Goal: Information Seeking & Learning: Learn about a topic

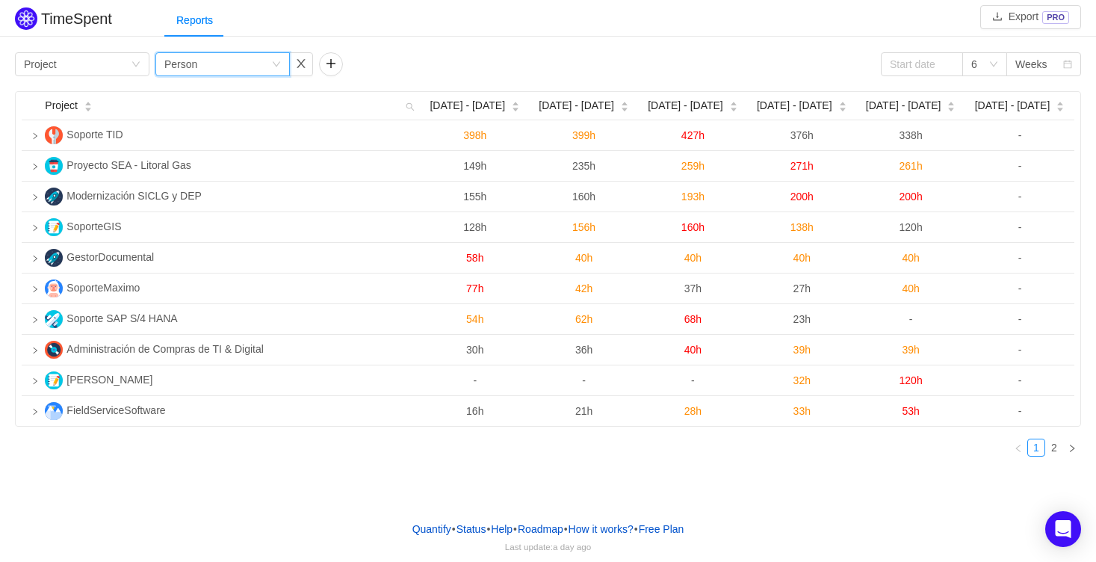
click at [275, 69] on icon "icon: down" at bounding box center [276, 65] width 9 height 10
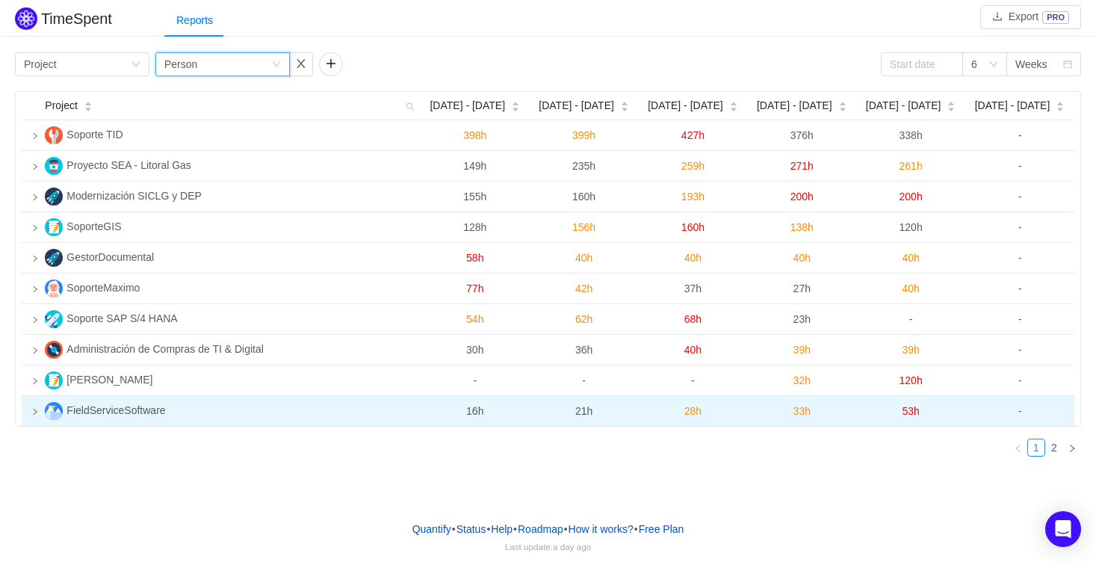
drag, startPoint x: 109, startPoint y: 474, endPoint x: 76, endPoint y: 426, distance: 58.0
click at [107, 474] on div "TimeSpent Export PRO Reports Group by Project Group by Person 6 Weeks Project A…" at bounding box center [548, 254] width 1096 height 509
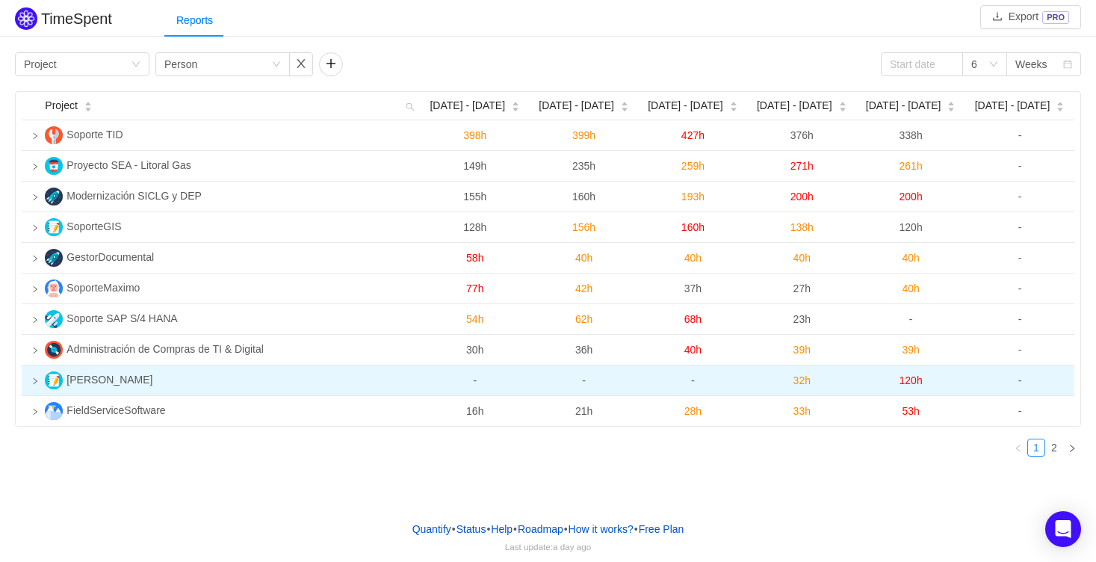
click at [34, 380] on icon "icon: right" at bounding box center [34, 380] width 7 height 7
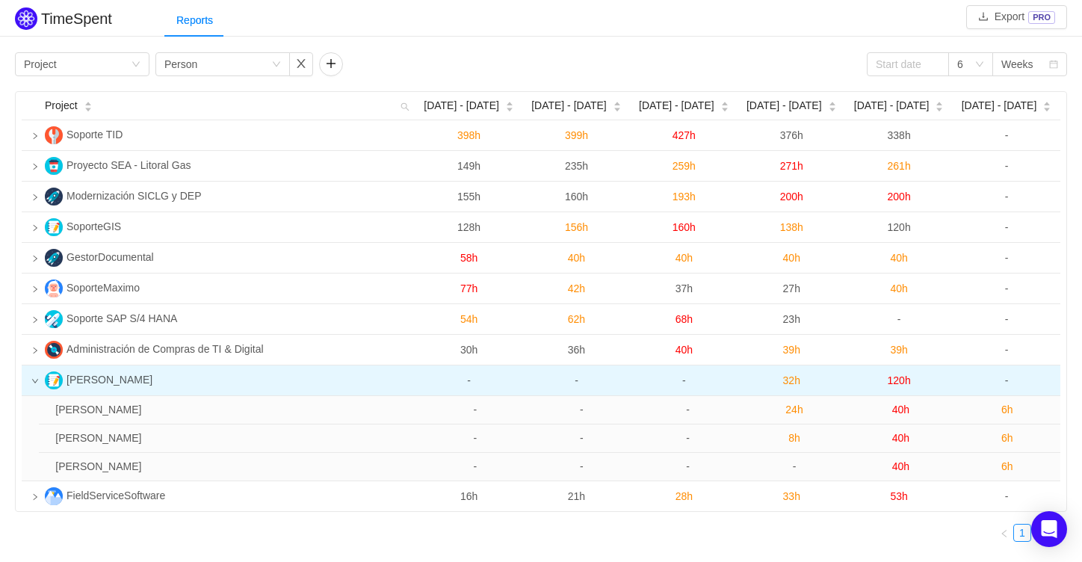
click at [34, 383] on icon "icon: down" at bounding box center [34, 380] width 7 height 7
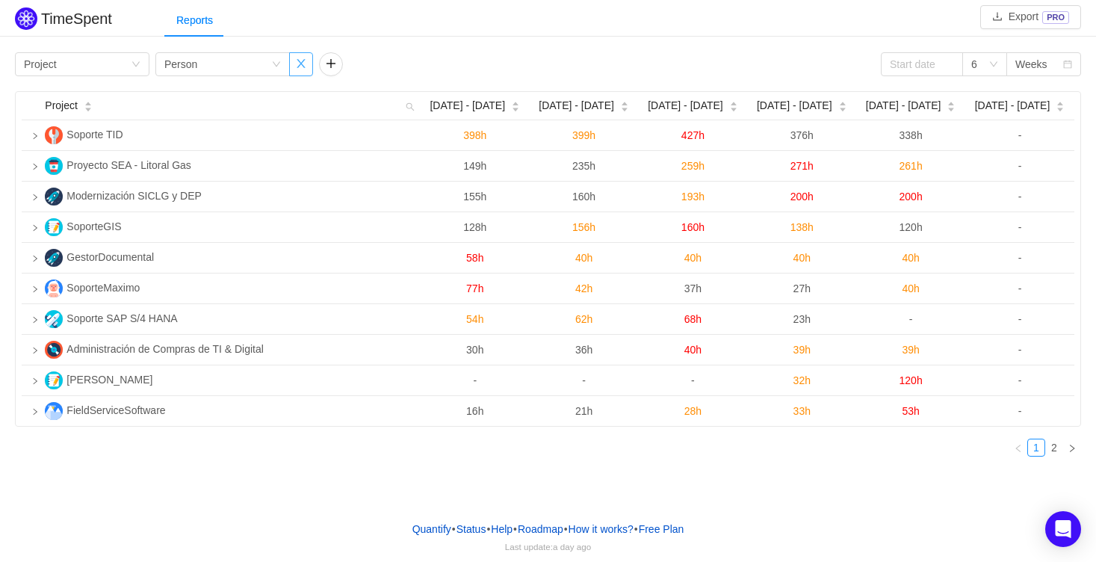
click at [305, 62] on button "button" at bounding box center [301, 64] width 24 height 24
click at [167, 71] on button "button" at bounding box center [167, 64] width 24 height 24
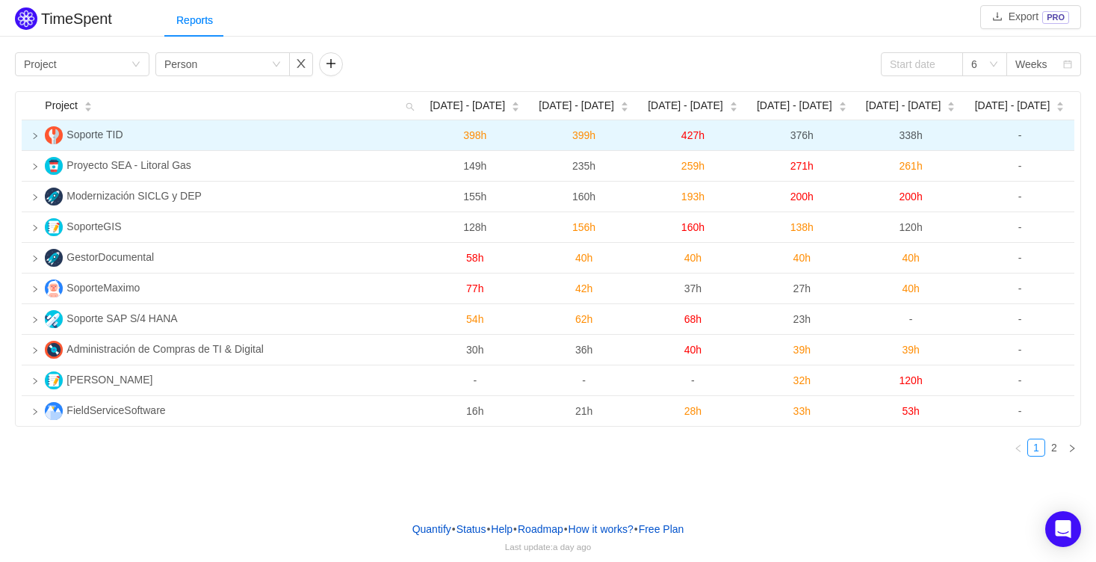
click at [38, 137] on icon "icon: right" at bounding box center [34, 135] width 7 height 7
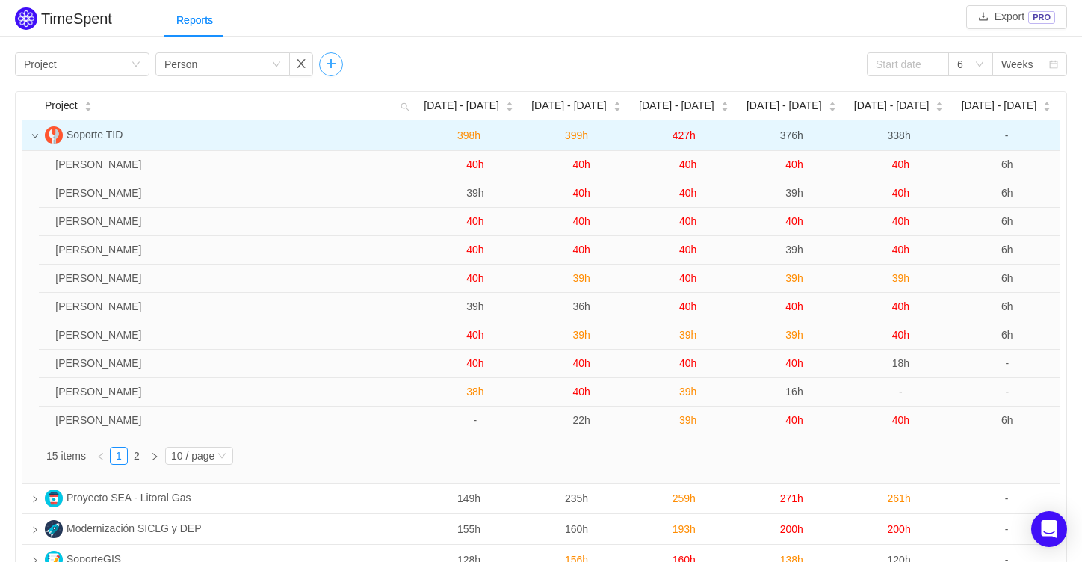
click at [341, 61] on div at bounding box center [331, 64] width 24 height 24
click at [335, 61] on button "button" at bounding box center [331, 64] width 24 height 24
click at [347, 63] on div "Group by" at bounding box center [378, 64] width 100 height 15
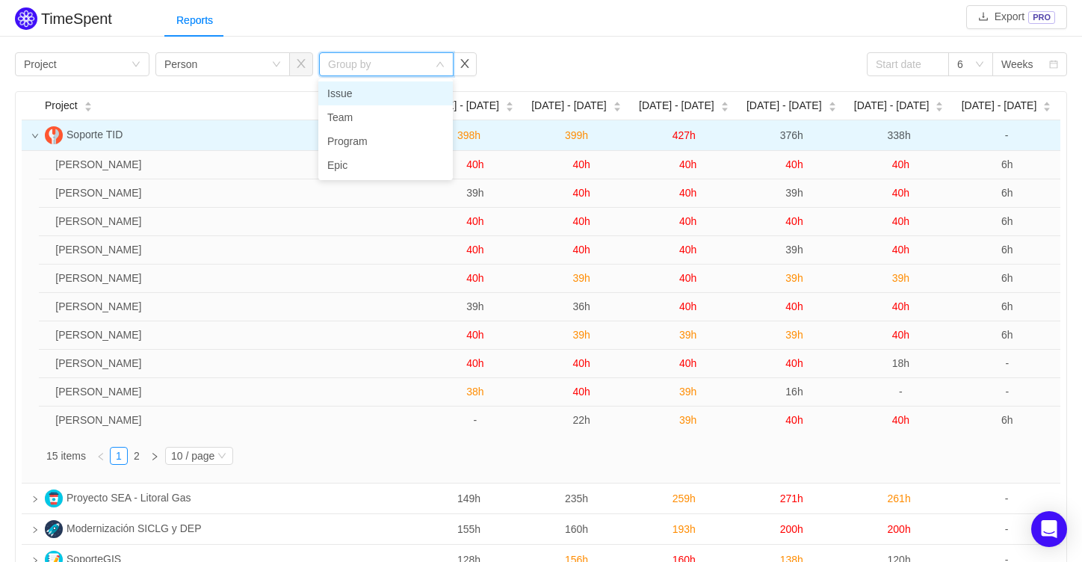
click at [364, 96] on li "Issue" at bounding box center [385, 93] width 134 height 24
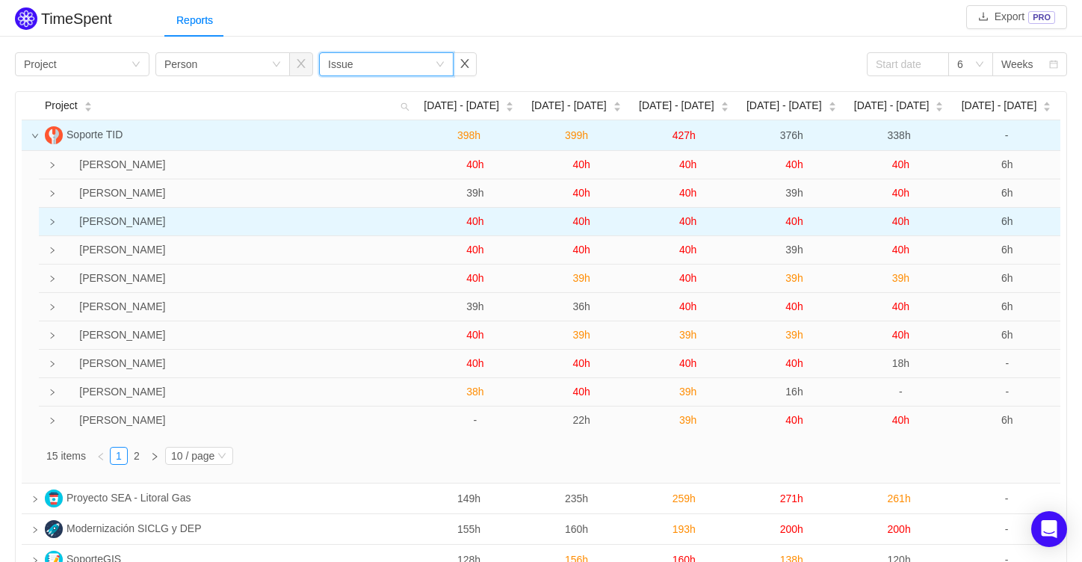
click at [49, 220] on icon "icon: right" at bounding box center [52, 221] width 7 height 7
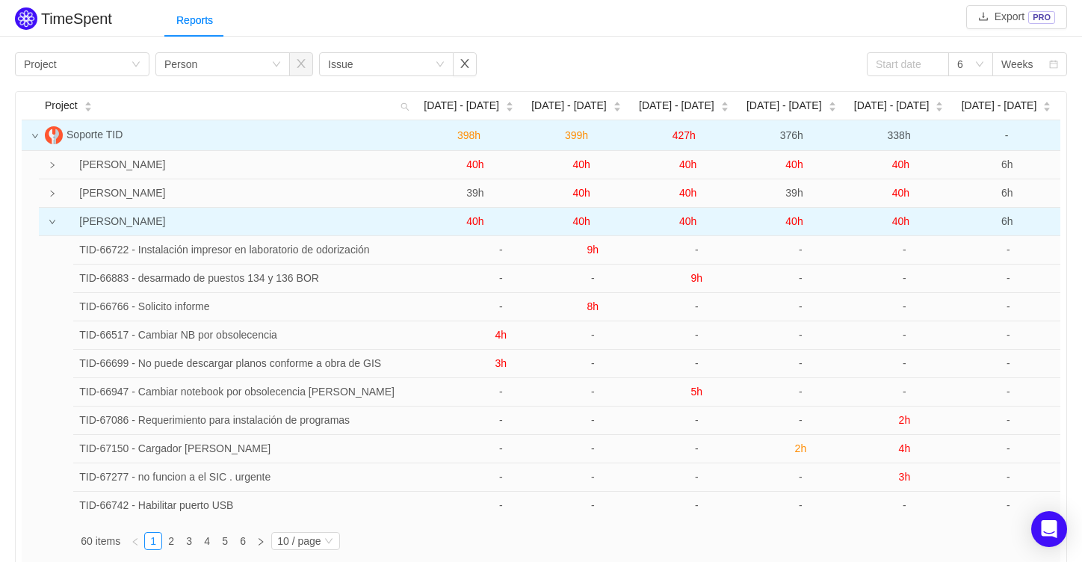
click at [55, 222] on icon "icon: down" at bounding box center [52, 221] width 7 height 7
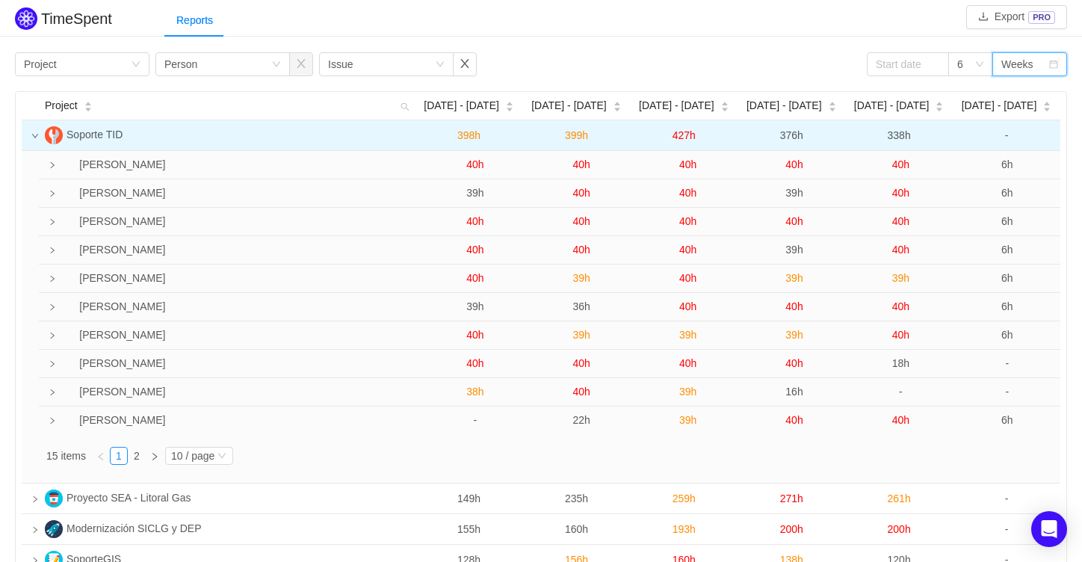
click at [1005, 71] on div "Weeks" at bounding box center [1017, 64] width 32 height 22
click at [1033, 115] on li "Months" at bounding box center [1029, 117] width 75 height 24
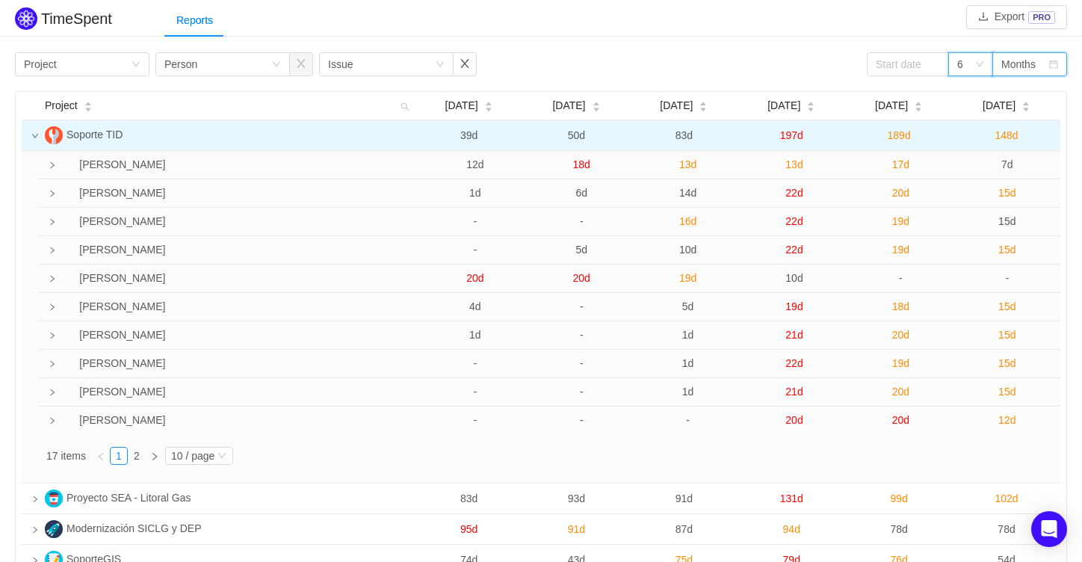
click at [980, 67] on icon "icon: down" at bounding box center [979, 64] width 9 height 9
click at [977, 88] on li "3" at bounding box center [970, 93] width 45 height 24
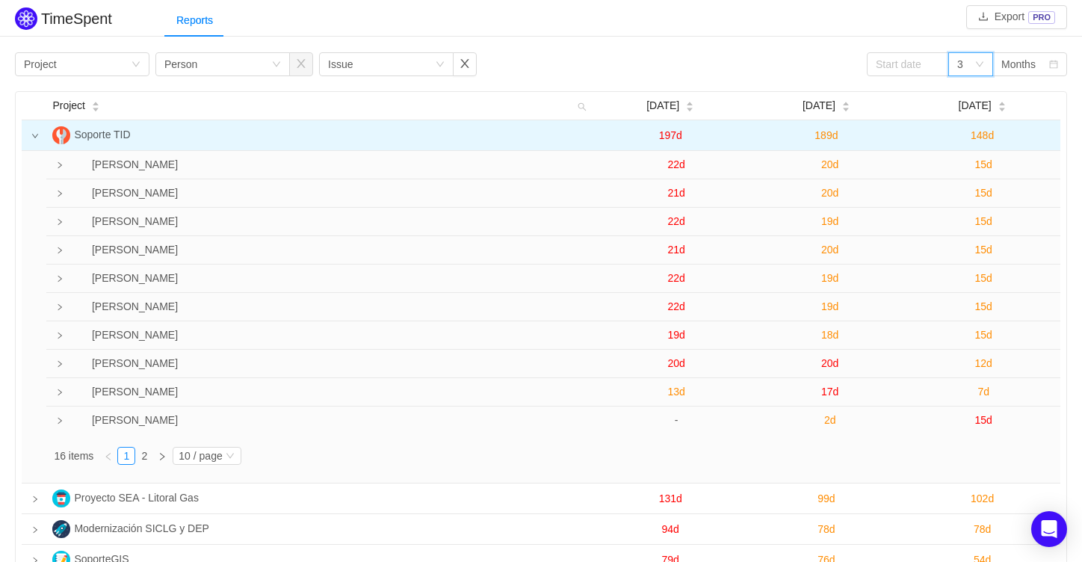
click at [975, 62] on icon "icon: down" at bounding box center [979, 64] width 9 height 9
click at [1021, 59] on div "Months" at bounding box center [1018, 64] width 34 height 22
click at [1032, 93] on li "Weeks" at bounding box center [1029, 93] width 75 height 24
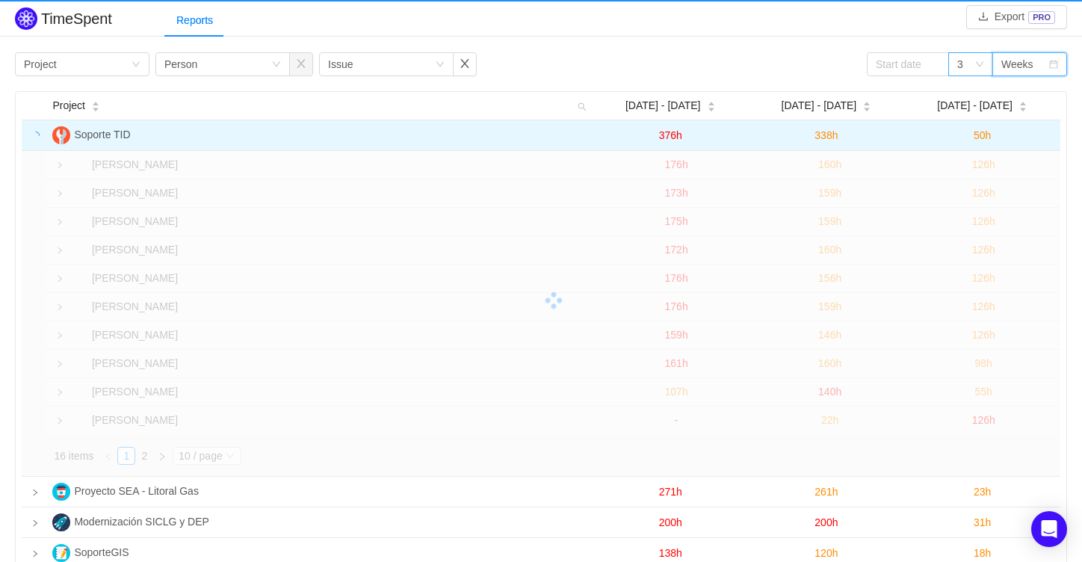
click at [987, 67] on div "3" at bounding box center [970, 64] width 45 height 24
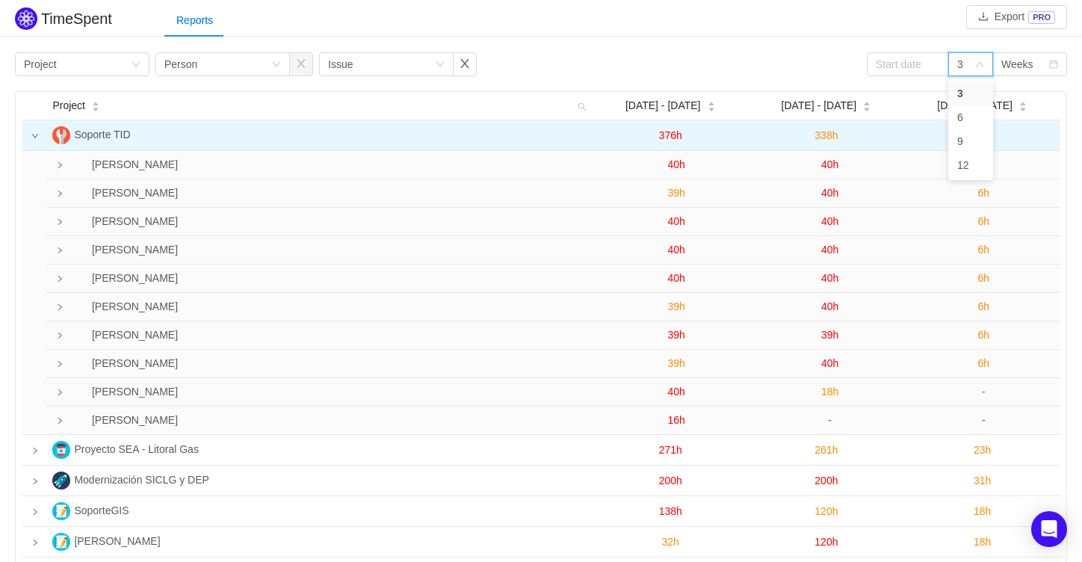
click at [805, 43] on div "TimeSpent Export PRO Reports Group by Project Group by Person Group by Issue 3 …" at bounding box center [541, 378] width 1082 height 749
click at [961, 60] on div "3" at bounding box center [960, 64] width 6 height 22
click at [977, 112] on li "6" at bounding box center [970, 117] width 45 height 24
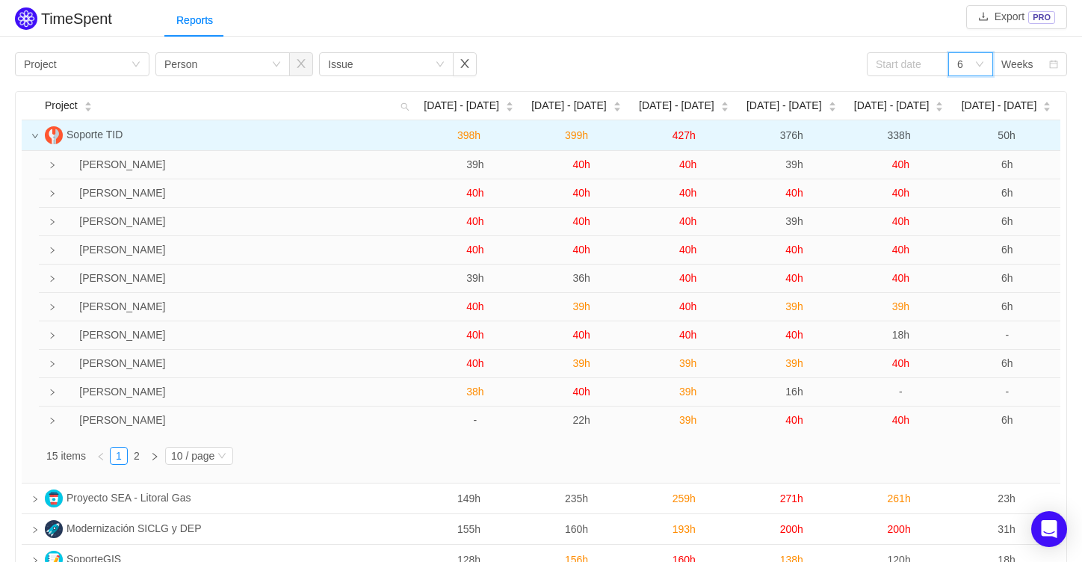
click at [38, 134] on icon "icon: down" at bounding box center [34, 135] width 7 height 7
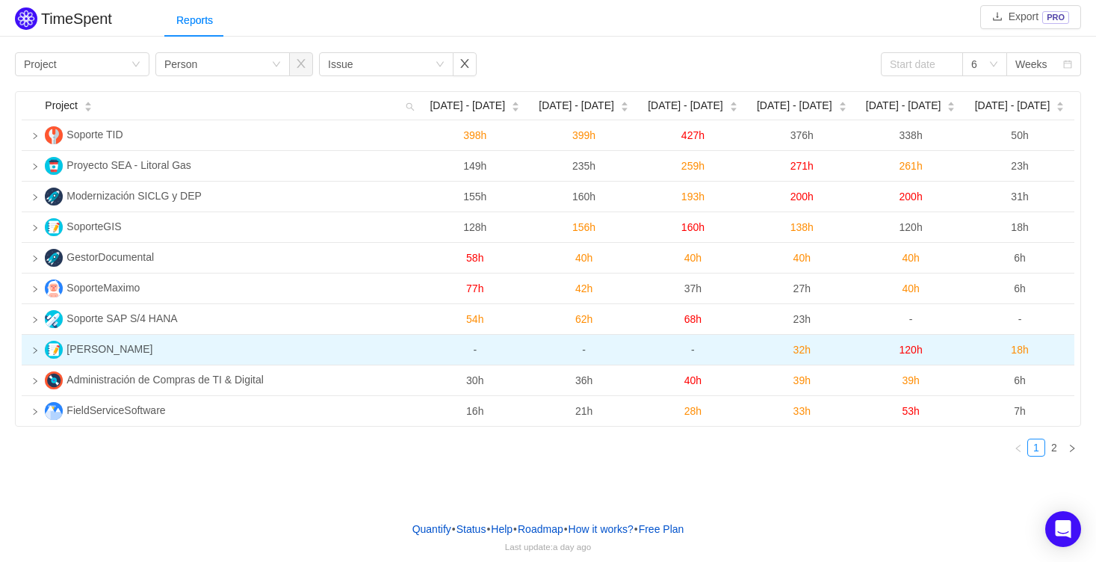
click at [34, 349] on icon "icon: right" at bounding box center [36, 350] width 4 height 6
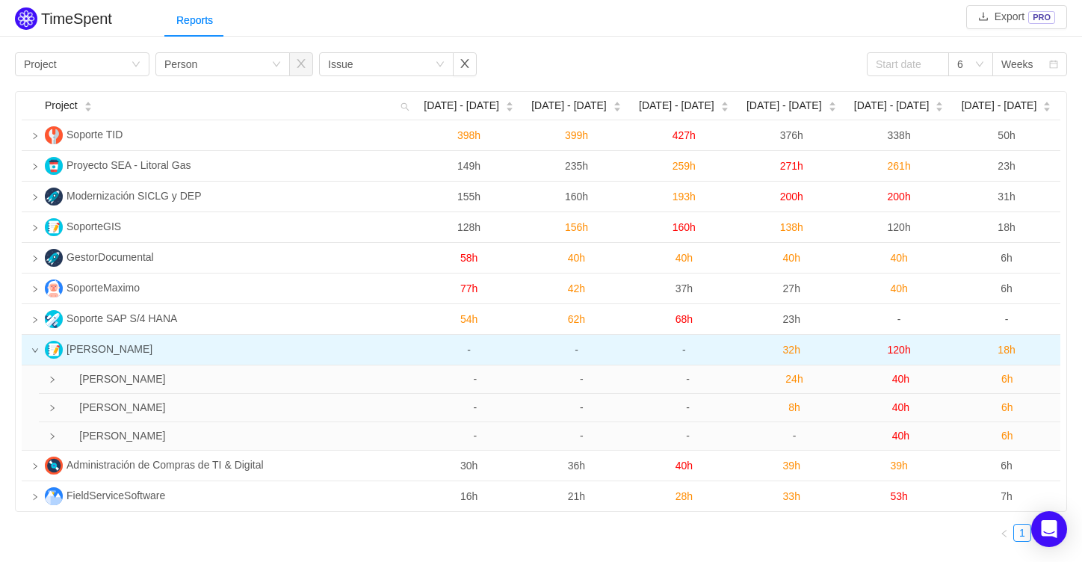
scroll to position [47, 0]
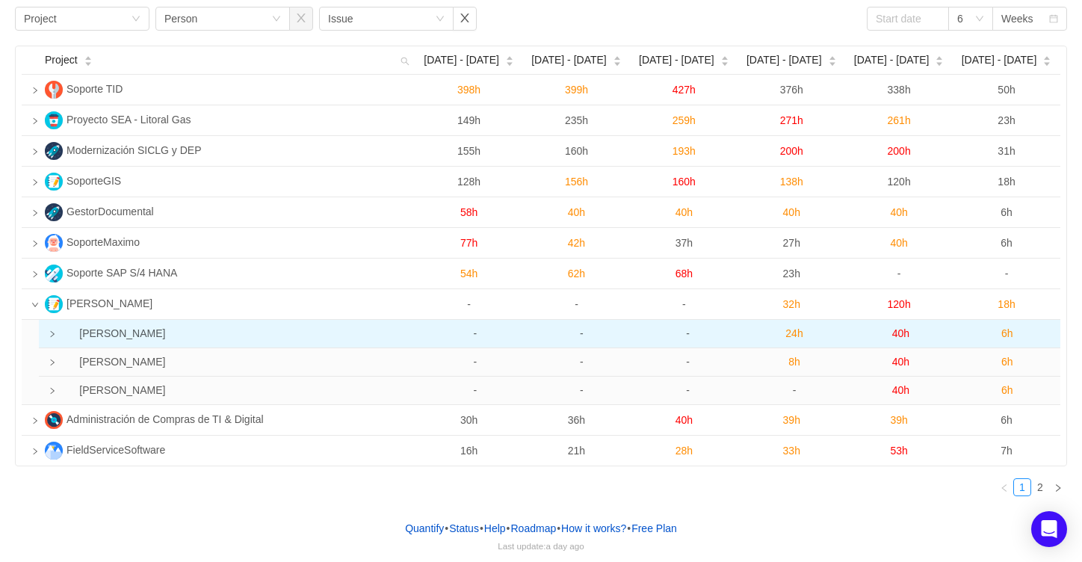
click at [54, 332] on icon "icon: right" at bounding box center [52, 333] width 7 height 7
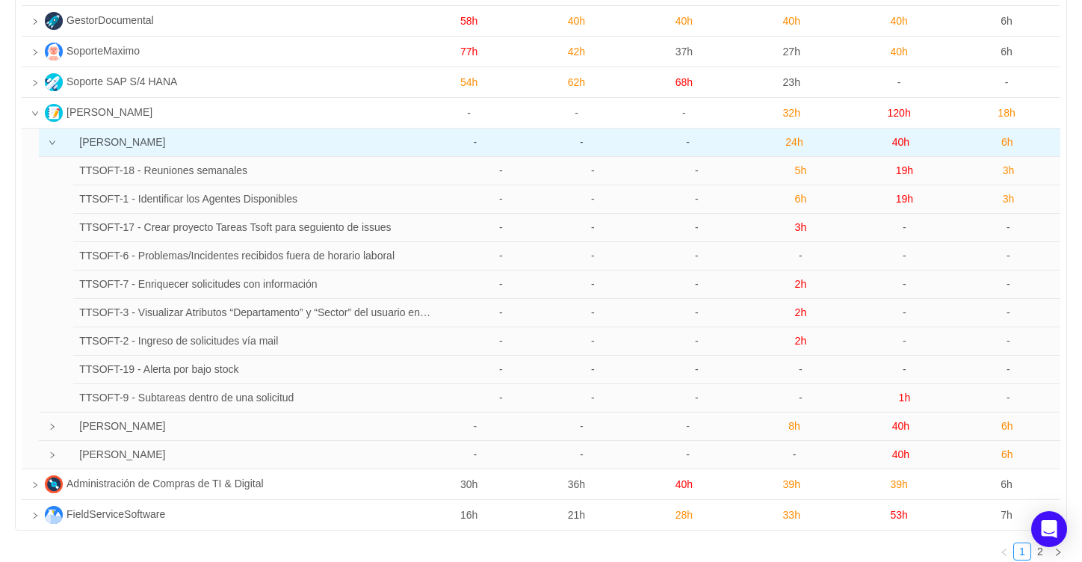
scroll to position [304, 0]
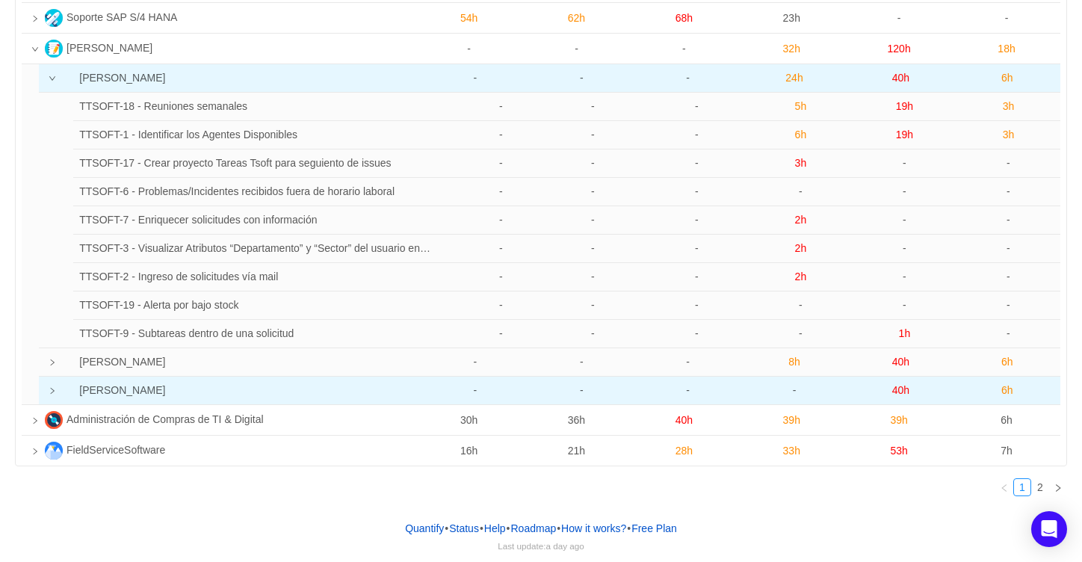
click at [50, 394] on icon "icon: right" at bounding box center [52, 390] width 7 height 7
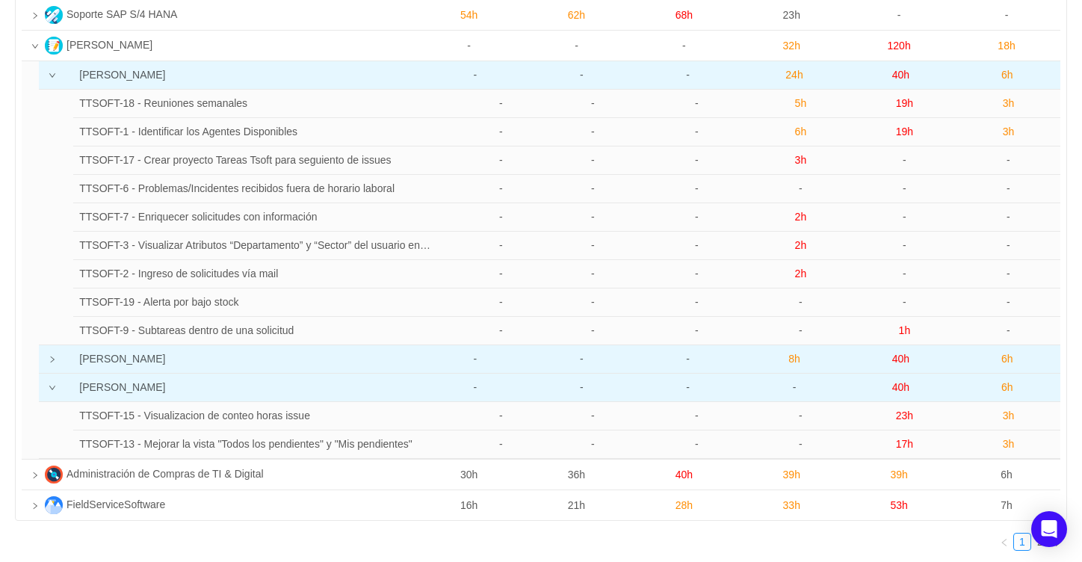
click at [53, 361] on icon "icon: right" at bounding box center [52, 359] width 7 height 7
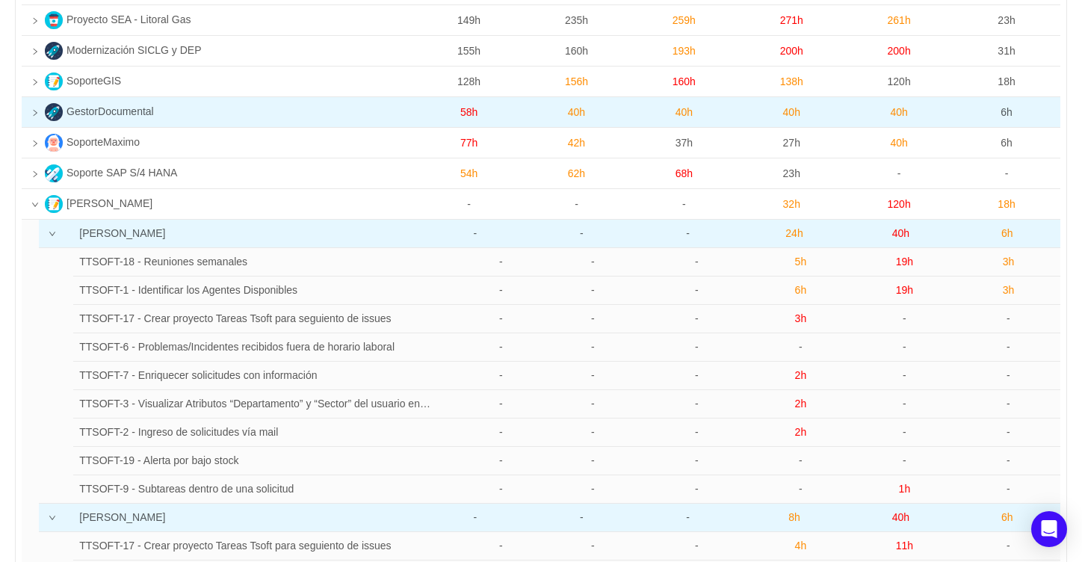
scroll to position [117, 0]
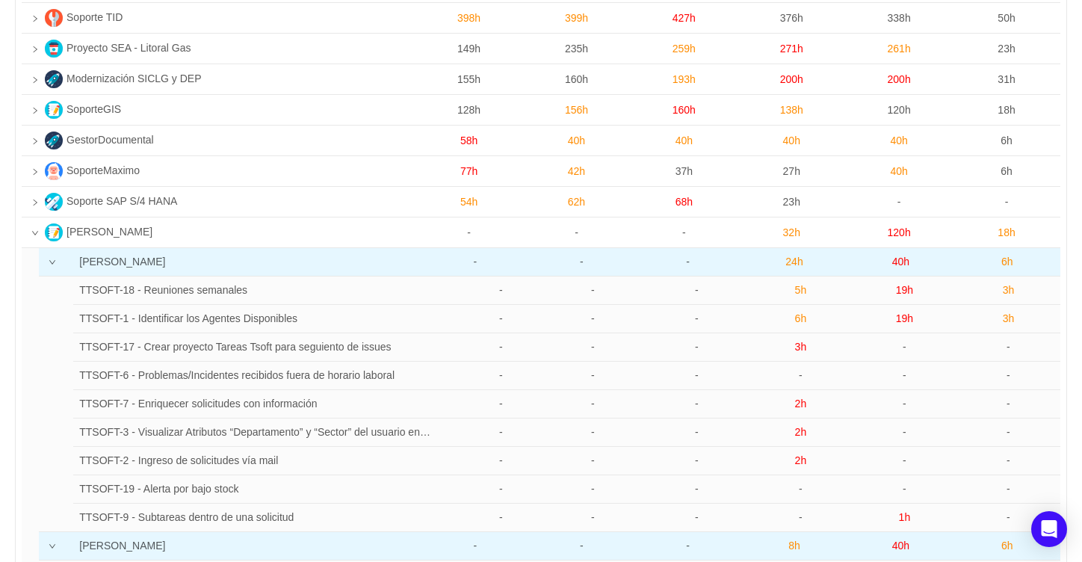
click at [50, 264] on icon "icon: down" at bounding box center [52, 262] width 7 height 7
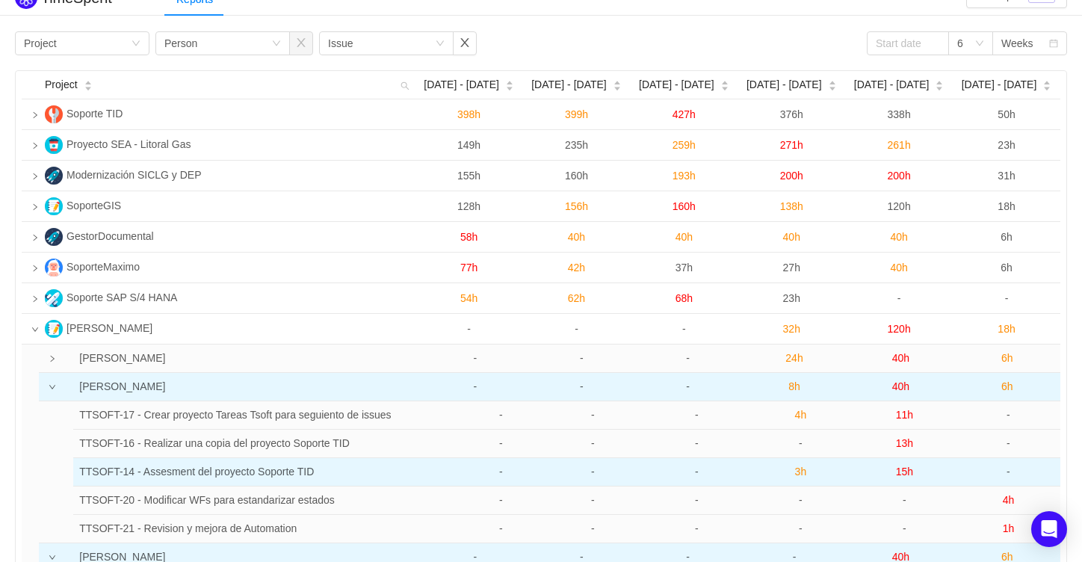
scroll to position [0, 0]
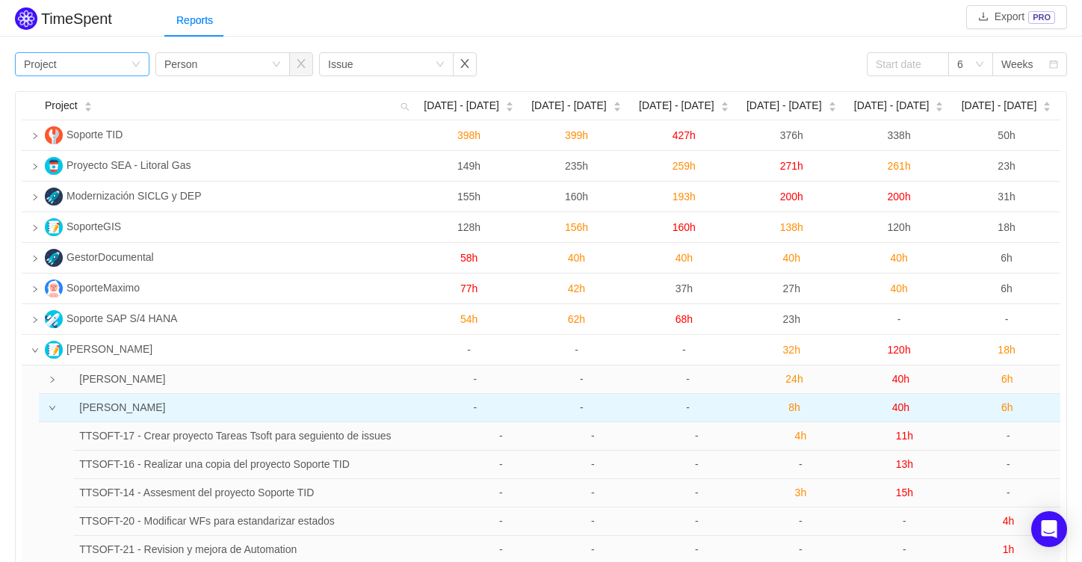
click at [87, 63] on div "Group by Project" at bounding box center [77, 64] width 107 height 22
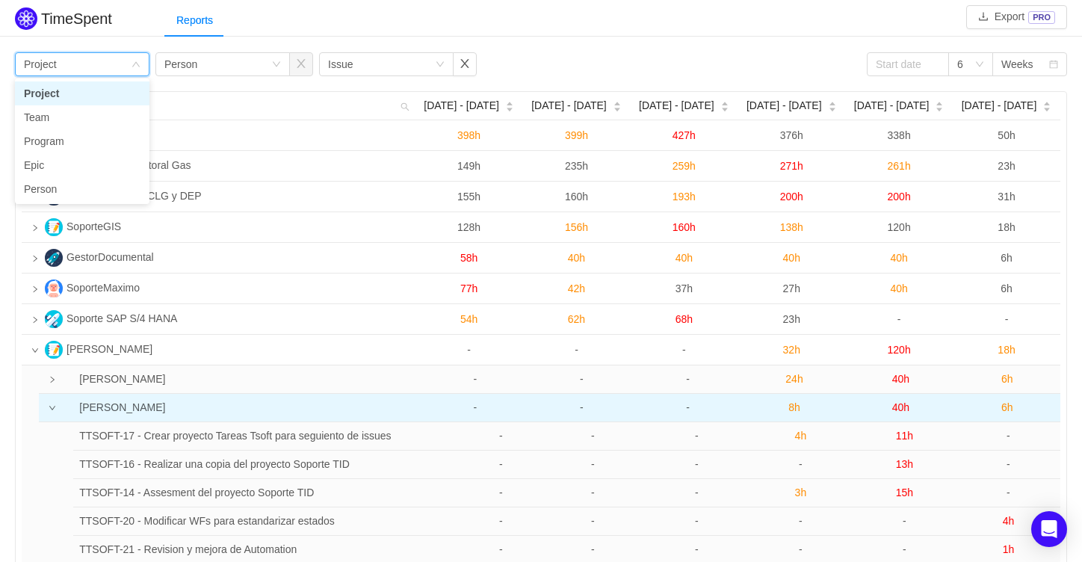
click at [87, 63] on div "Group by Project" at bounding box center [77, 64] width 107 height 22
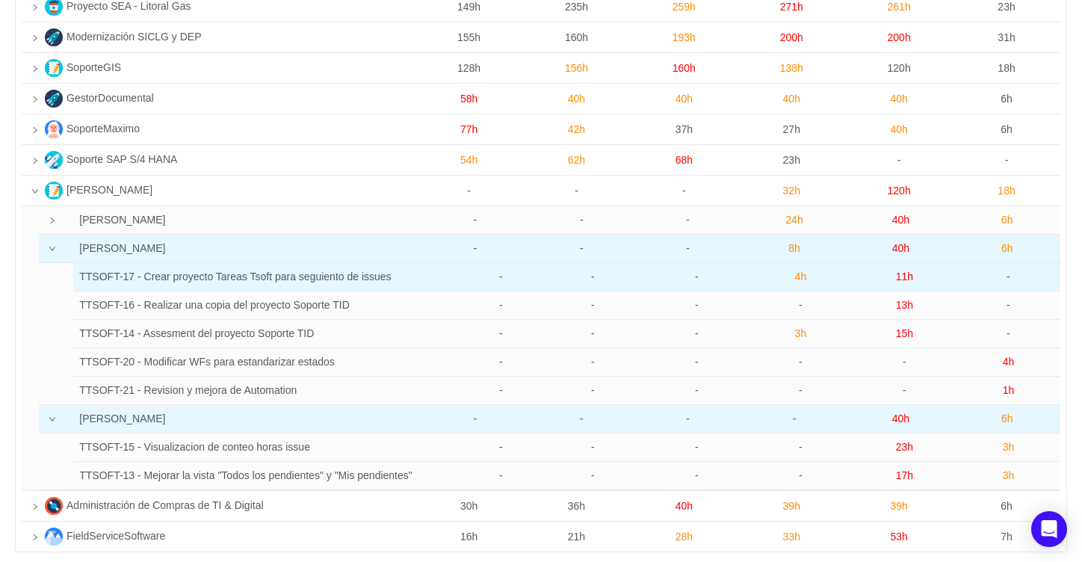
scroll to position [187, 0]
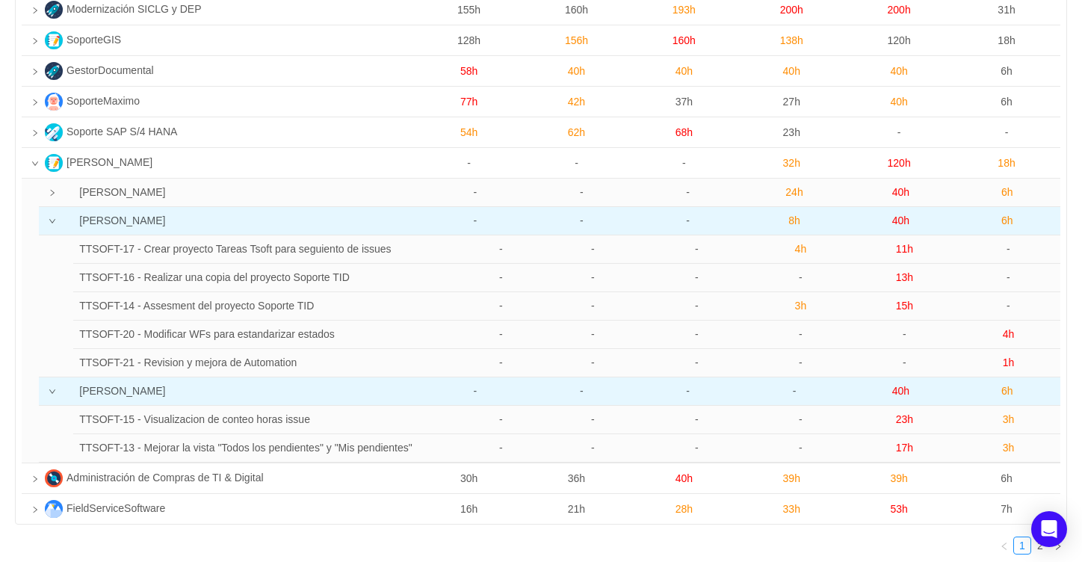
click at [54, 223] on icon "icon: down" at bounding box center [52, 220] width 7 height 7
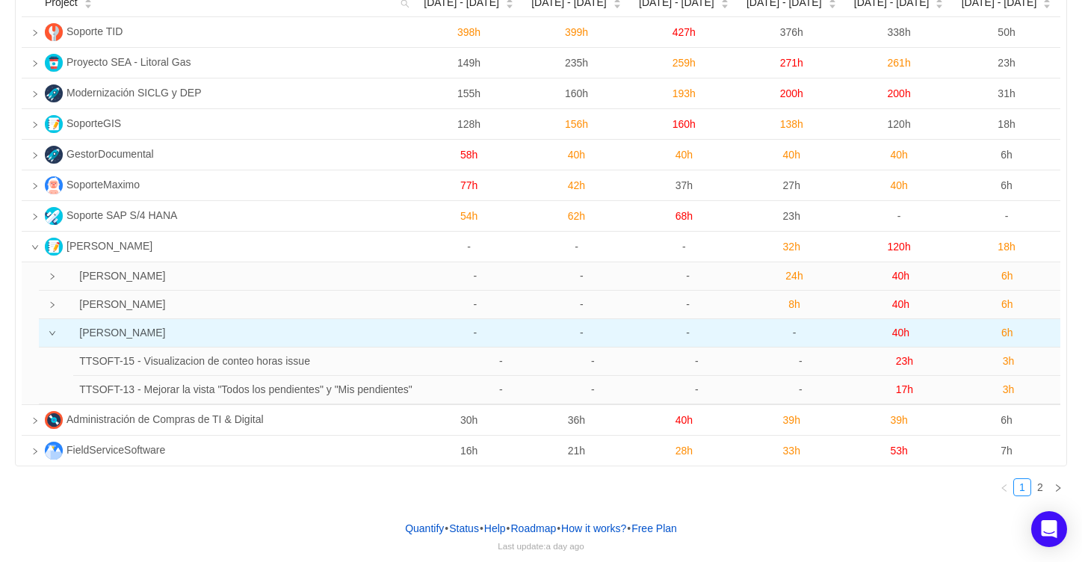
click at [49, 335] on icon "icon: down" at bounding box center [52, 333] width 7 height 7
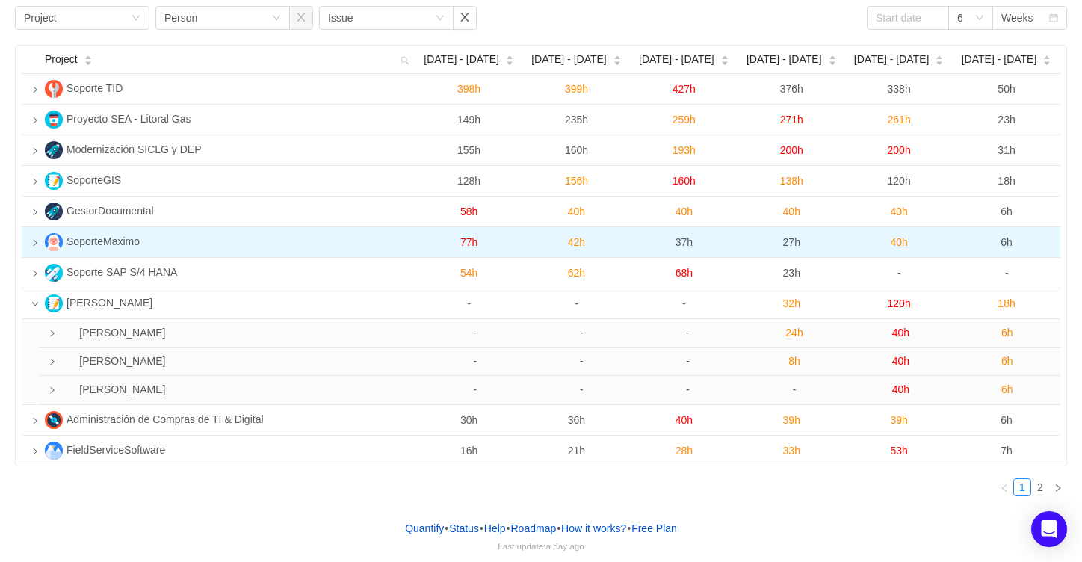
scroll to position [0, 0]
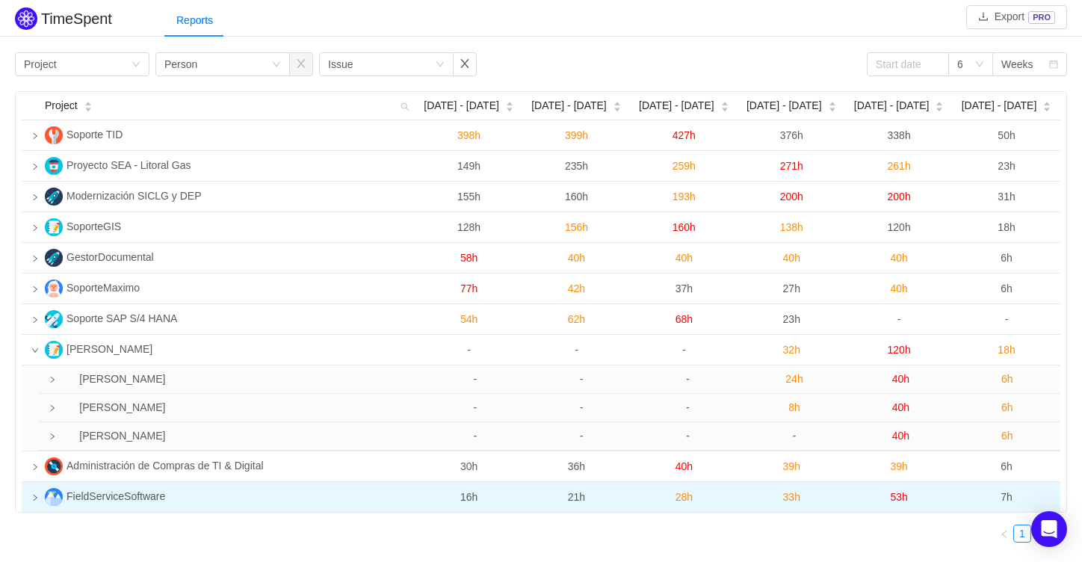
click at [36, 496] on icon "icon: right" at bounding box center [34, 497] width 7 height 7
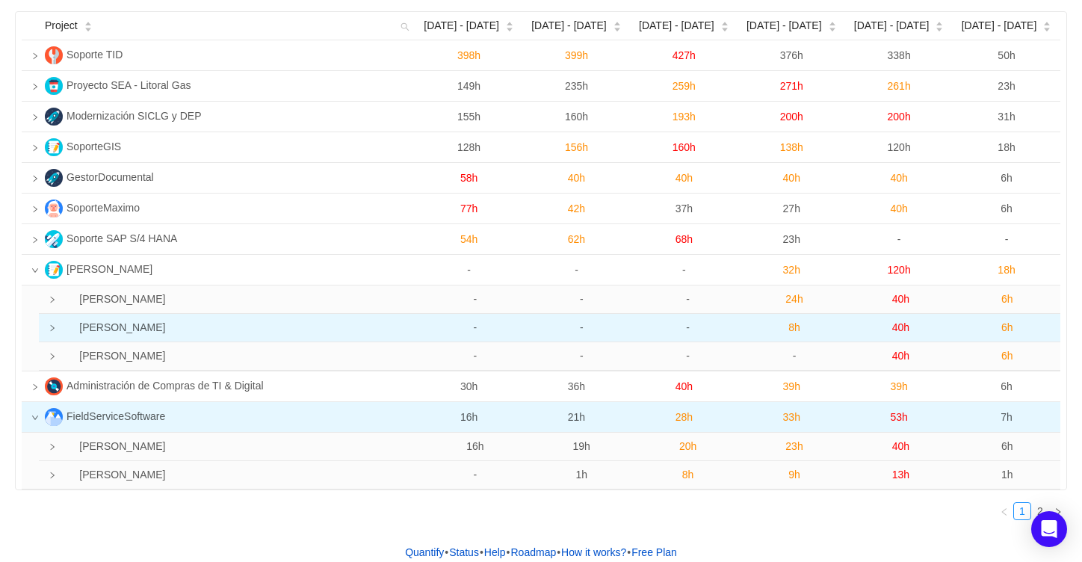
scroll to position [93, 0]
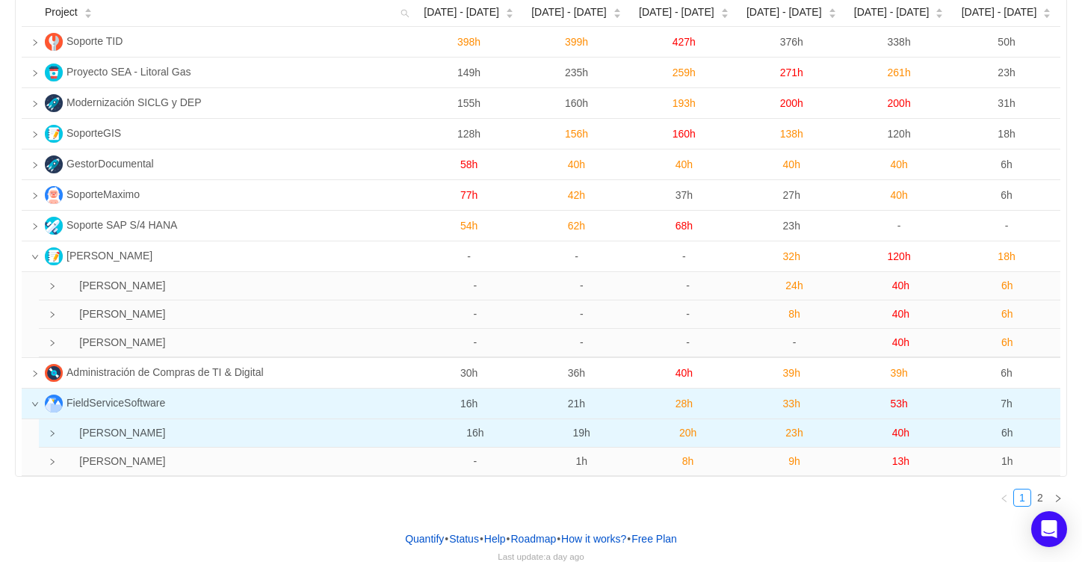
click at [52, 436] on icon "icon: right" at bounding box center [52, 433] width 7 height 7
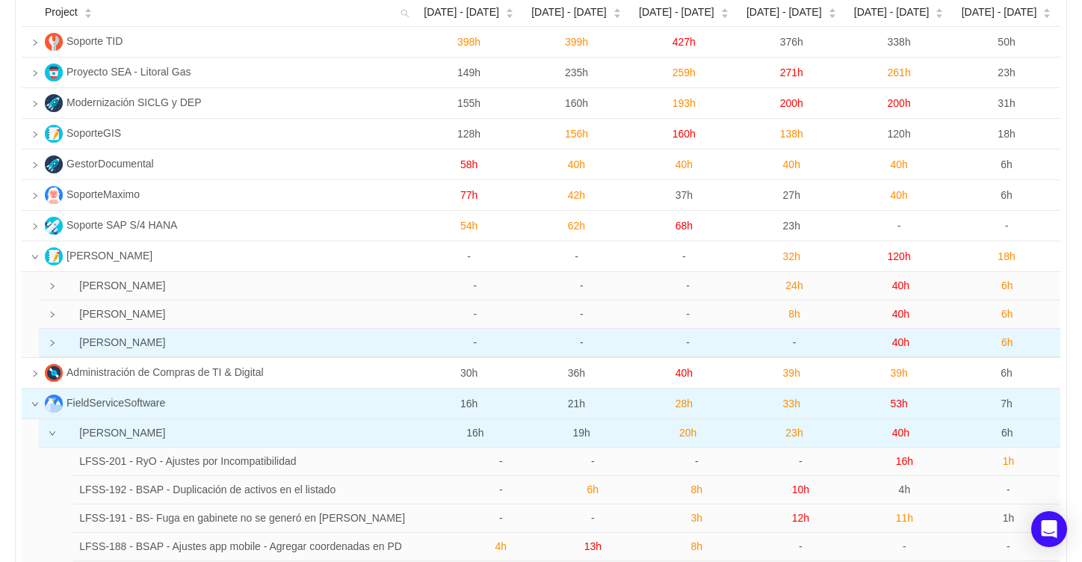
click at [53, 347] on icon "icon: right" at bounding box center [52, 342] width 7 height 7
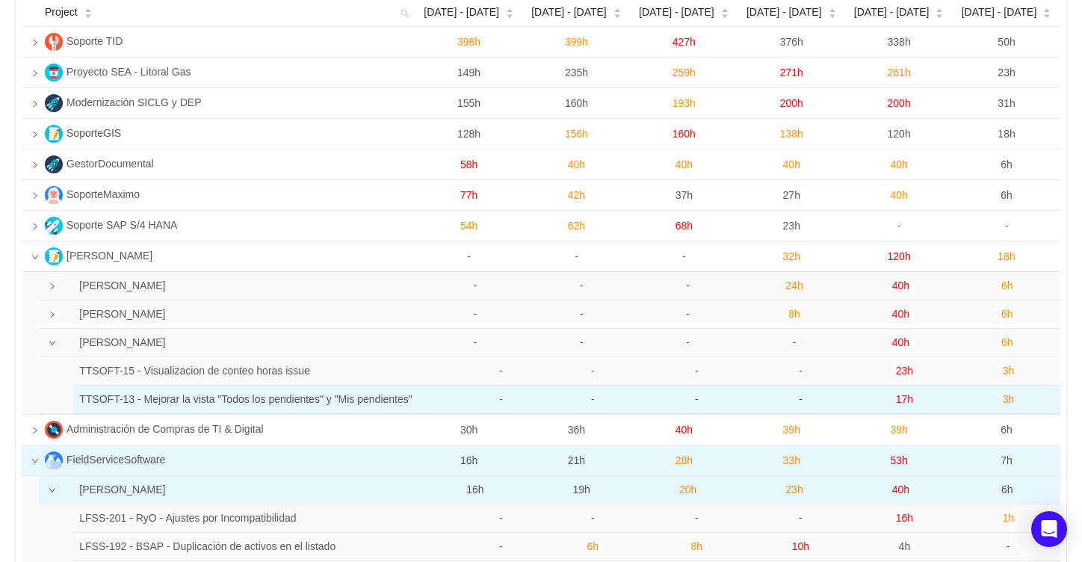
click at [1006, 403] on span "3h" at bounding box center [1009, 399] width 12 height 12
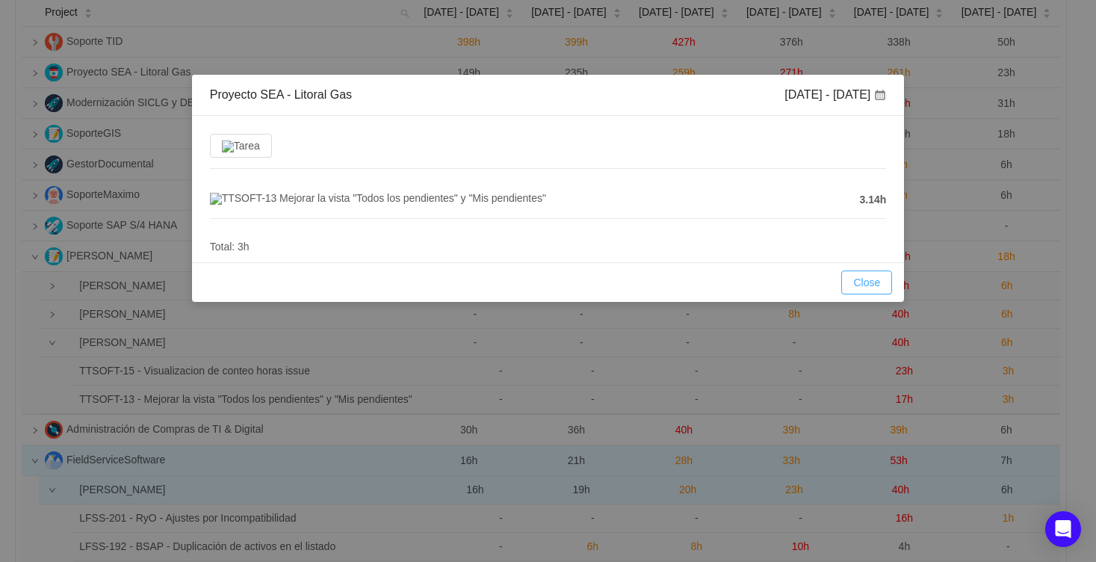
click at [861, 285] on button "Close" at bounding box center [866, 282] width 51 height 24
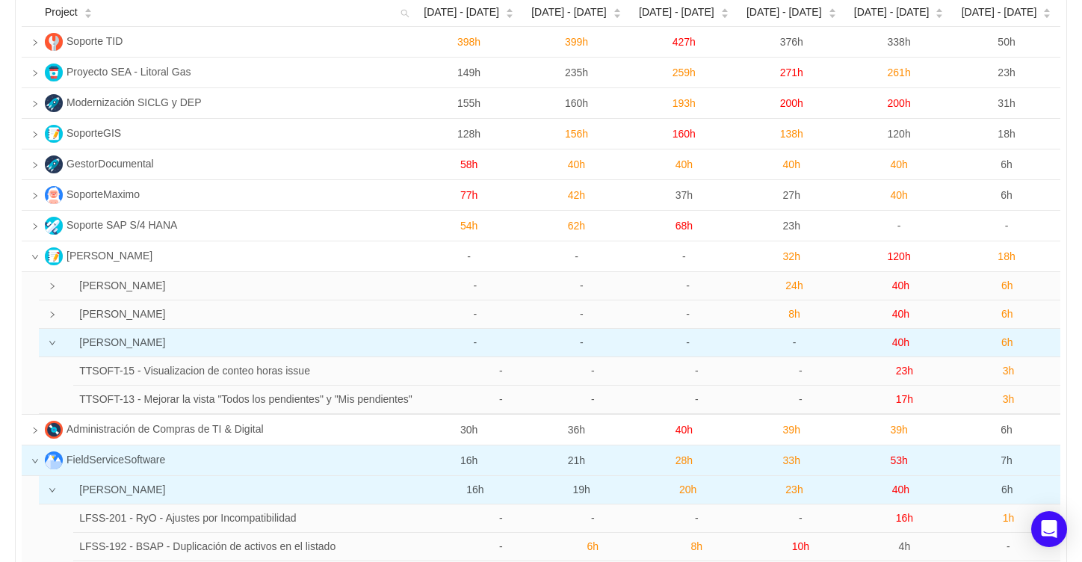
click at [1005, 341] on span "6h" at bounding box center [1007, 342] width 12 height 12
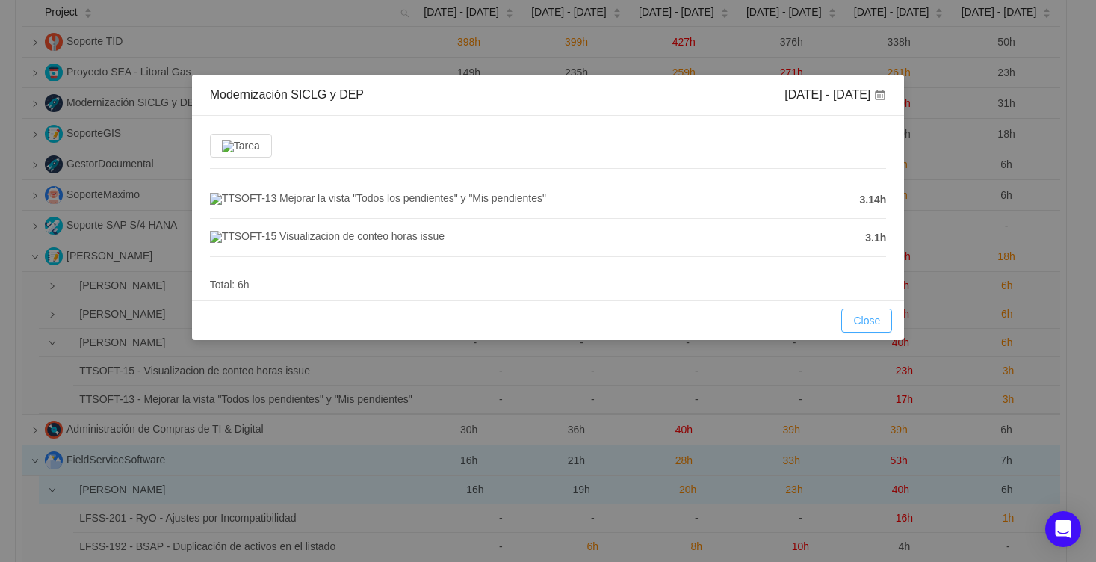
click at [879, 329] on button "Close" at bounding box center [866, 321] width 51 height 24
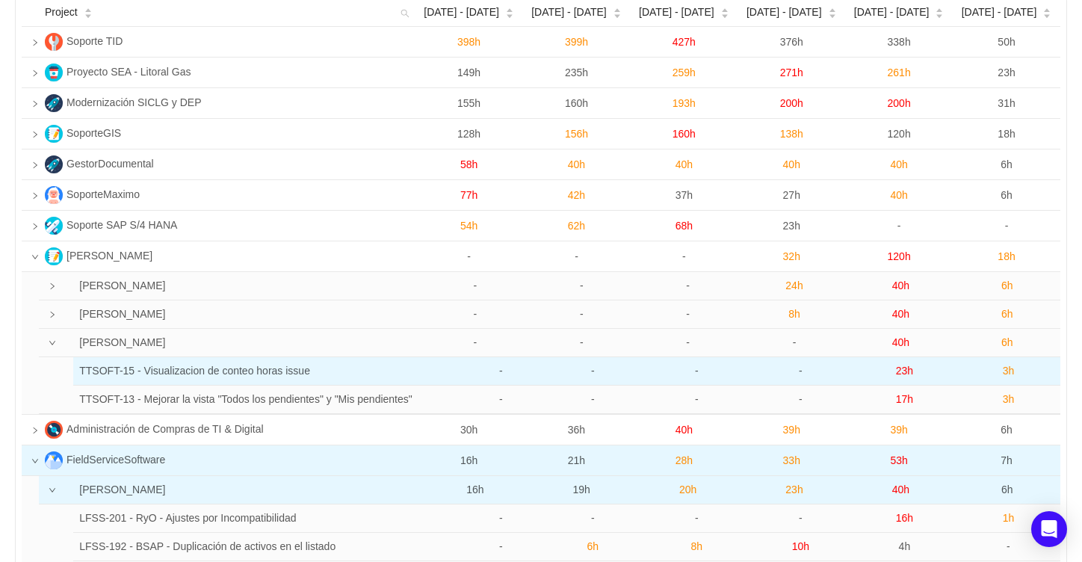
click at [905, 370] on span "23h" at bounding box center [904, 371] width 17 height 12
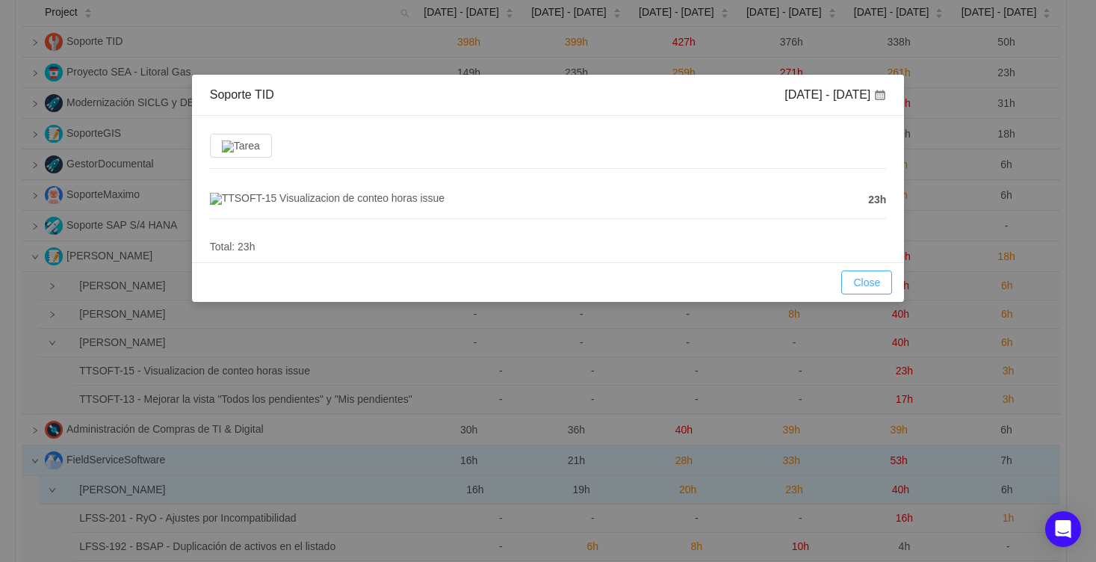
click at [872, 293] on button "Close" at bounding box center [866, 282] width 51 height 24
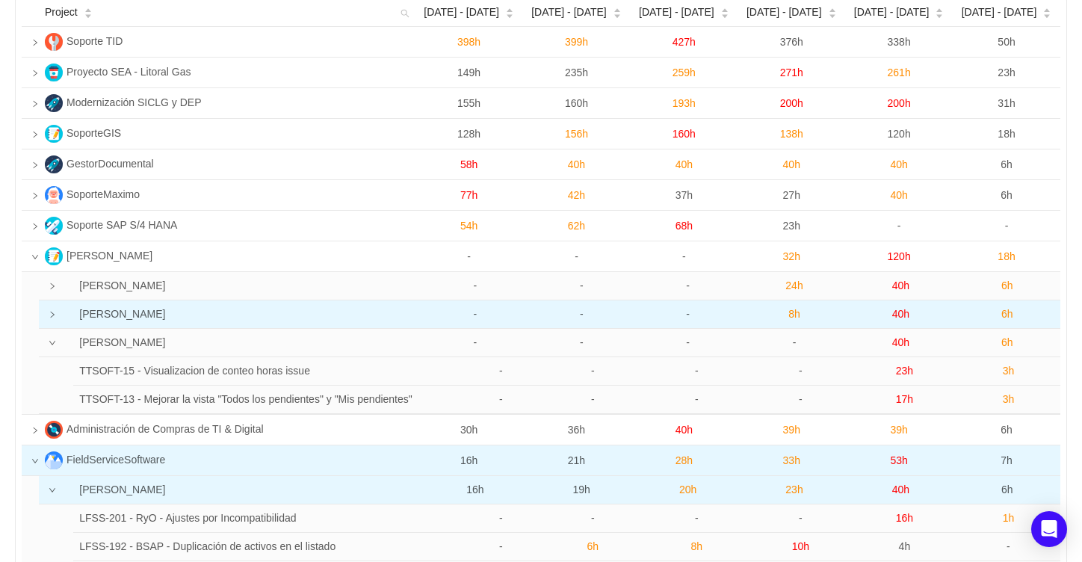
click at [53, 313] on icon "icon: right" at bounding box center [52, 314] width 7 height 7
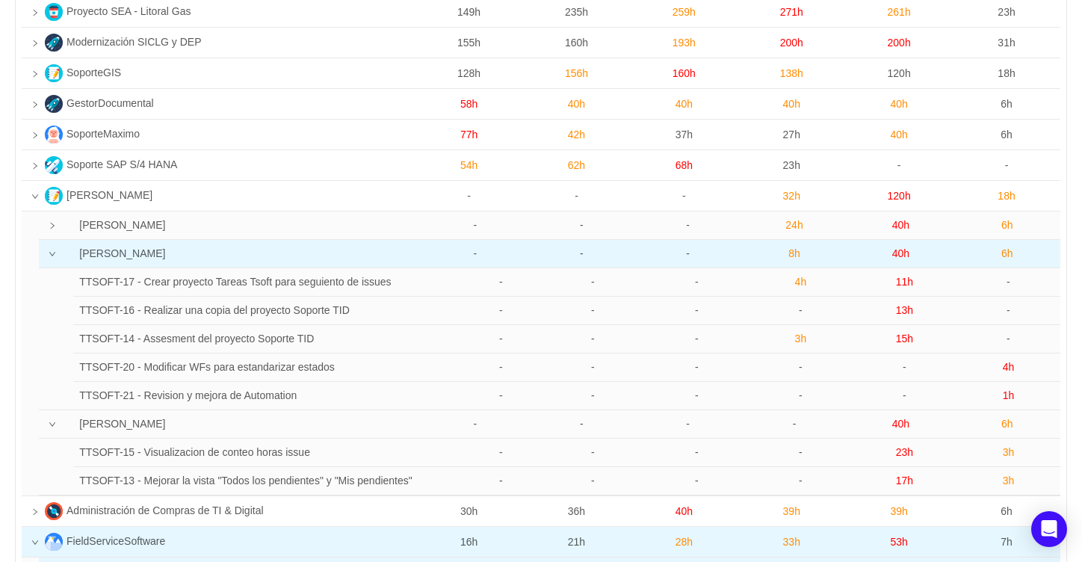
scroll to position [187, 0]
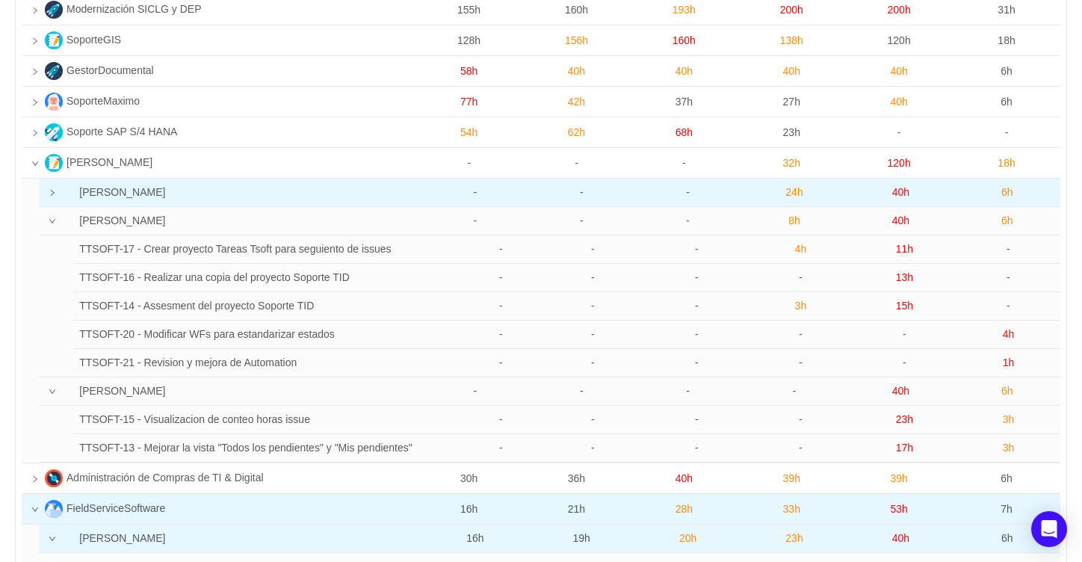
click at [52, 192] on icon "icon: right" at bounding box center [52, 192] width 7 height 7
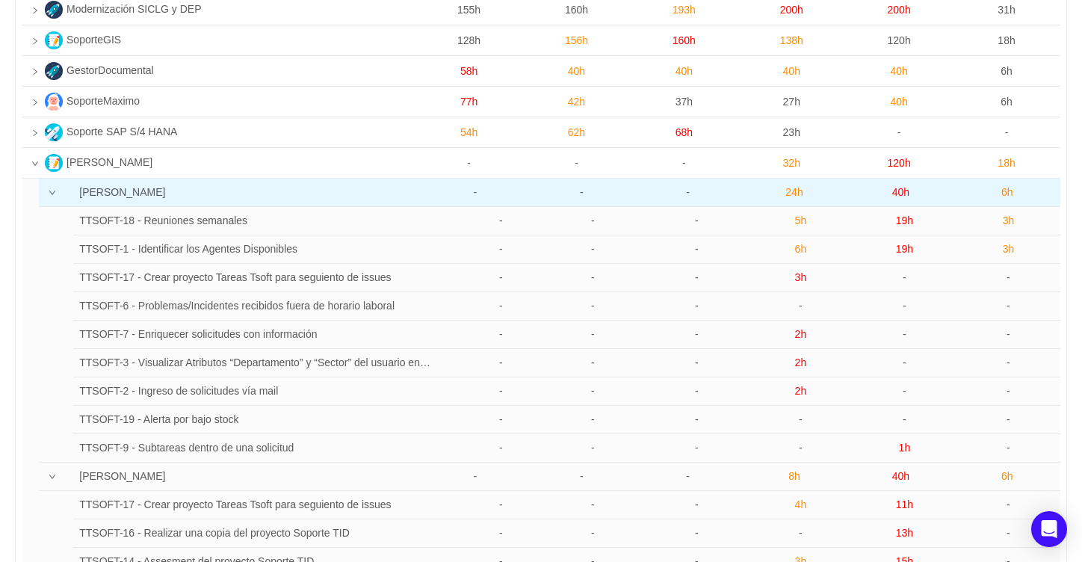
click at [49, 191] on icon "icon: down" at bounding box center [52, 192] width 7 height 7
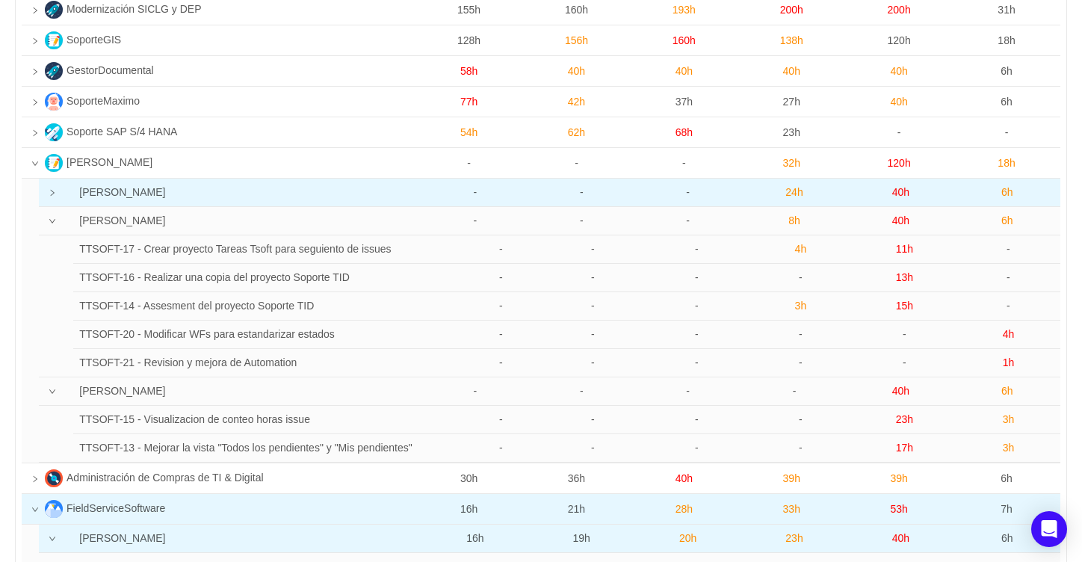
click at [52, 194] on icon "icon: right" at bounding box center [52, 192] width 7 height 7
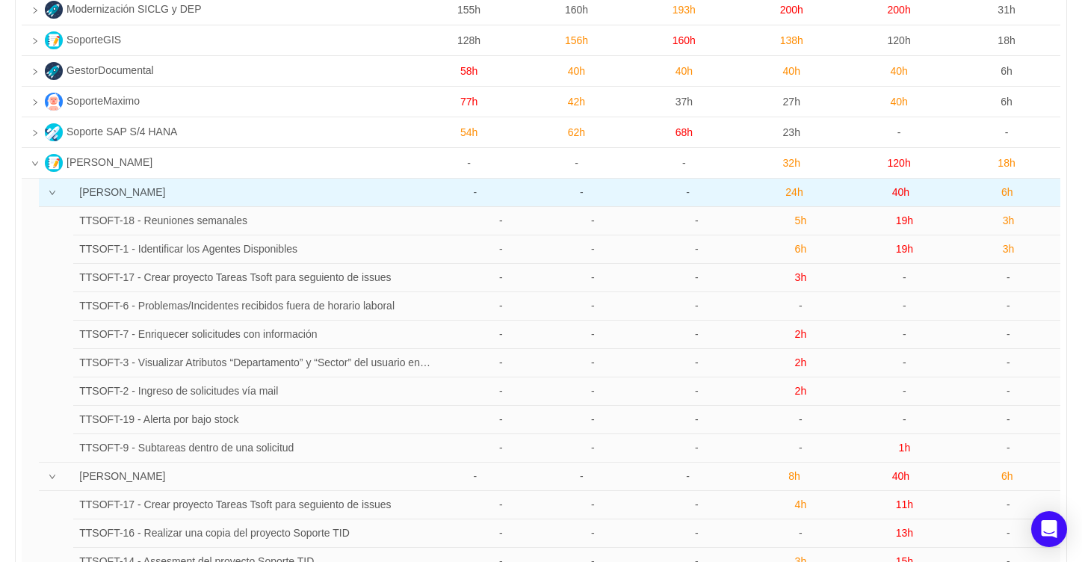
click at [52, 194] on icon "icon: down" at bounding box center [52, 192] width 7 height 7
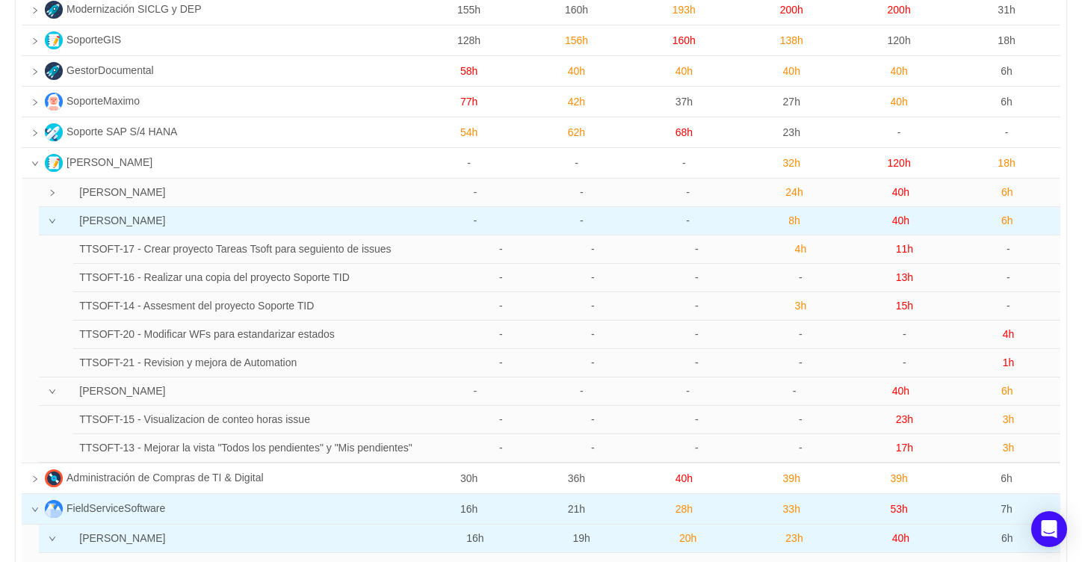
click at [50, 225] on icon "icon: down" at bounding box center [52, 220] width 7 height 7
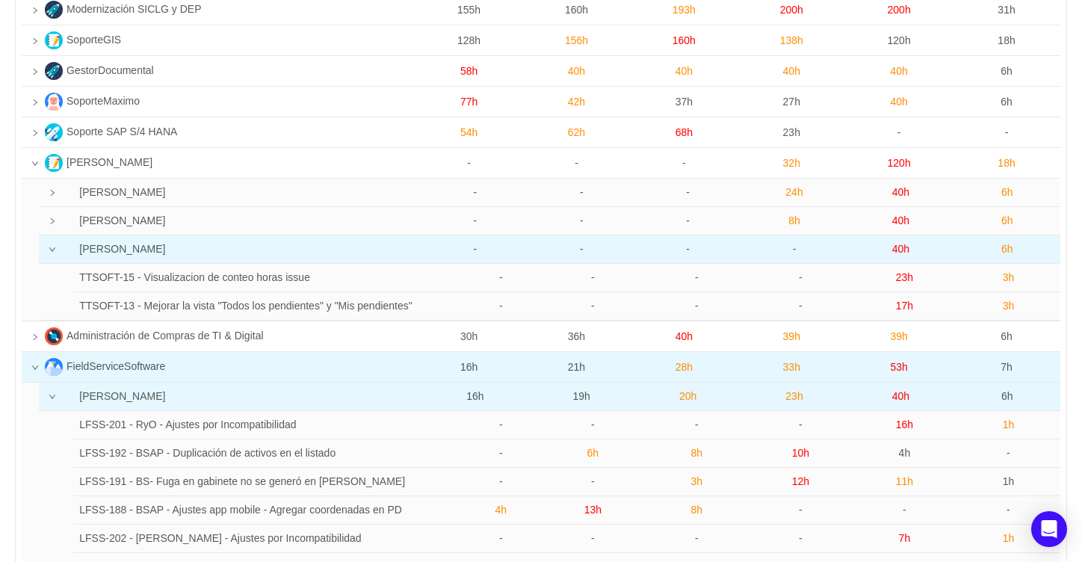
click at [49, 252] on icon "icon: down" at bounding box center [52, 249] width 7 height 7
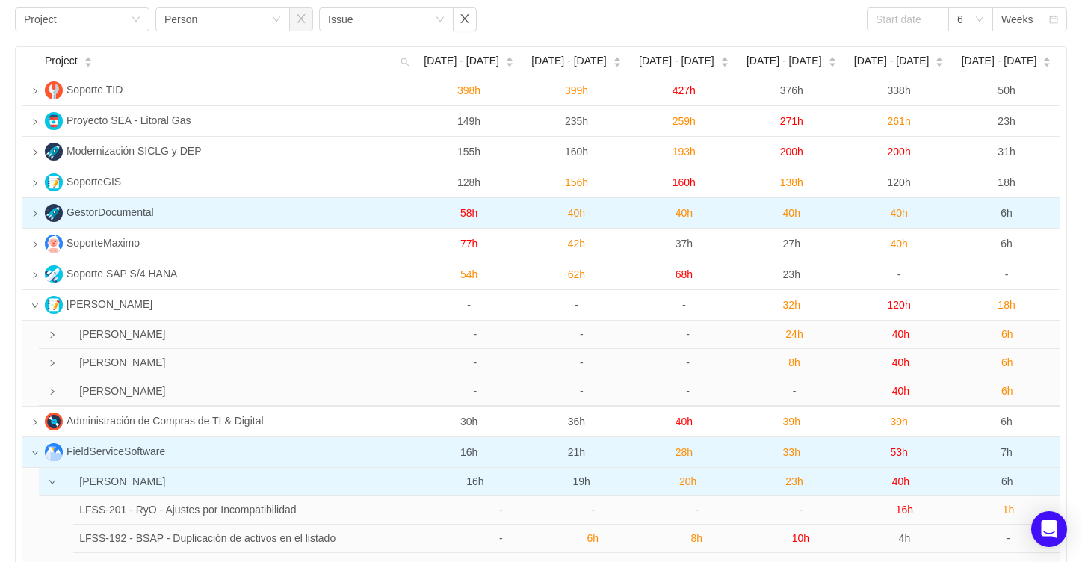
scroll to position [0, 0]
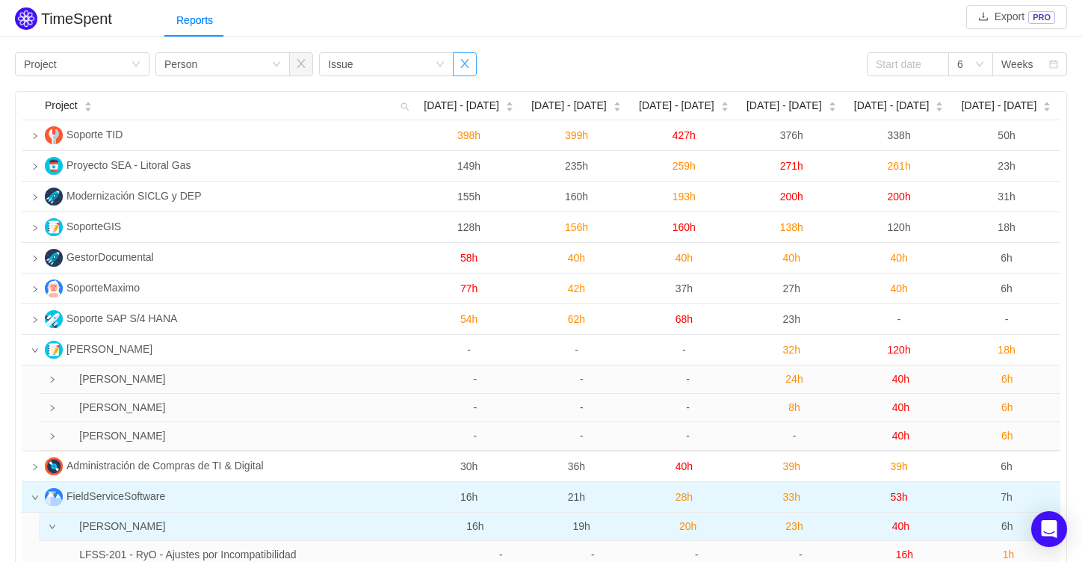
click at [465, 58] on button "button" at bounding box center [465, 64] width 24 height 24
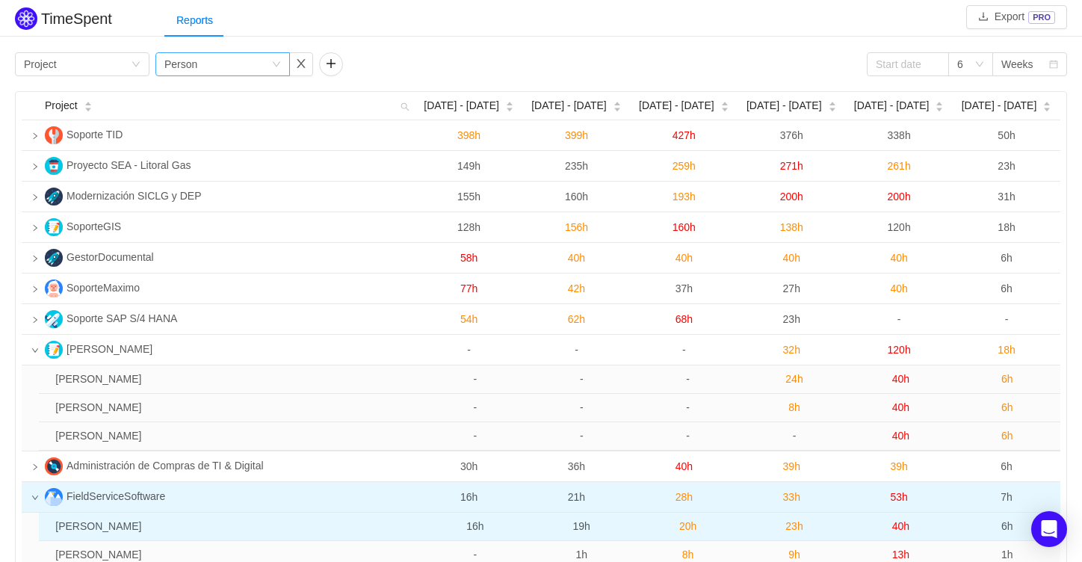
click at [272, 67] on icon "icon: down" at bounding box center [276, 64] width 9 height 9
click at [192, 90] on li "Issue" at bounding box center [222, 93] width 134 height 24
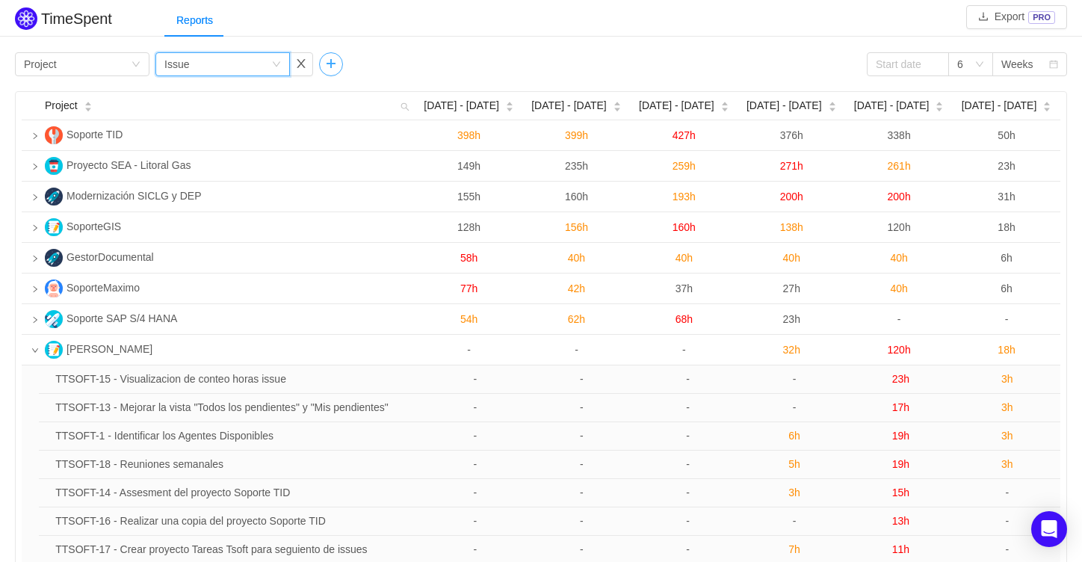
click at [330, 55] on button "button" at bounding box center [331, 64] width 24 height 24
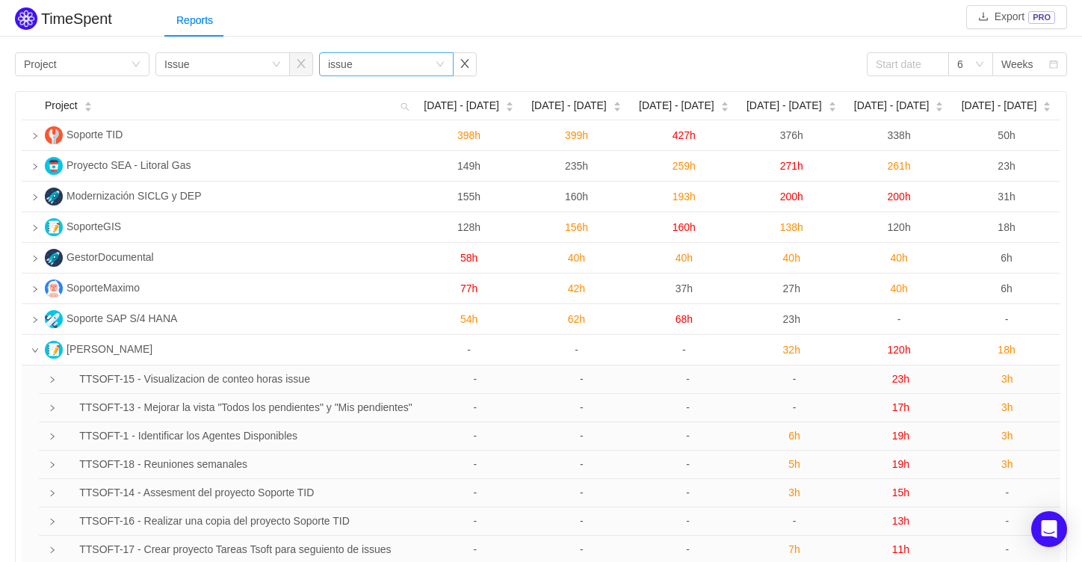
click at [346, 60] on div "issue" at bounding box center [340, 64] width 25 height 22
click at [371, 158] on li "Person" at bounding box center [385, 165] width 134 height 24
click at [540, 58] on div "Group by Project Group by Issue Group by Person 6 Weeks" at bounding box center [541, 64] width 1052 height 24
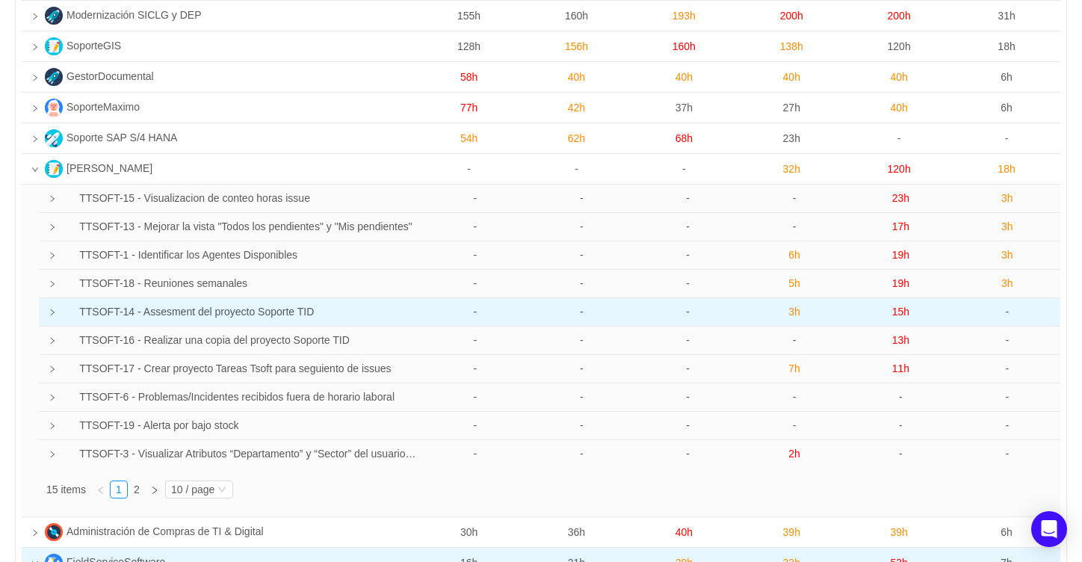
scroll to position [187, 0]
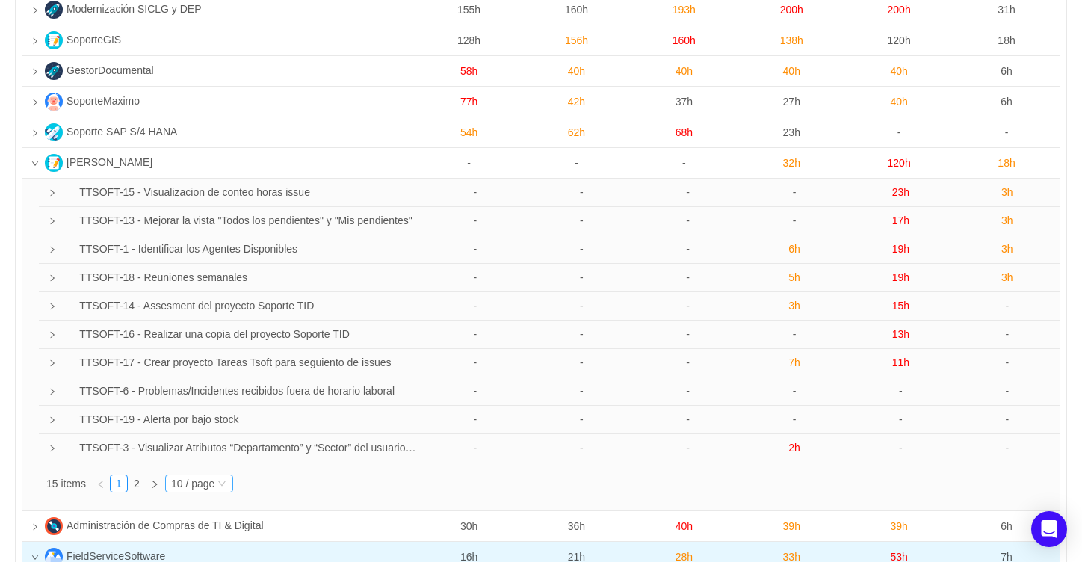
click at [189, 480] on div "10 / page" at bounding box center [192, 483] width 43 height 16
click at [202, 526] on li "20 / page" at bounding box center [198, 532] width 69 height 24
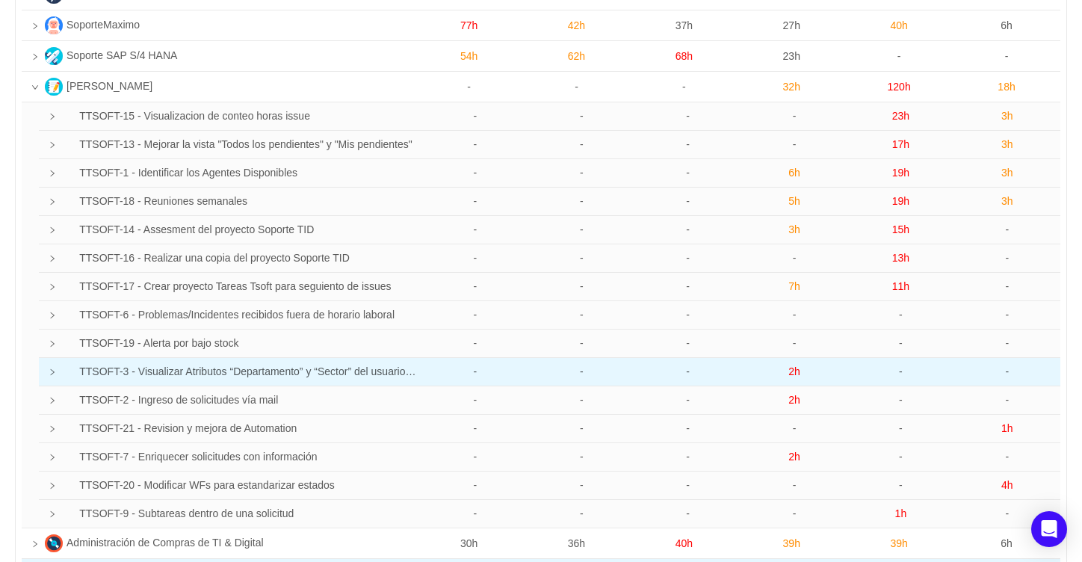
scroll to position [280, 0]
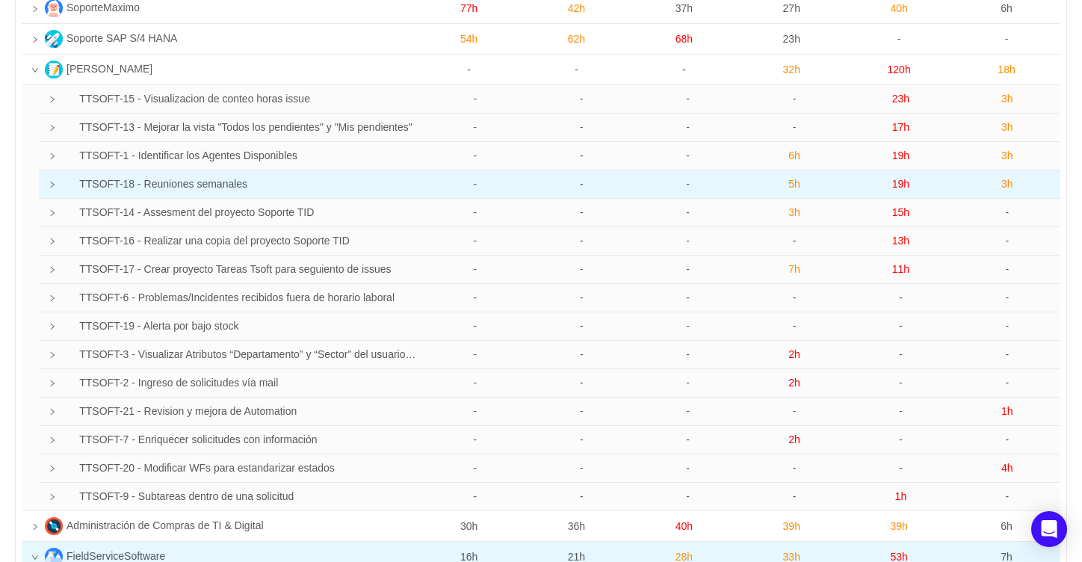
click at [50, 188] on icon "icon: right" at bounding box center [52, 184] width 7 height 7
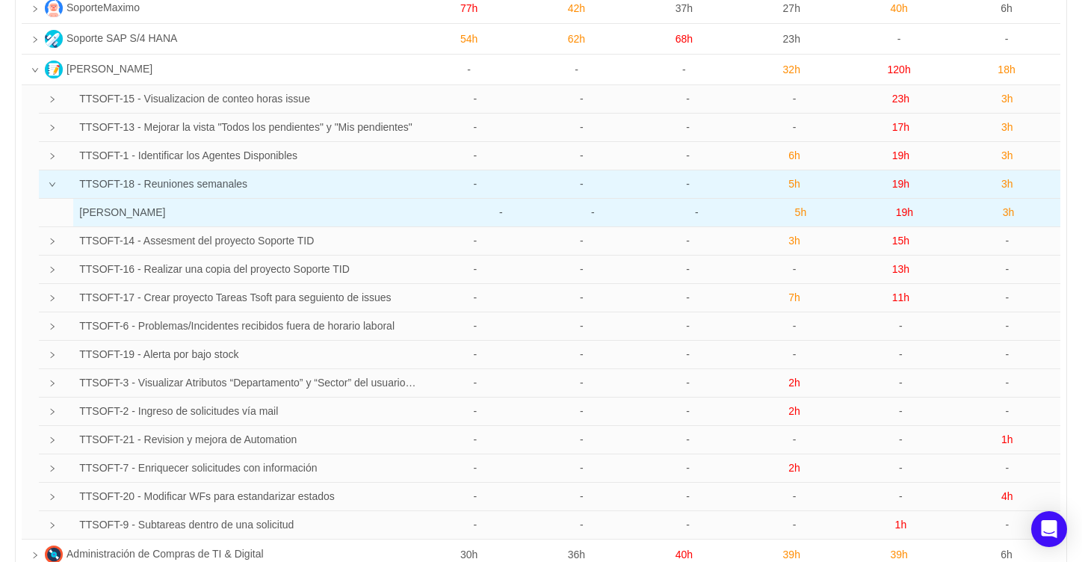
click at [1007, 213] on span "3h" at bounding box center [1009, 212] width 12 height 12
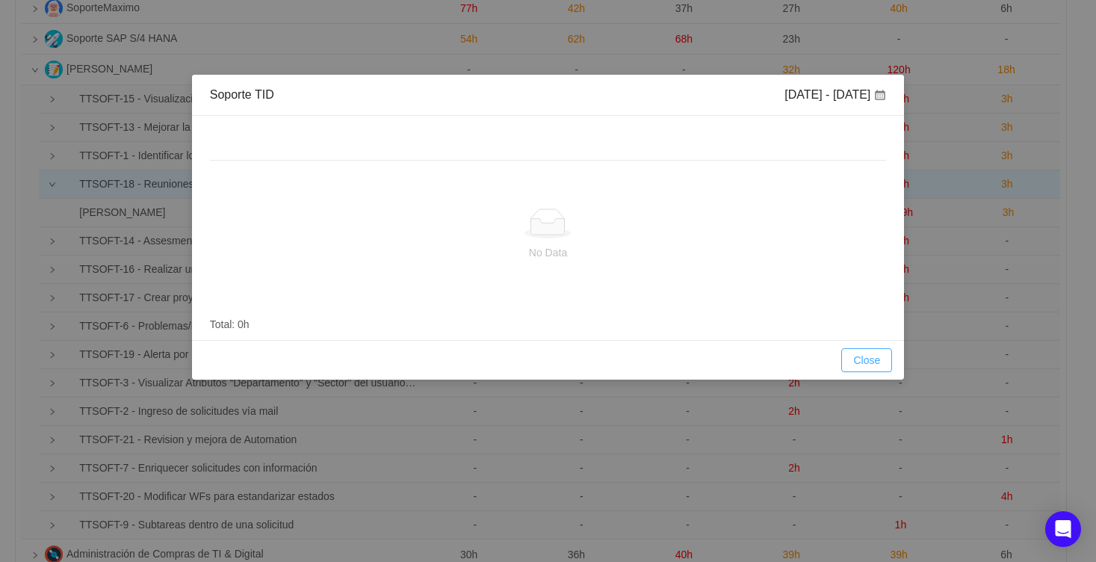
click at [867, 354] on button "Close" at bounding box center [866, 360] width 51 height 24
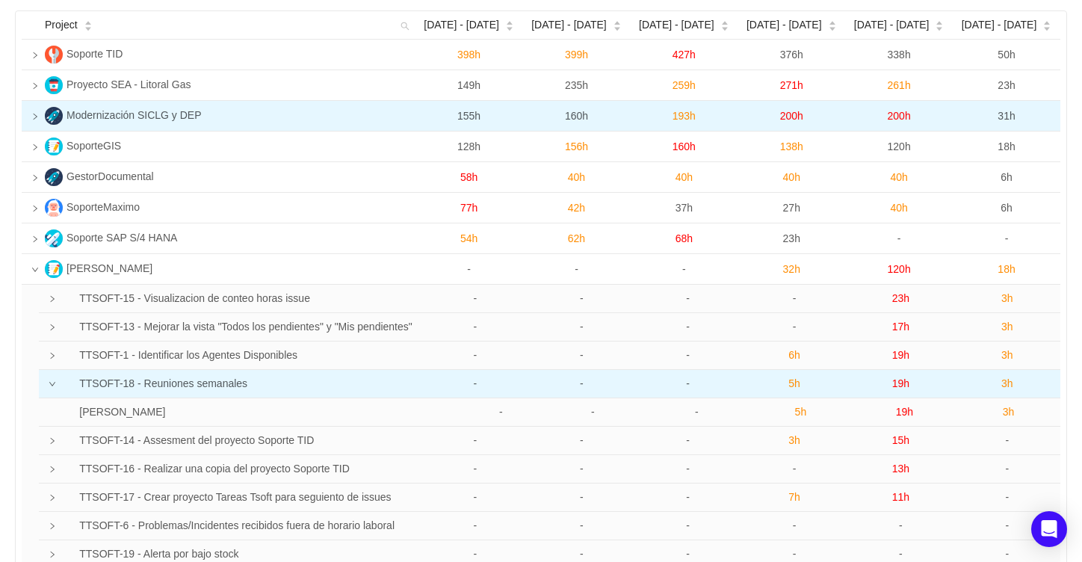
scroll to position [0, 0]
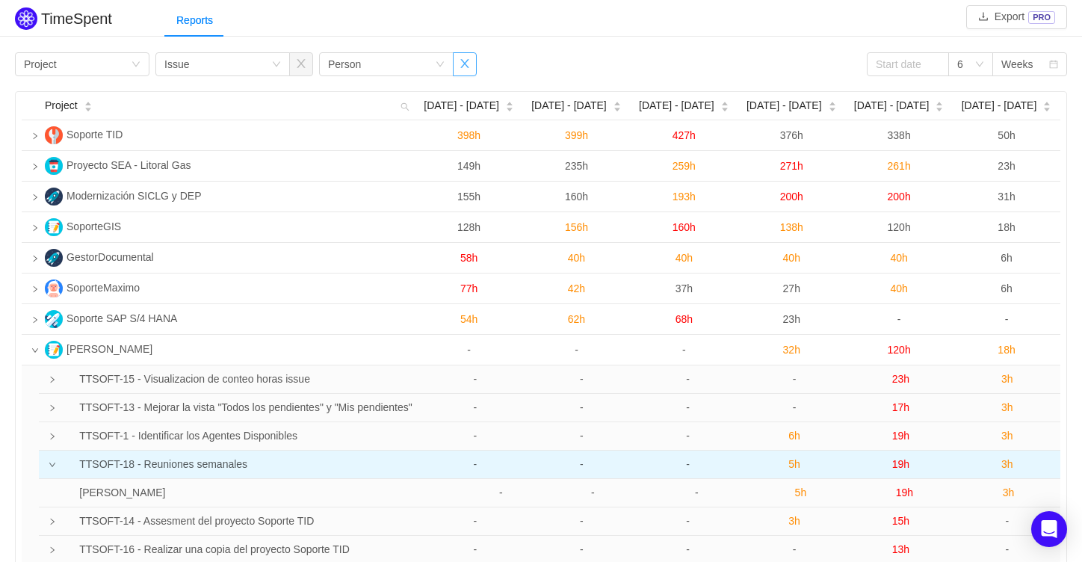
click at [464, 58] on button "button" at bounding box center [465, 64] width 24 height 24
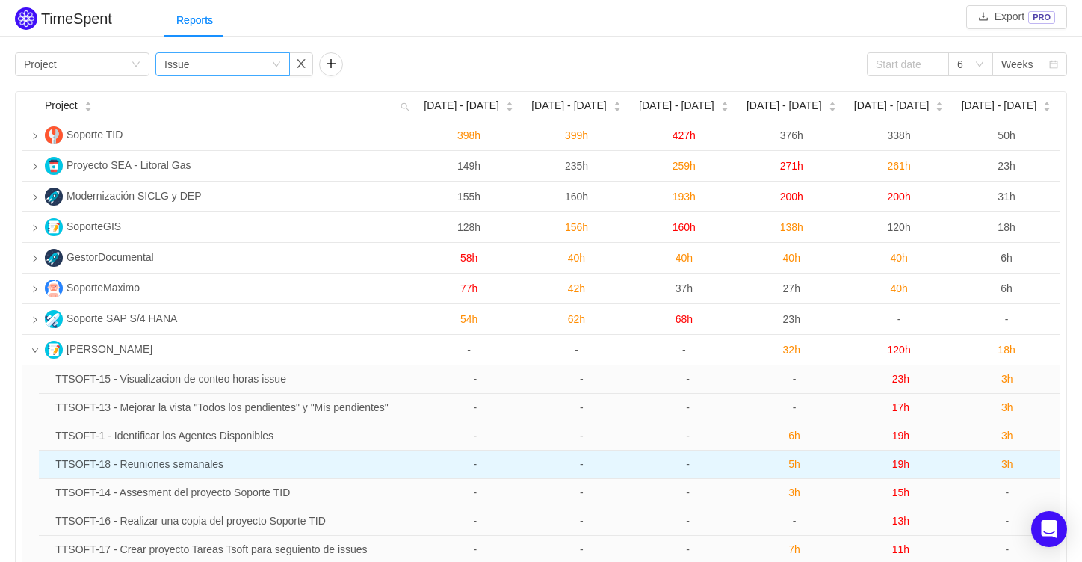
click at [253, 71] on div "Group by Issue" at bounding box center [217, 64] width 107 height 22
click at [200, 193] on li "Person" at bounding box center [222, 189] width 134 height 24
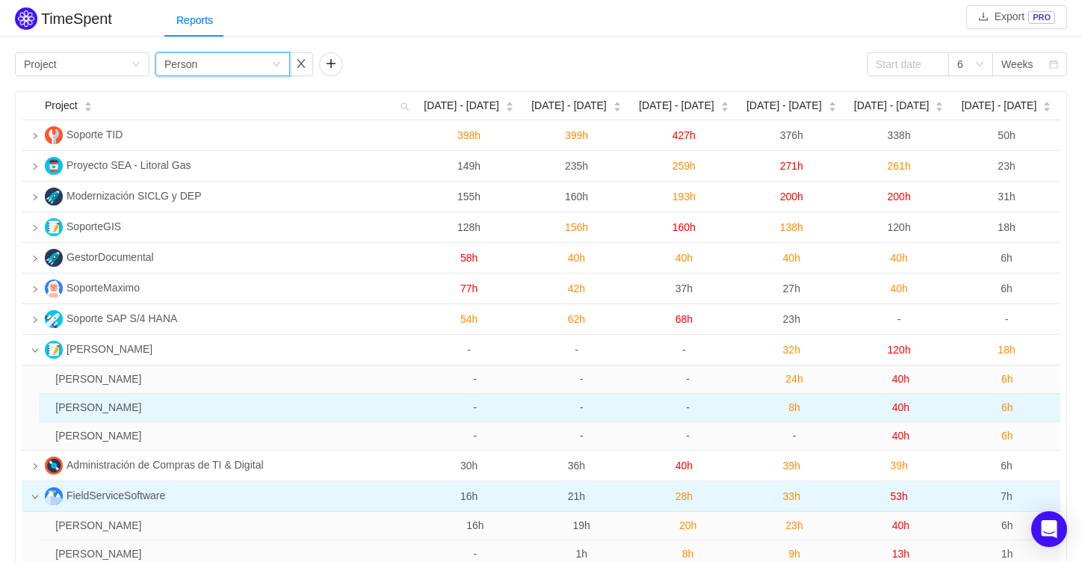
click at [797, 409] on span "8h" at bounding box center [794, 407] width 12 height 12
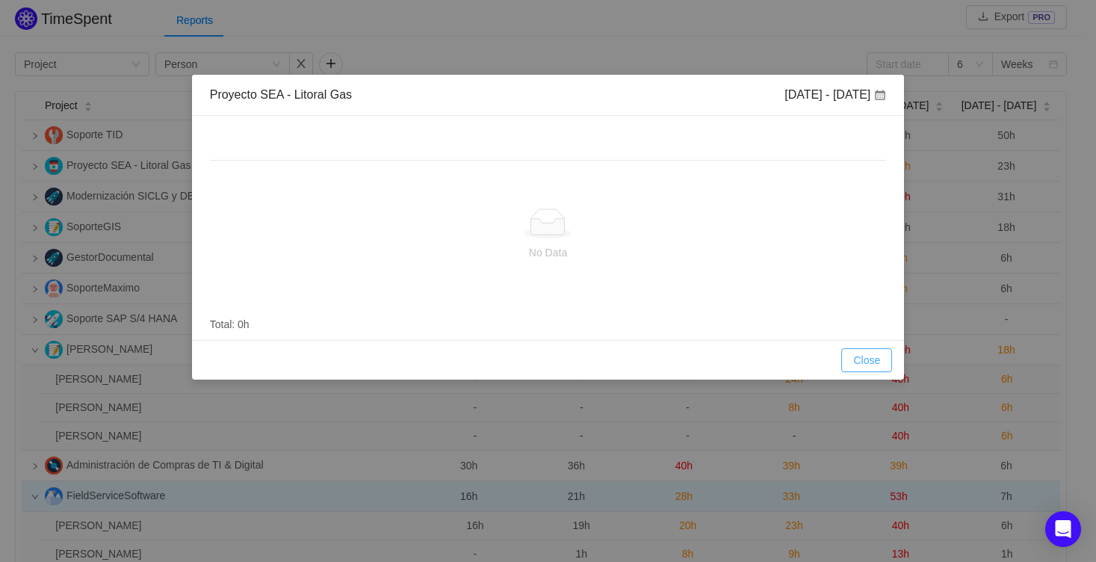
click at [860, 355] on button "Close" at bounding box center [866, 360] width 51 height 24
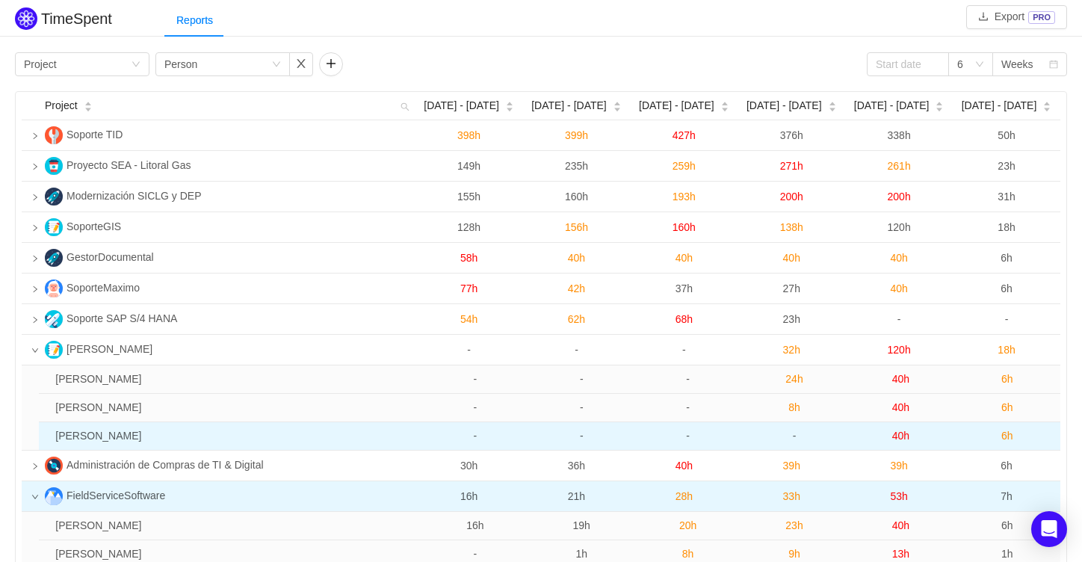
click at [793, 437] on span "-" at bounding box center [795, 436] width 4 height 12
click at [904, 442] on span "40h" at bounding box center [900, 436] width 17 height 12
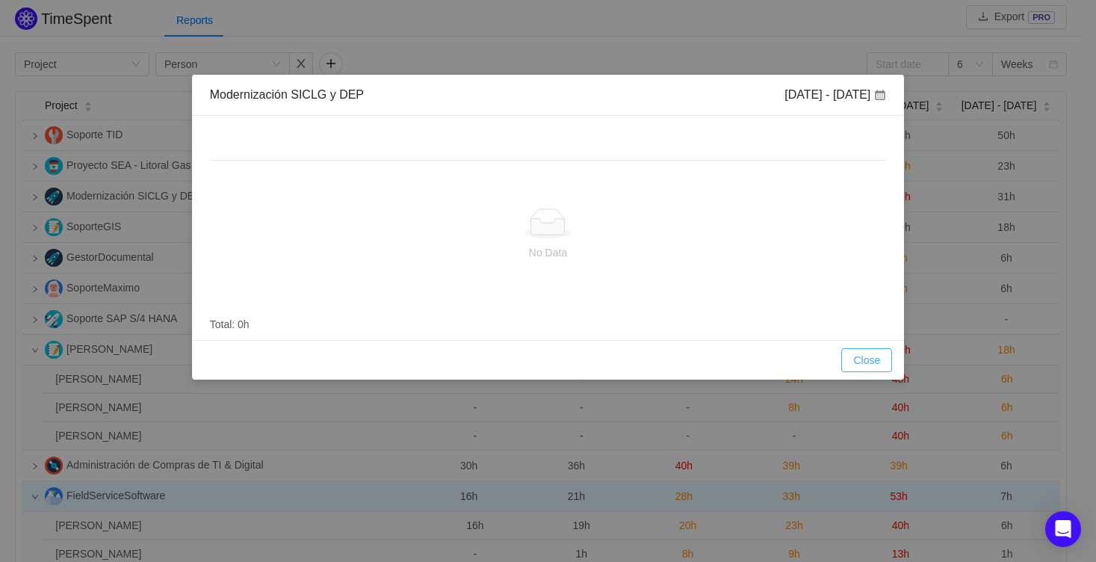
click at [882, 357] on button "Close" at bounding box center [866, 360] width 51 height 24
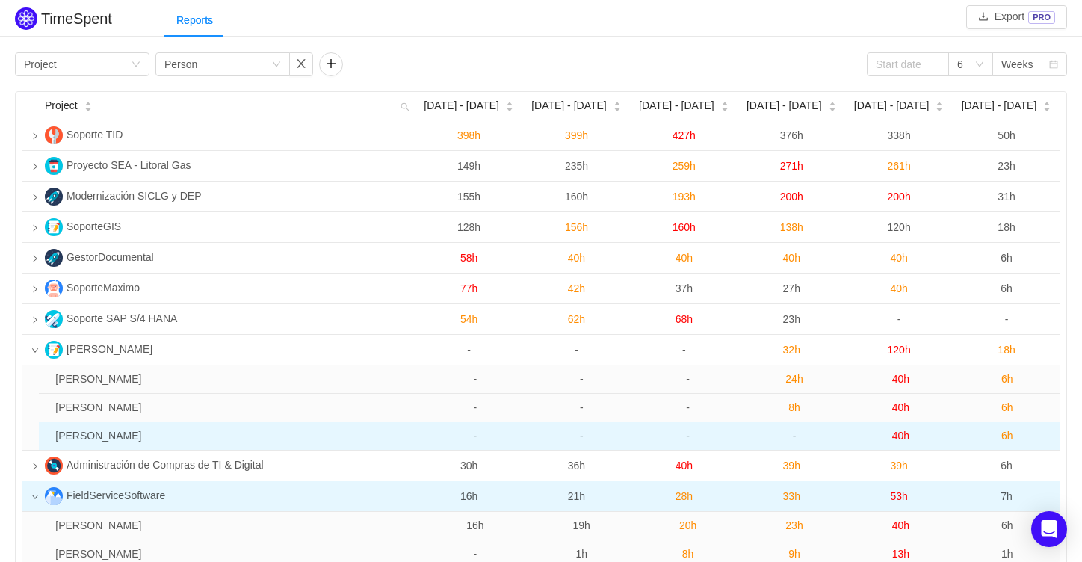
click at [1009, 437] on span "6h" at bounding box center [1007, 436] width 12 height 12
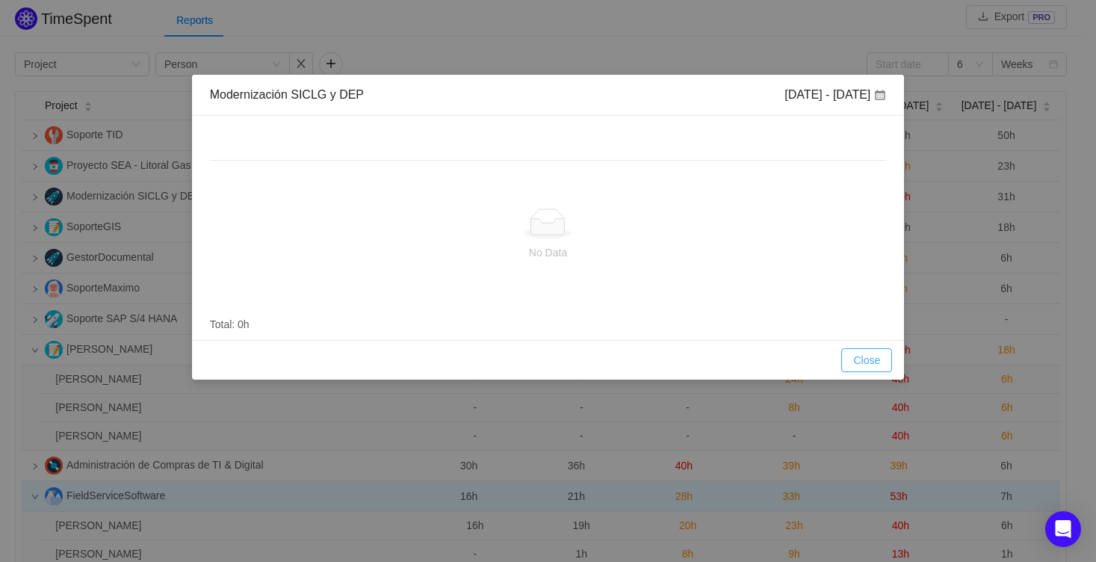
click at [865, 356] on button "Close" at bounding box center [866, 360] width 51 height 24
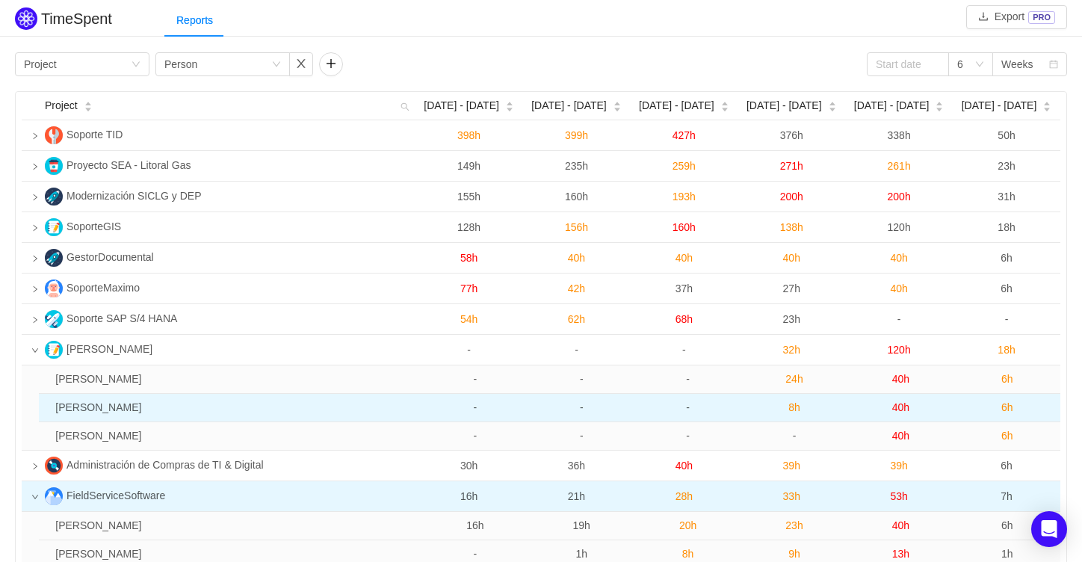
click at [1009, 406] on span "6h" at bounding box center [1007, 407] width 12 height 12
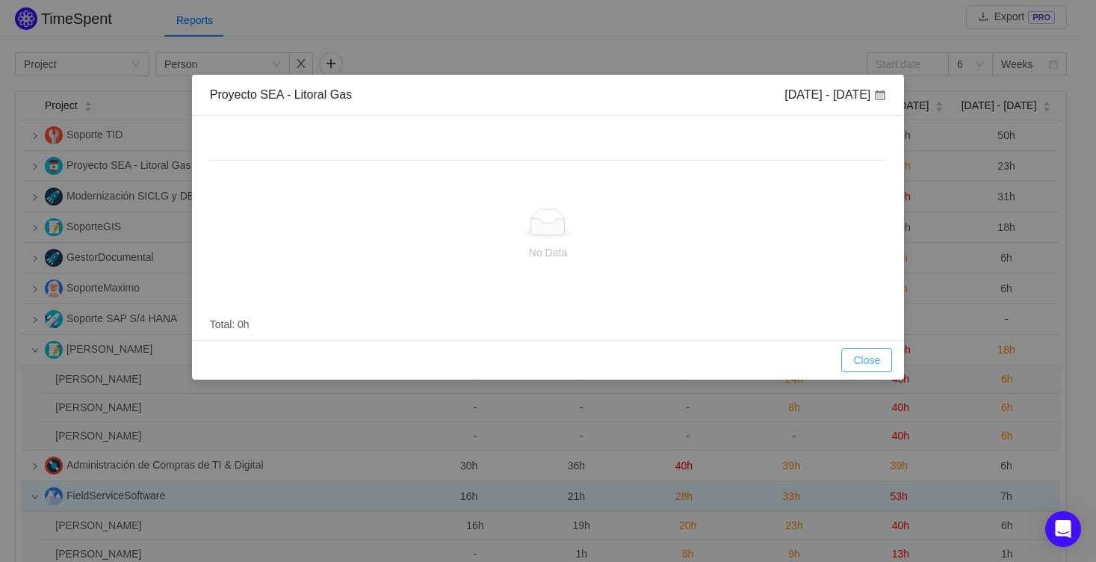
click at [868, 356] on button "Close" at bounding box center [866, 360] width 51 height 24
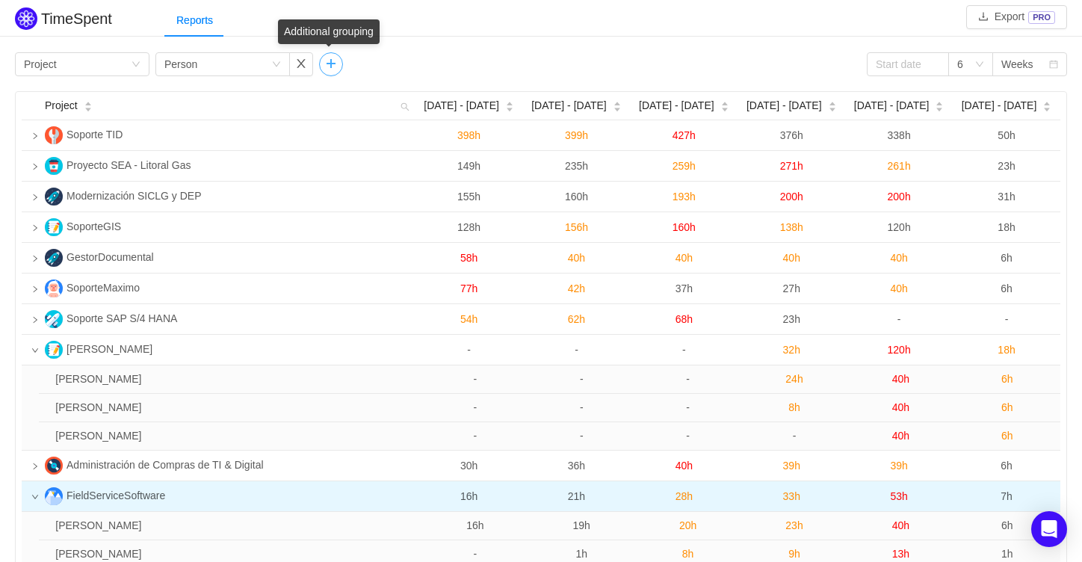
click at [333, 73] on button "button" at bounding box center [331, 64] width 24 height 24
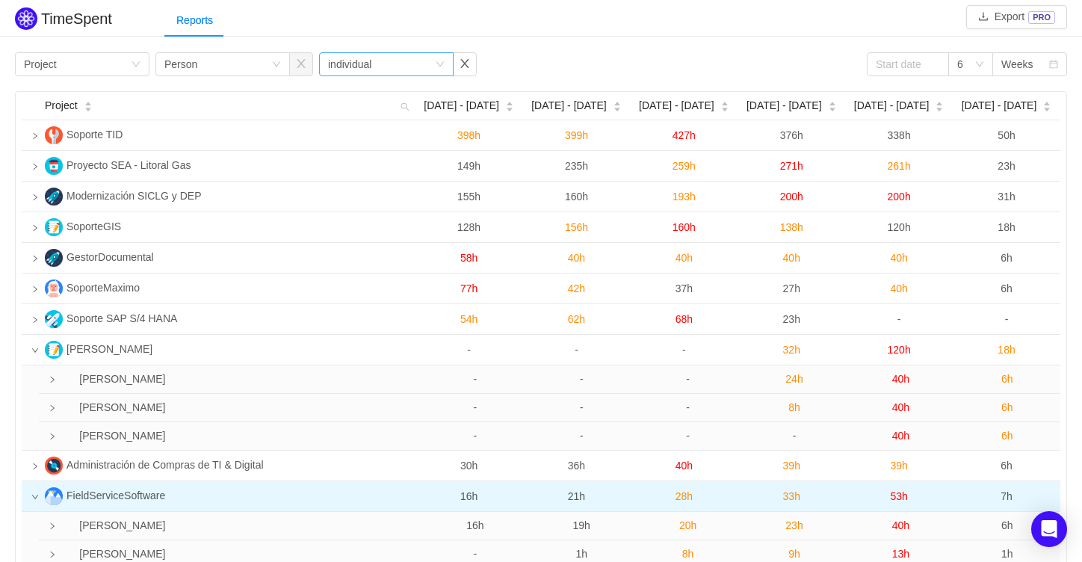
click at [349, 60] on div "individual" at bounding box center [349, 64] width 43 height 22
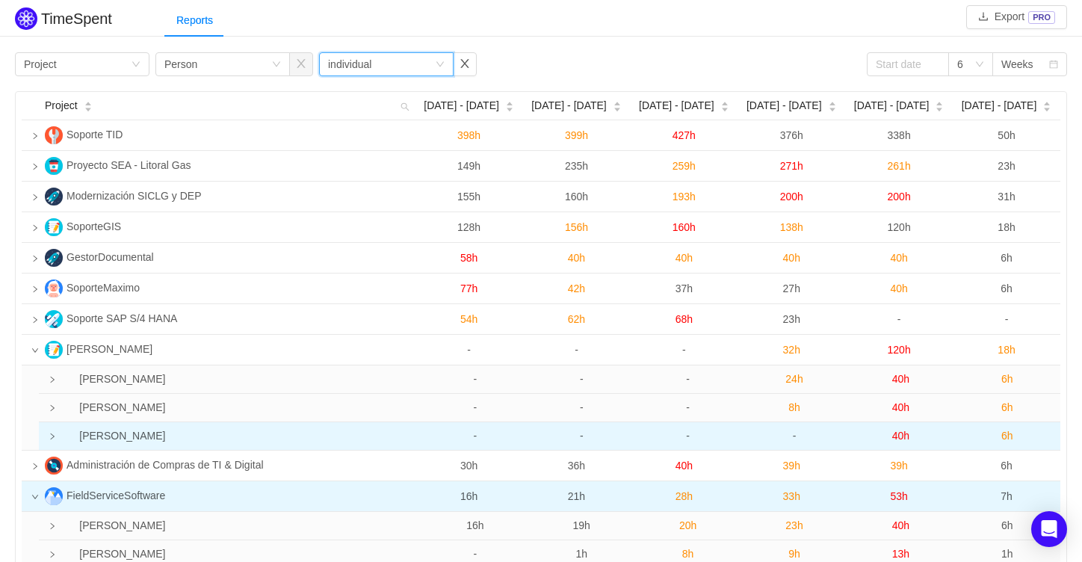
drag, startPoint x: 80, startPoint y: 425, endPoint x: 61, endPoint y: 436, distance: 22.4
click at [79, 427] on td "[PERSON_NAME]" at bounding box center [235, 436] width 372 height 28
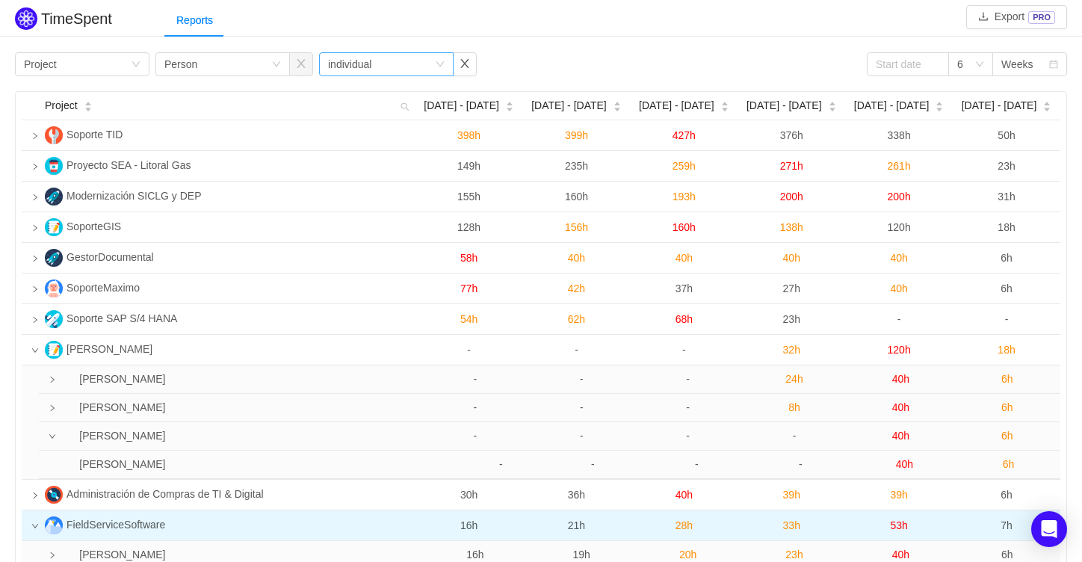
click at [412, 70] on div "Group by individual" at bounding box center [381, 64] width 107 height 22
click at [374, 91] on li "Issue" at bounding box center [385, 93] width 134 height 24
click at [570, 47] on div "TimeSpent Export PRO Reports Group by Project Group by Person Group by Issue 6 …" at bounding box center [541, 322] width 1082 height 637
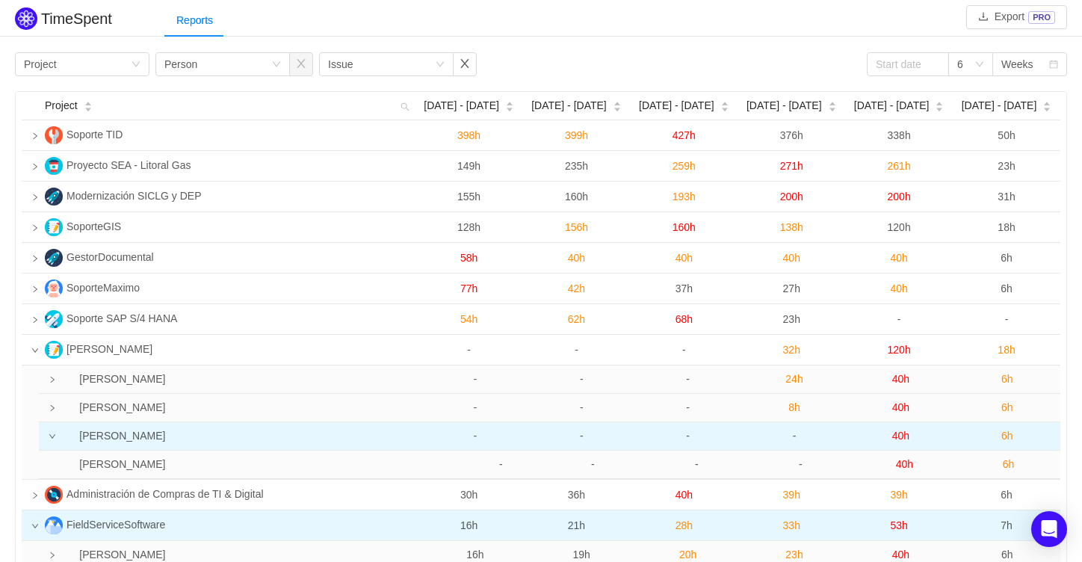
click at [51, 440] on icon "icon: down" at bounding box center [52, 436] width 7 height 7
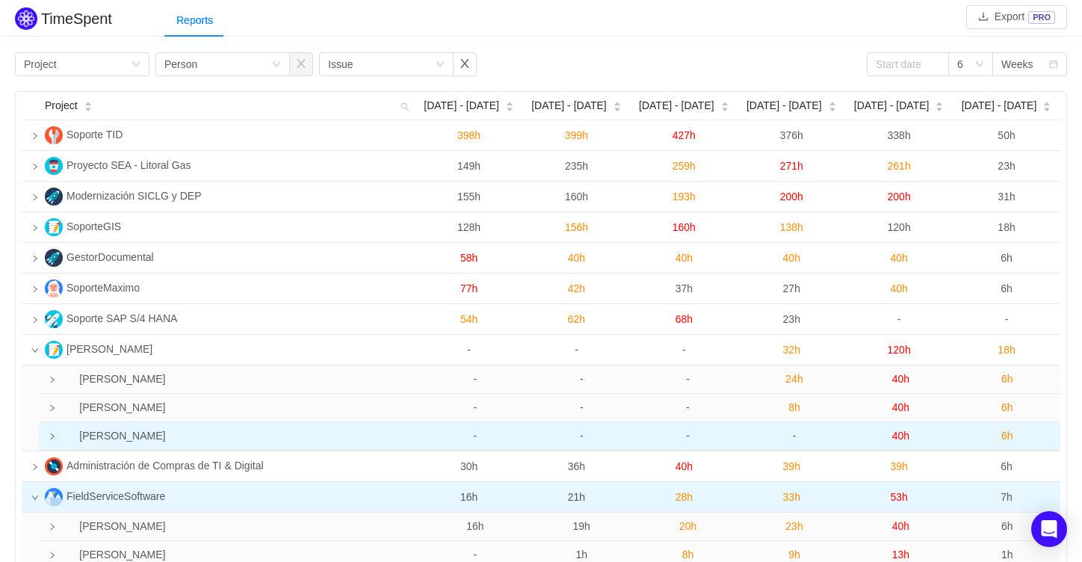
click at [51, 440] on icon "icon: right" at bounding box center [52, 436] width 7 height 7
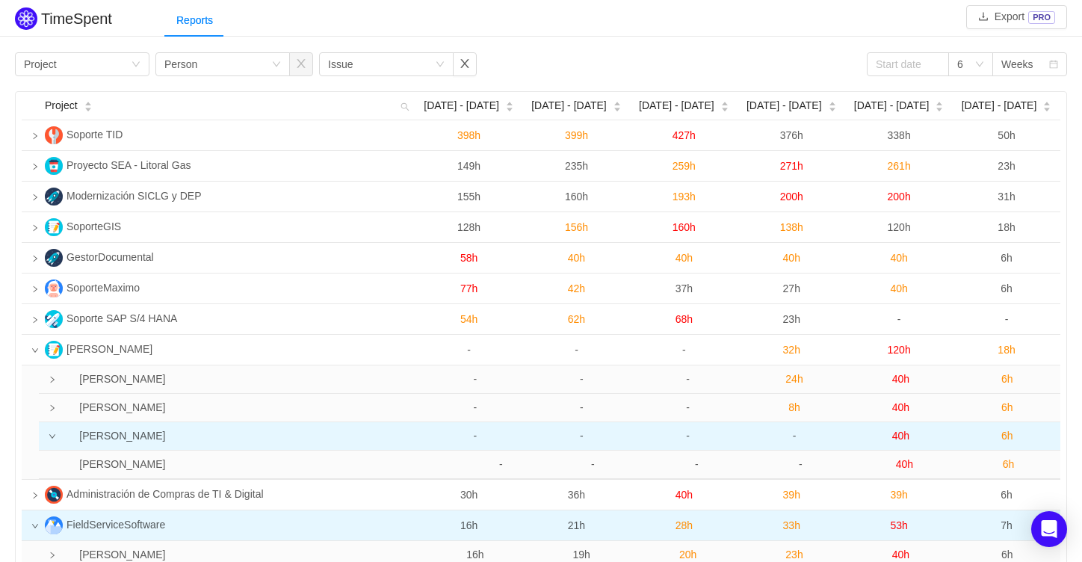
click at [51, 440] on icon "icon: down" at bounding box center [52, 436] width 7 height 7
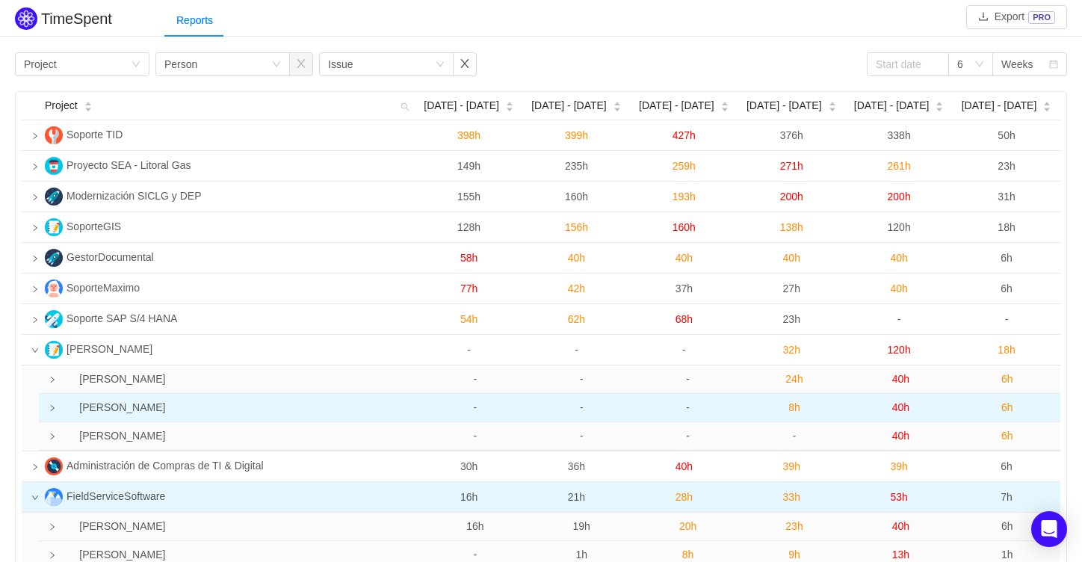
click at [52, 407] on icon "icon: right" at bounding box center [52, 407] width 7 height 7
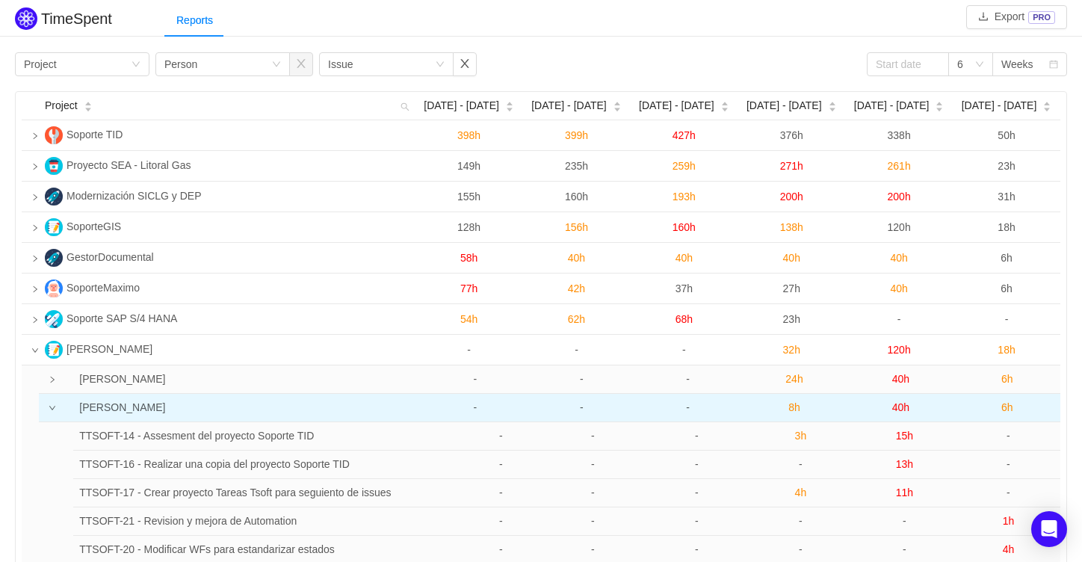
click at [52, 407] on icon "icon: down" at bounding box center [52, 407] width 7 height 7
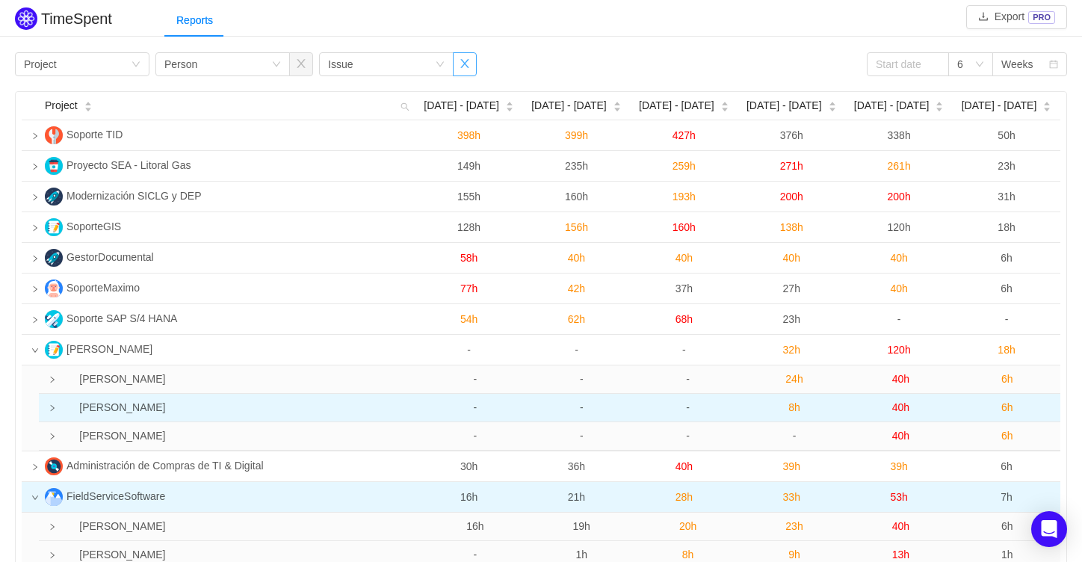
click at [465, 56] on button "button" at bounding box center [465, 64] width 24 height 24
click at [270, 65] on div "Group by Person" at bounding box center [217, 64] width 107 height 22
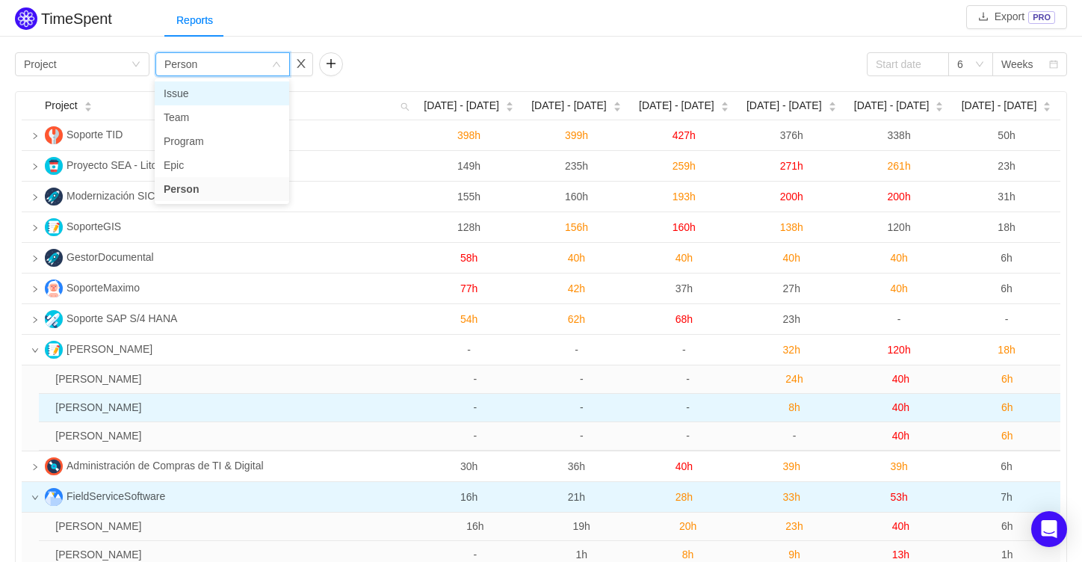
click at [184, 90] on li "Issue" at bounding box center [222, 93] width 134 height 24
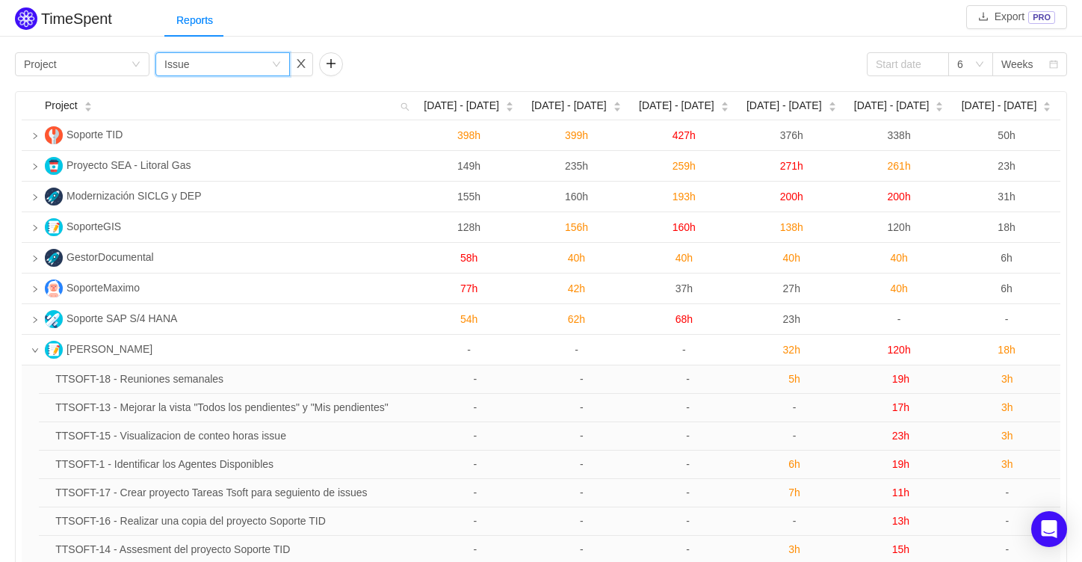
click at [424, 24] on div "Reports" at bounding box center [623, 21] width 918 height 34
click at [330, 62] on button "button" at bounding box center [331, 64] width 24 height 24
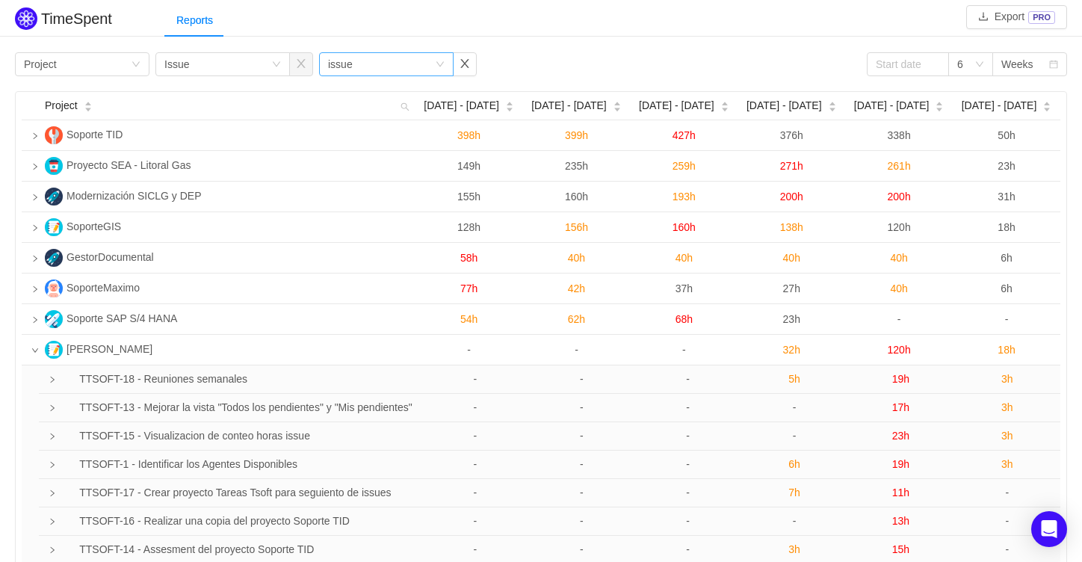
click at [355, 59] on div "Group by issue" at bounding box center [381, 64] width 107 height 22
click at [368, 170] on li "Person" at bounding box center [385, 165] width 134 height 24
click at [534, 52] on div "Group by Project Group by Issue Group by Person 6 Weeks" at bounding box center [541, 64] width 1052 height 24
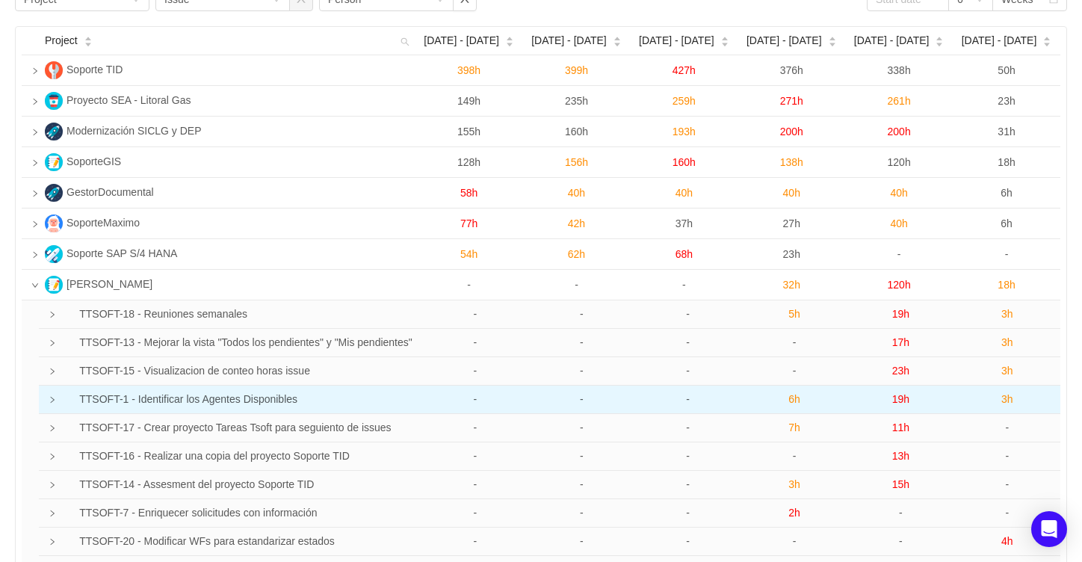
scroll to position [93, 0]
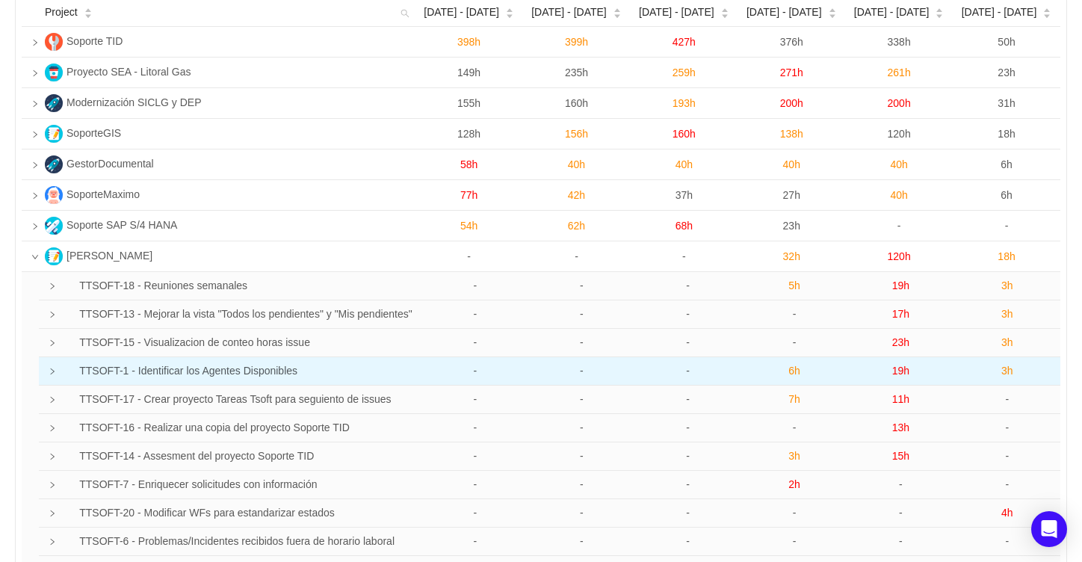
click at [52, 370] on icon "icon: right" at bounding box center [52, 371] width 7 height 7
click at [52, 370] on icon "icon: down" at bounding box center [52, 371] width 7 height 7
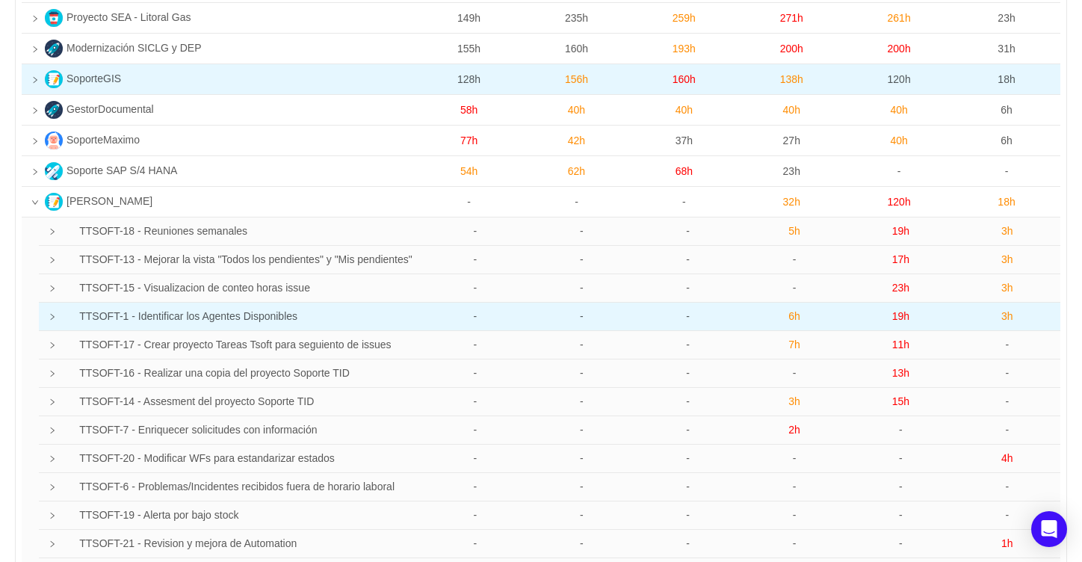
scroll to position [0, 0]
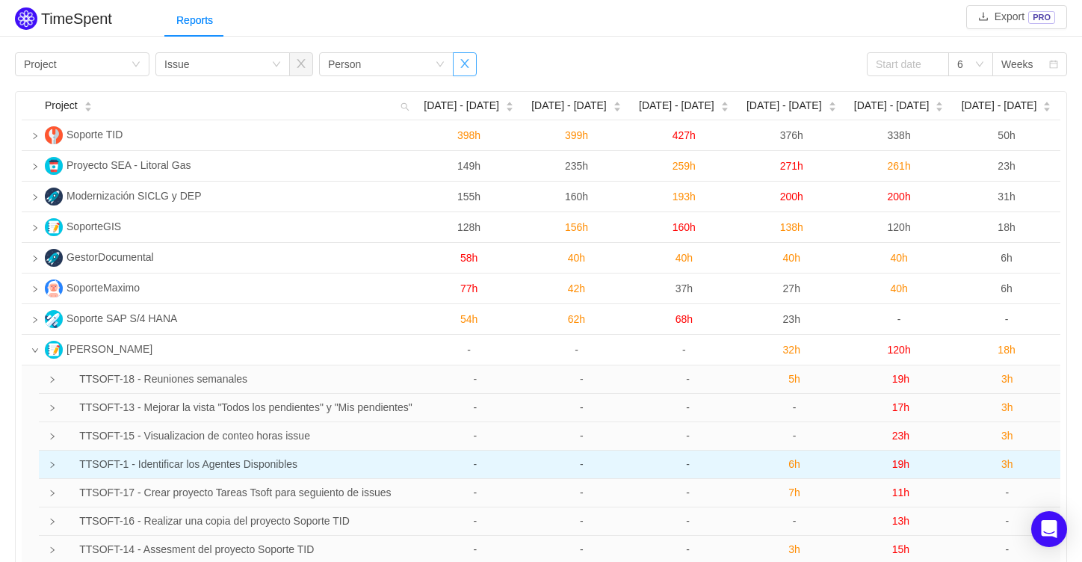
click at [464, 59] on button "button" at bounding box center [465, 64] width 24 height 24
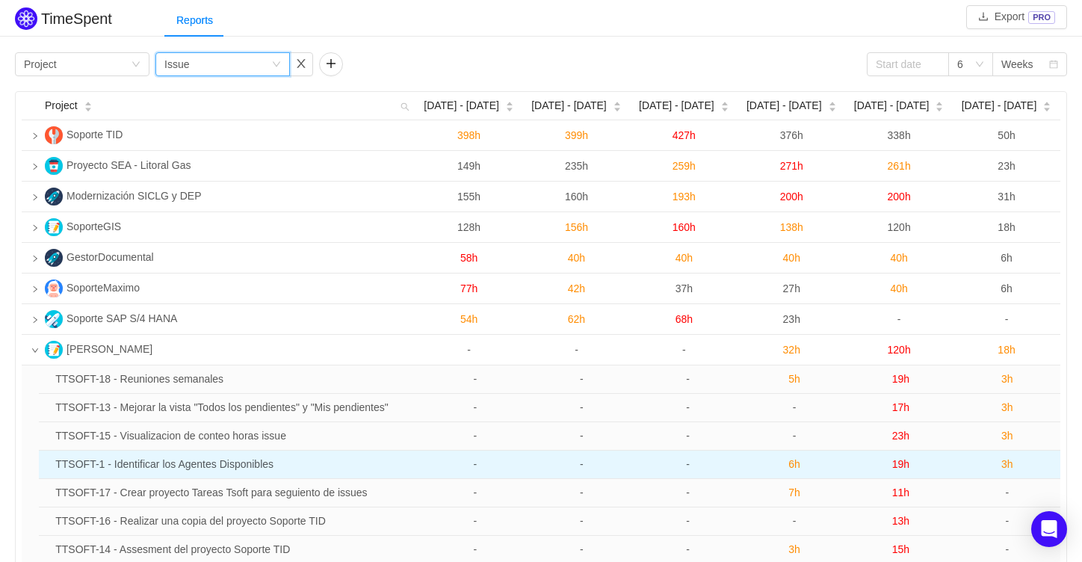
click at [260, 71] on div "Group by Issue" at bounding box center [217, 64] width 107 height 22
click at [200, 182] on li "Person" at bounding box center [222, 189] width 134 height 24
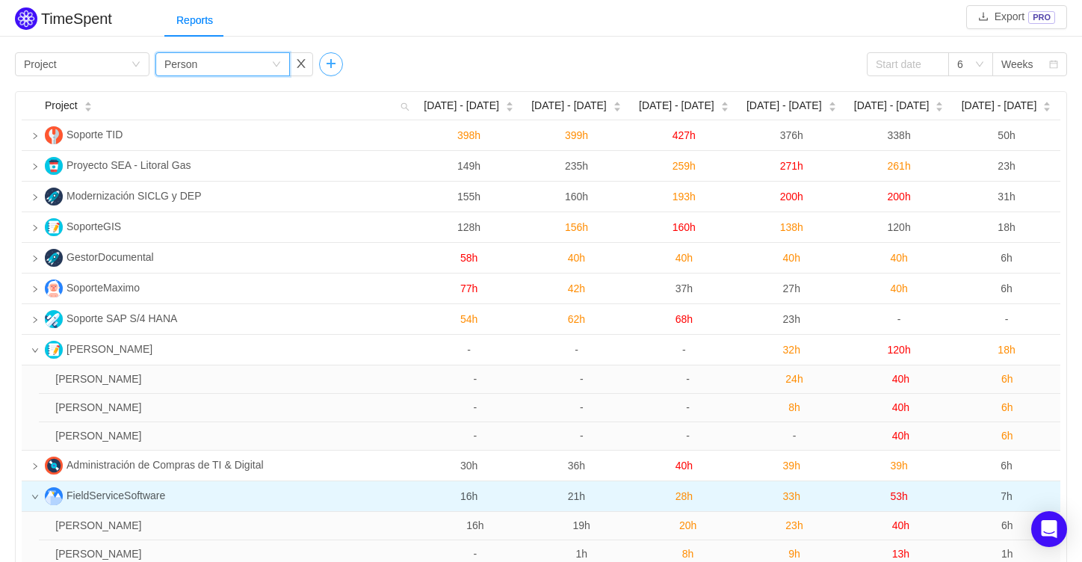
click at [337, 67] on button "button" at bounding box center [331, 64] width 24 height 24
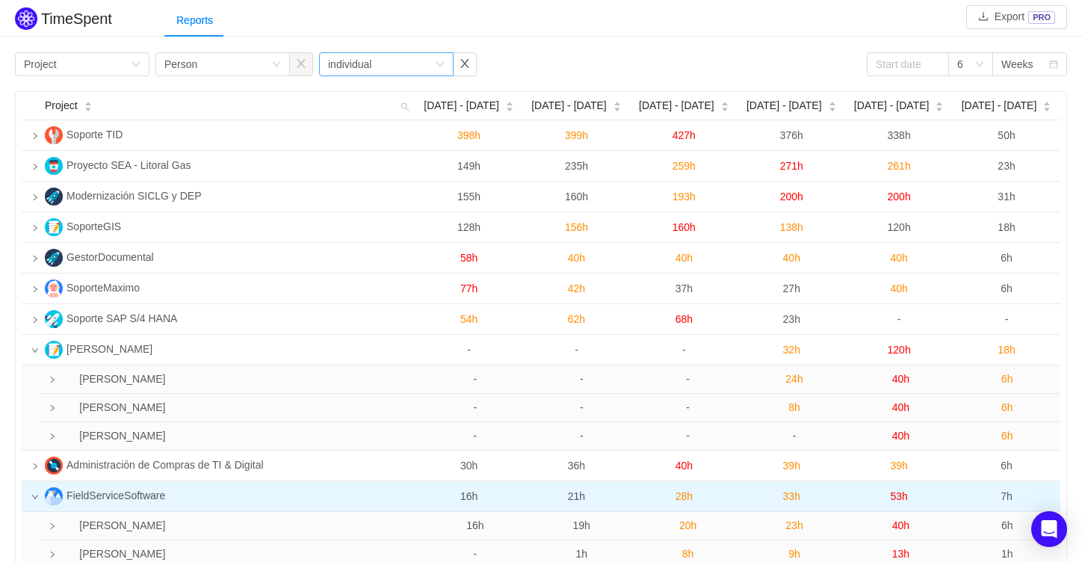
click at [383, 61] on div "Group by individual" at bounding box center [381, 64] width 107 height 22
click at [347, 93] on li "Issue" at bounding box center [385, 93] width 134 height 24
click at [531, 45] on div "TimeSpent Export PRO Reports Group by Project Group by Person Group by Issue 6 …" at bounding box center [541, 307] width 1082 height 607
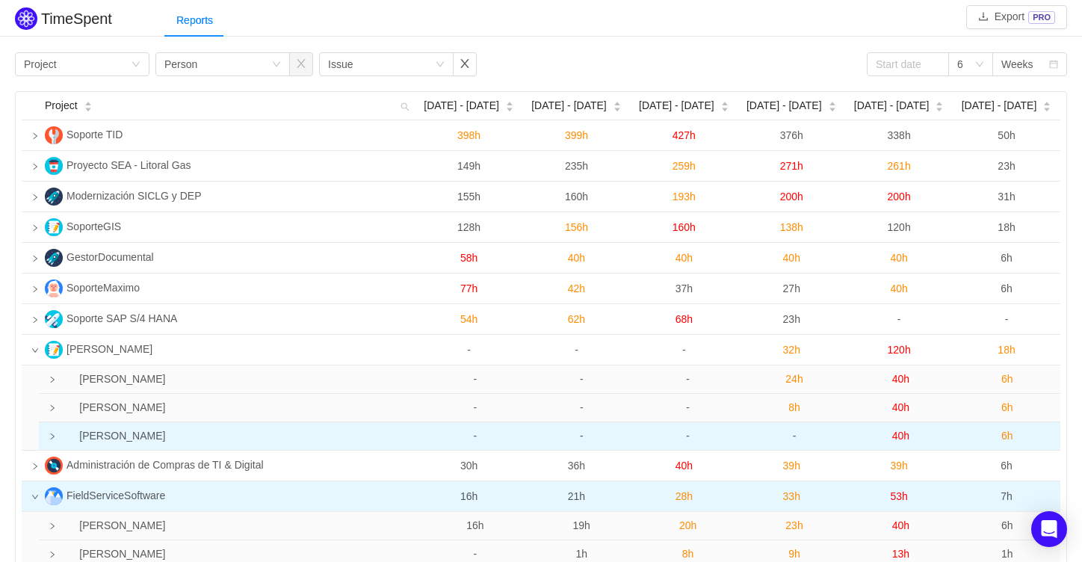
click at [56, 440] on icon "icon: right" at bounding box center [52, 436] width 7 height 7
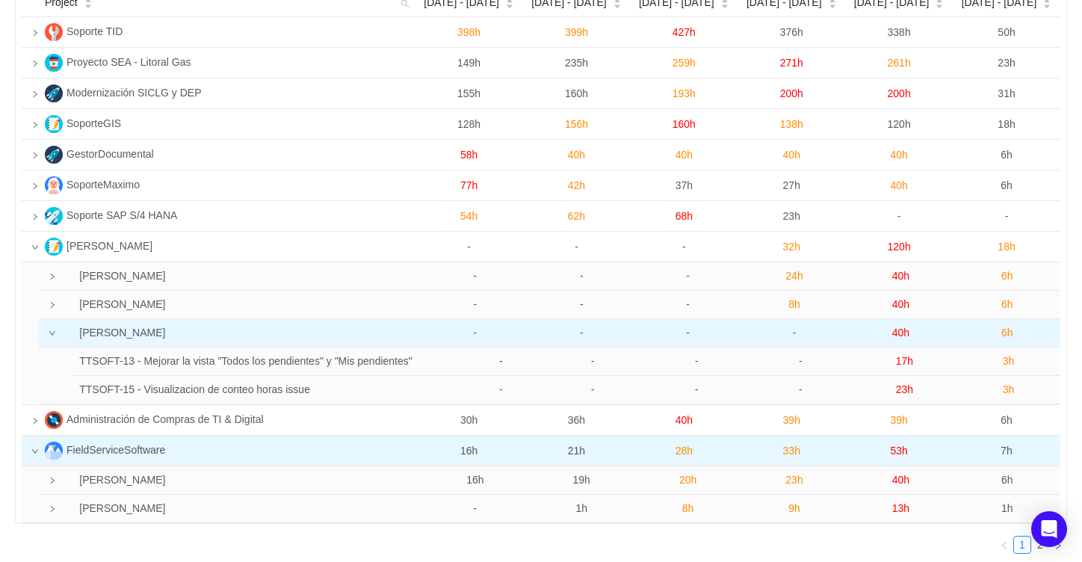
scroll to position [163, 0]
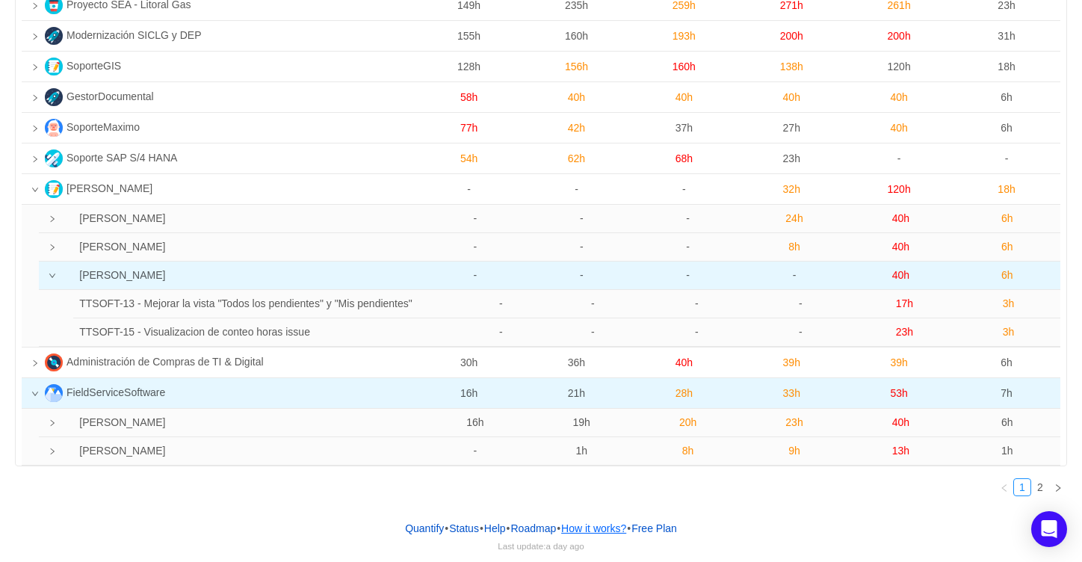
click at [614, 532] on button "How it works?" at bounding box center [593, 528] width 67 height 22
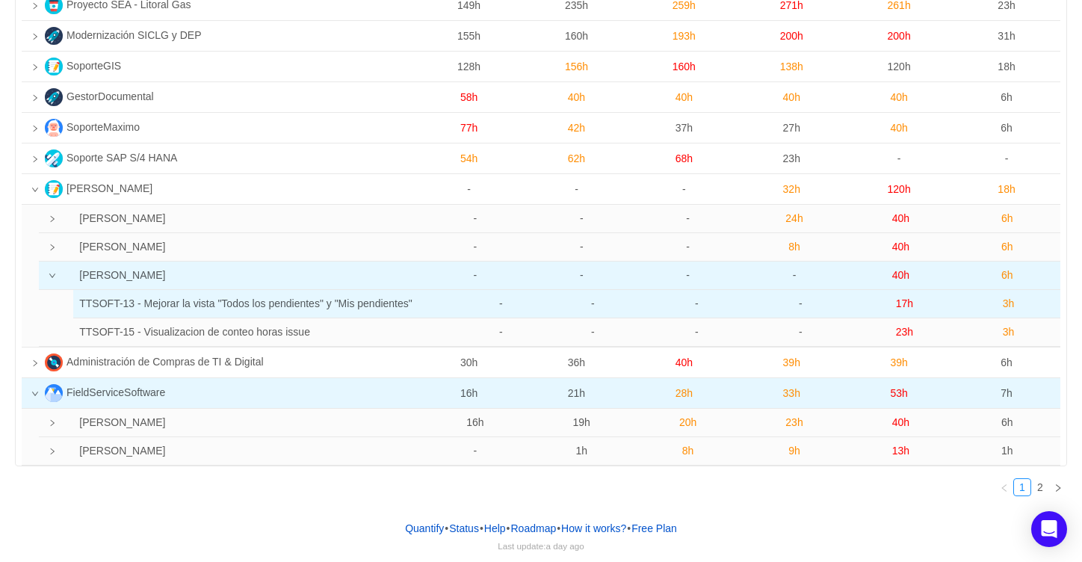
click at [1009, 304] on span "3h" at bounding box center [1009, 303] width 12 height 12
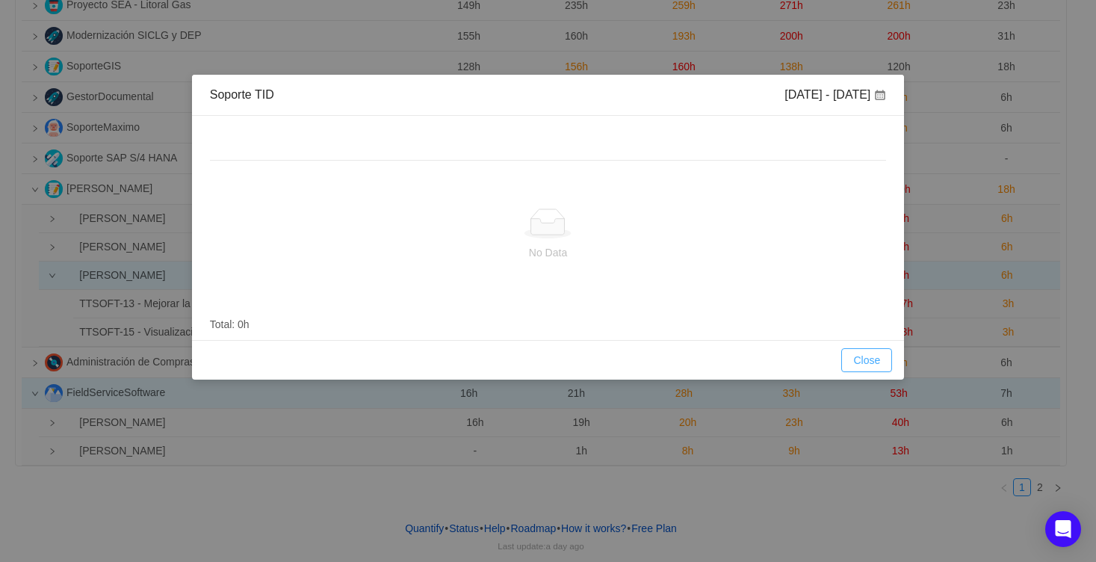
click at [868, 361] on button "Close" at bounding box center [866, 360] width 51 height 24
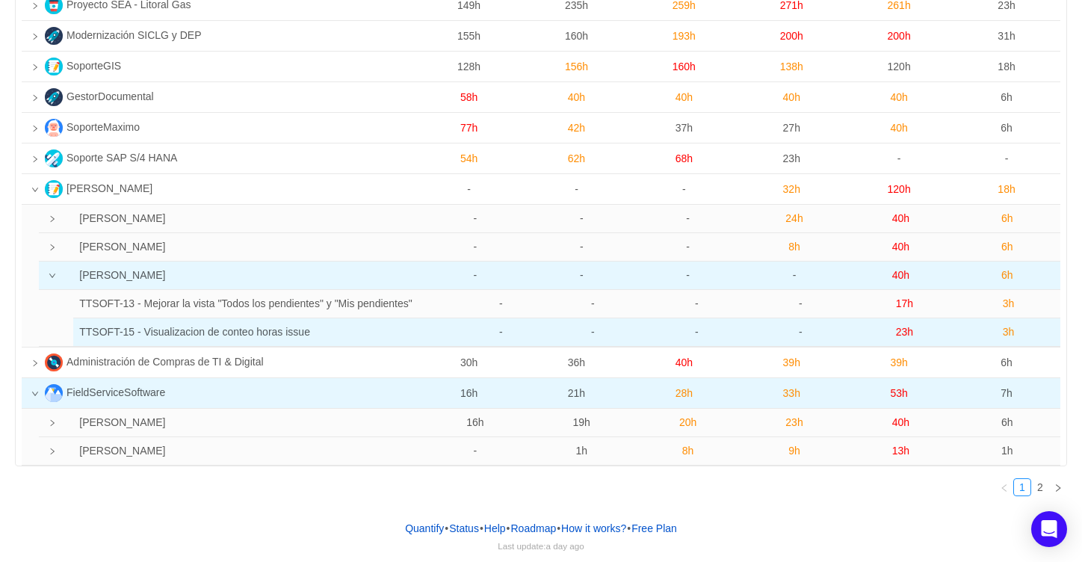
click at [1003, 331] on span "3h" at bounding box center [1009, 332] width 12 height 12
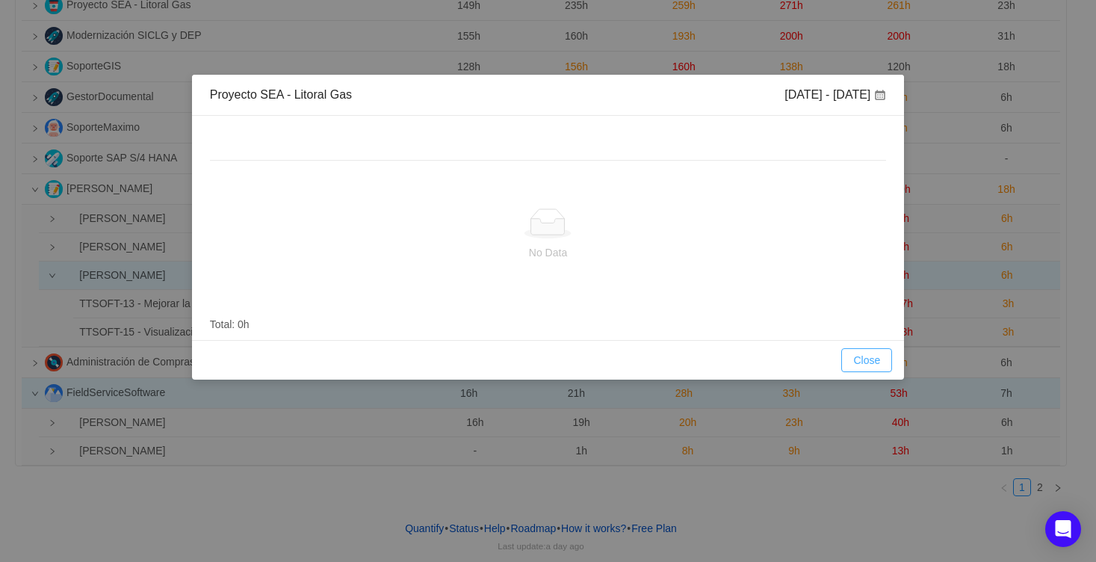
click at [864, 360] on button "Close" at bounding box center [866, 360] width 51 height 24
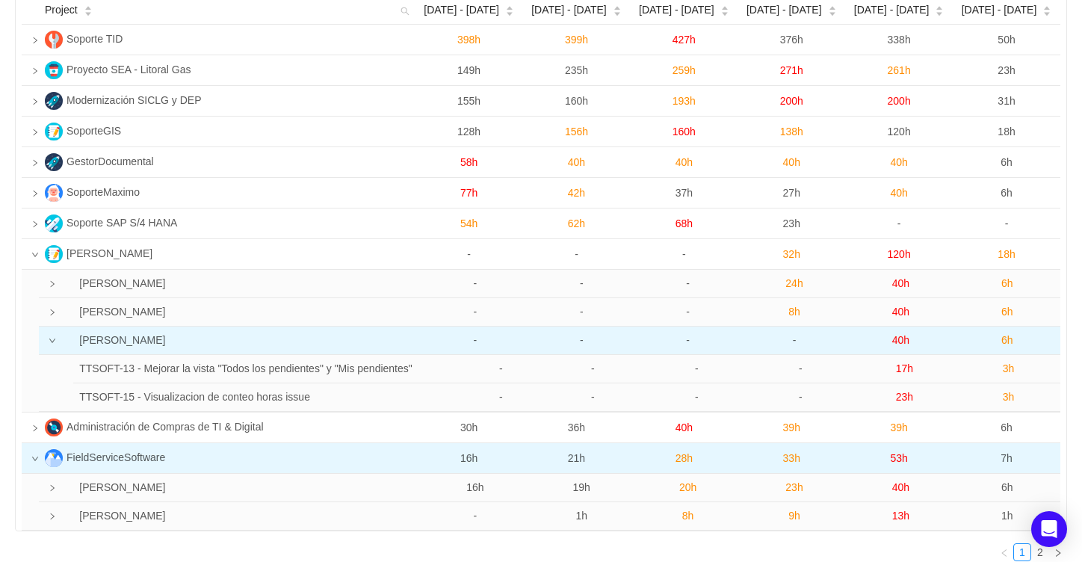
scroll to position [69, 0]
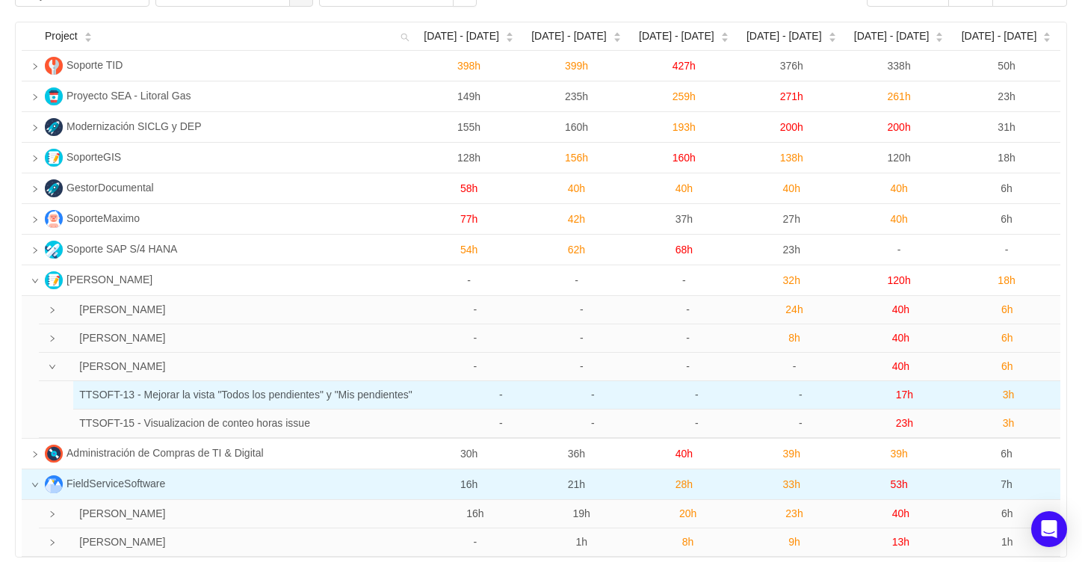
click at [1012, 396] on span "3h" at bounding box center [1009, 395] width 12 height 12
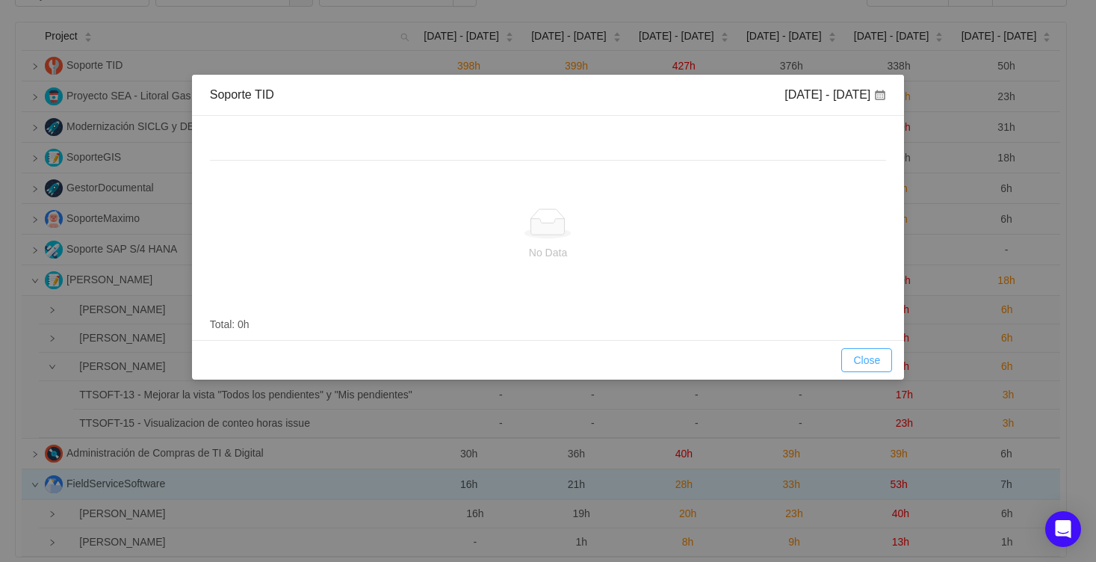
click at [879, 357] on button "Close" at bounding box center [866, 360] width 51 height 24
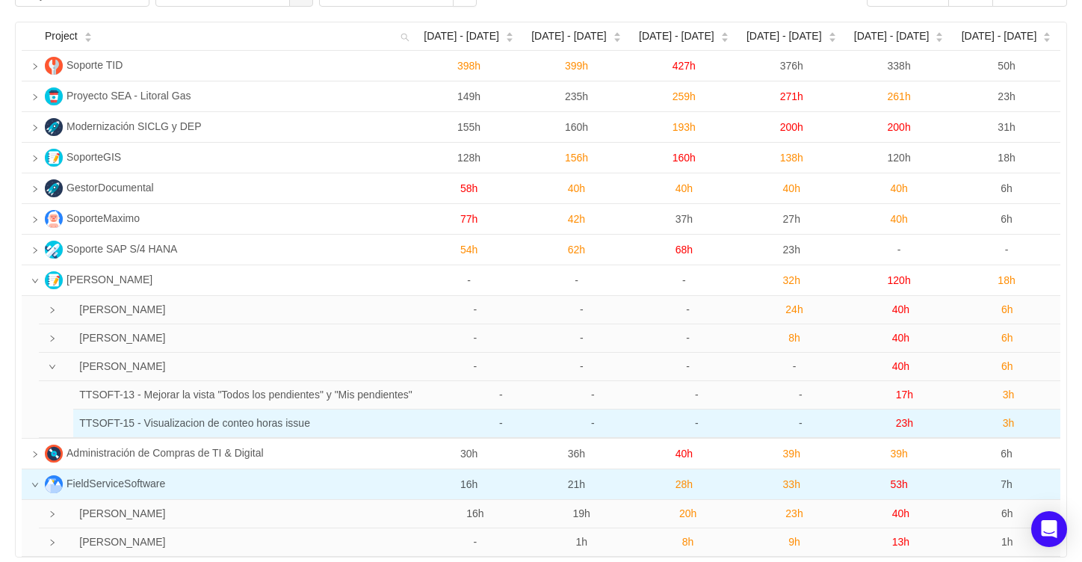
click at [1006, 425] on span "3h" at bounding box center [1009, 423] width 12 height 12
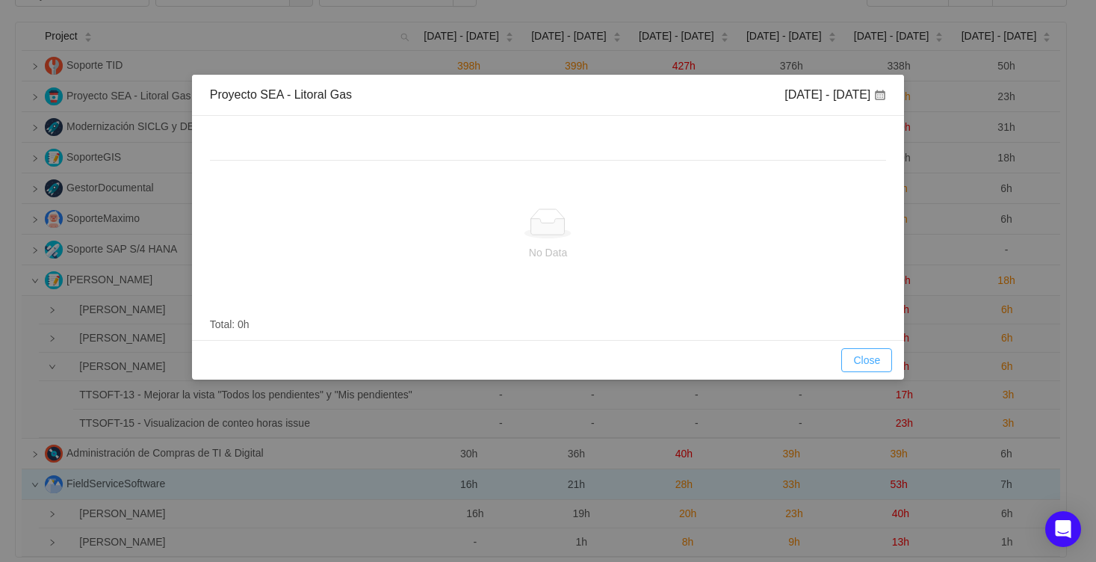
click at [879, 356] on button "Close" at bounding box center [866, 360] width 51 height 24
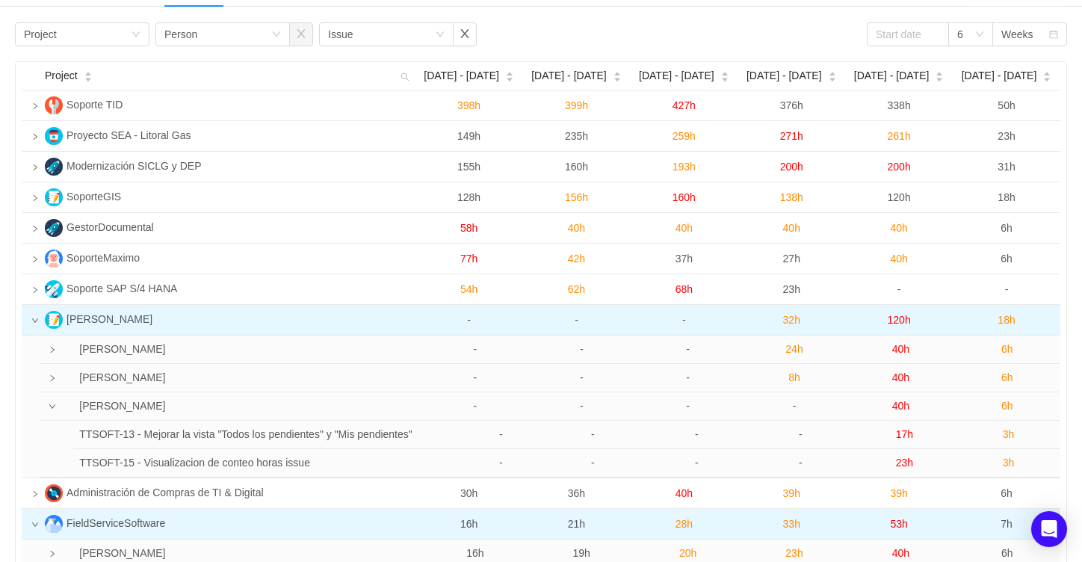
scroll to position [0, 0]
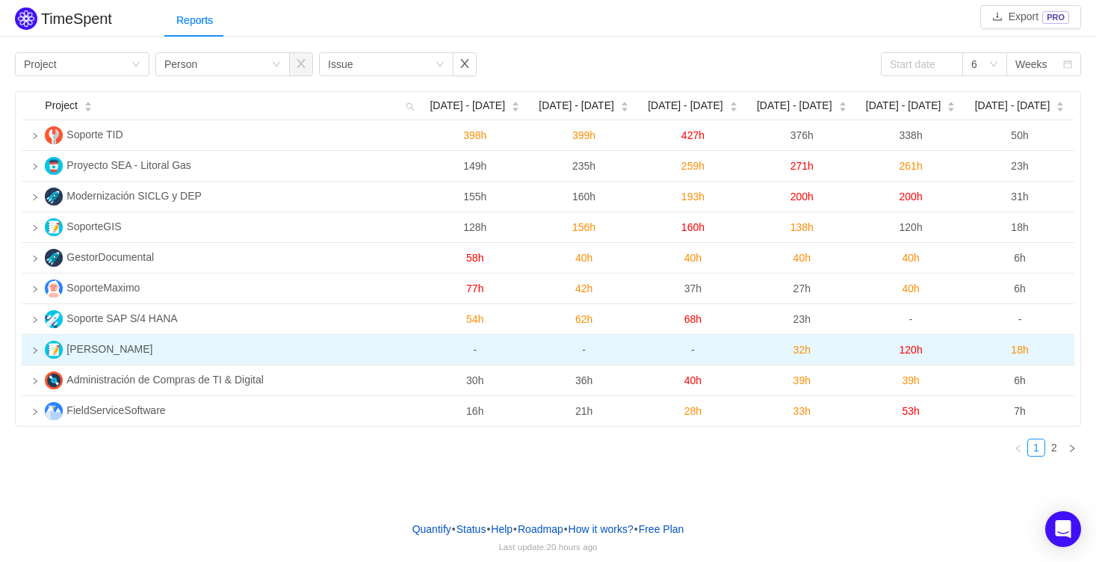
click at [34, 350] on icon "icon: right" at bounding box center [34, 350] width 7 height 7
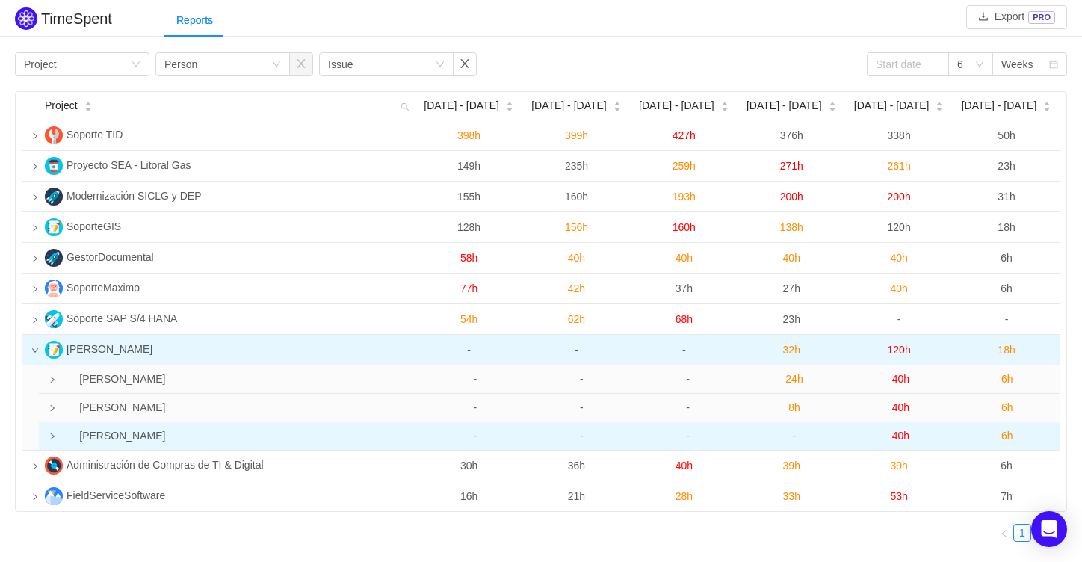
click at [56, 440] on icon "icon: right" at bounding box center [52, 436] width 7 height 7
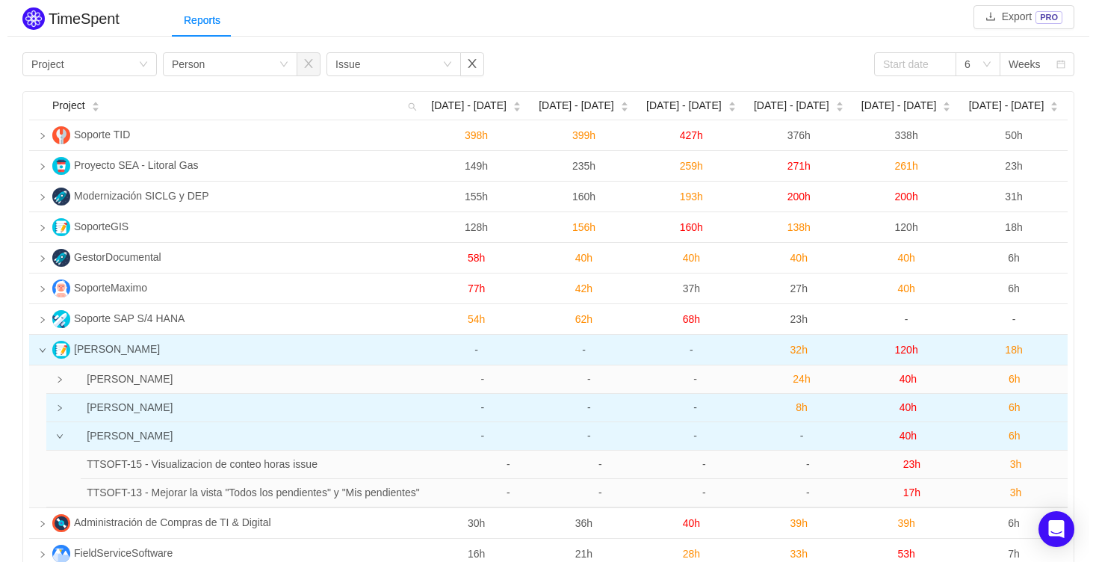
scroll to position [93, 0]
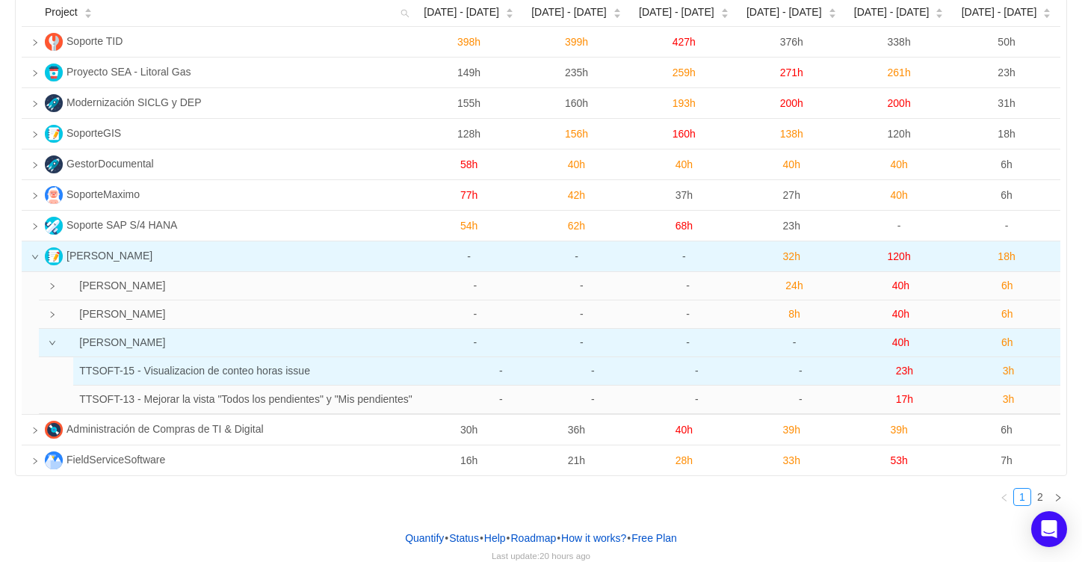
click at [1009, 370] on span "3h" at bounding box center [1009, 371] width 12 height 12
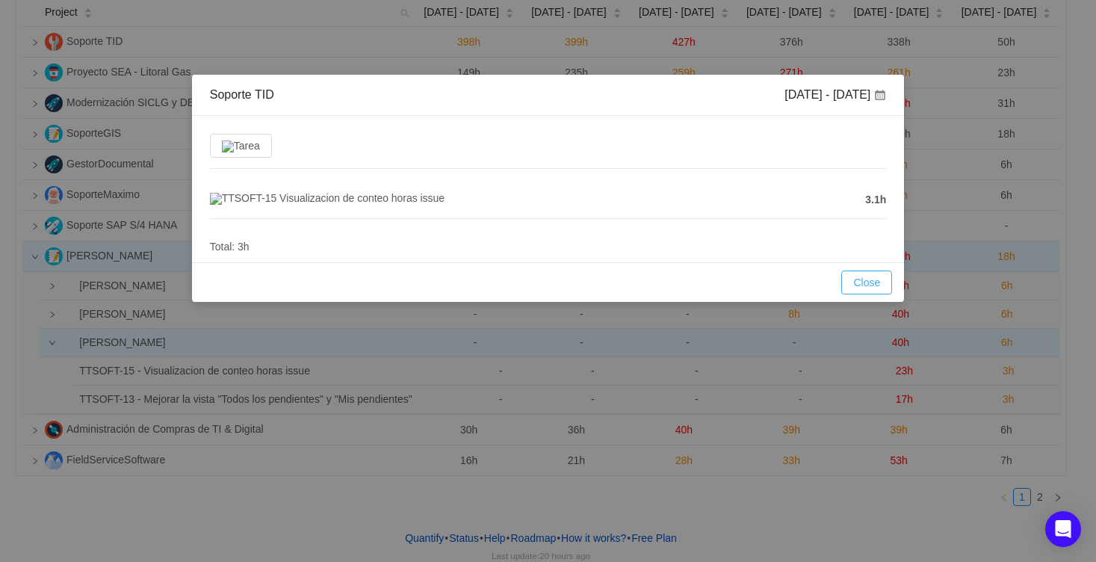
click at [870, 287] on button "Close" at bounding box center [866, 282] width 51 height 24
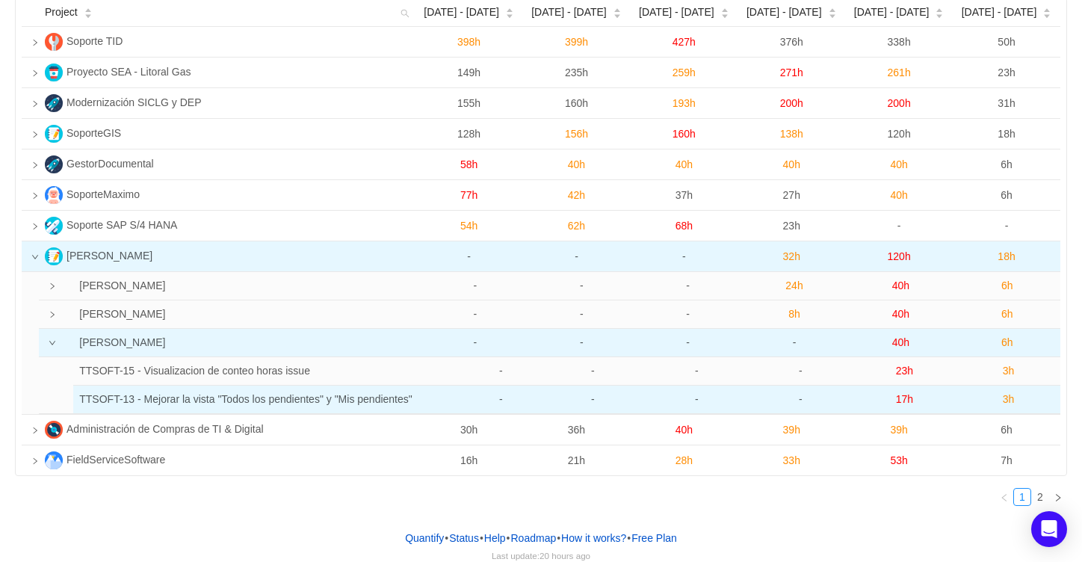
click at [1007, 395] on span "3h" at bounding box center [1009, 399] width 12 height 12
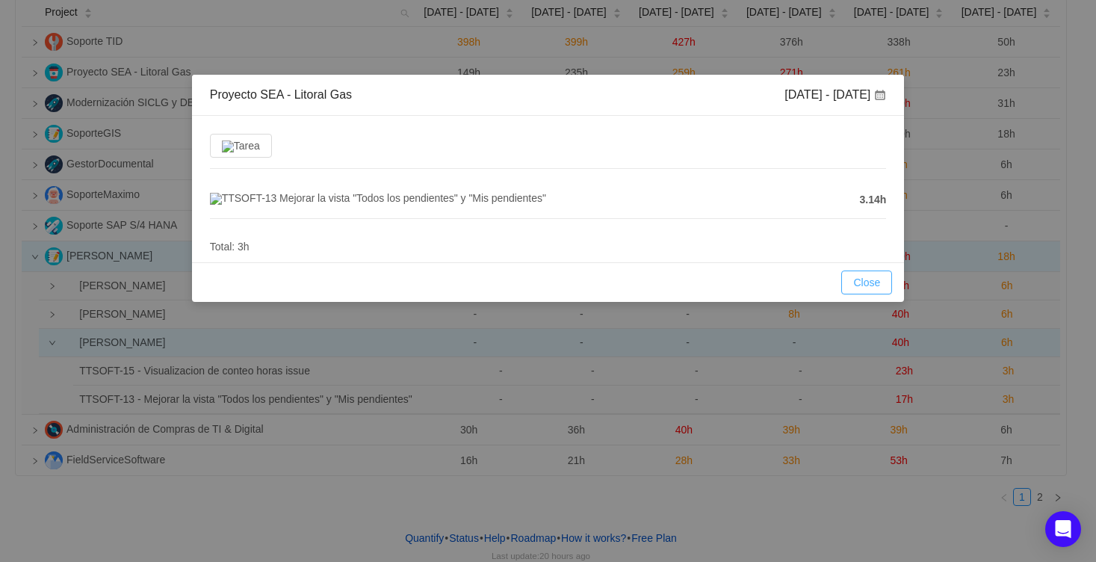
click at [852, 294] on button "Close" at bounding box center [866, 282] width 51 height 24
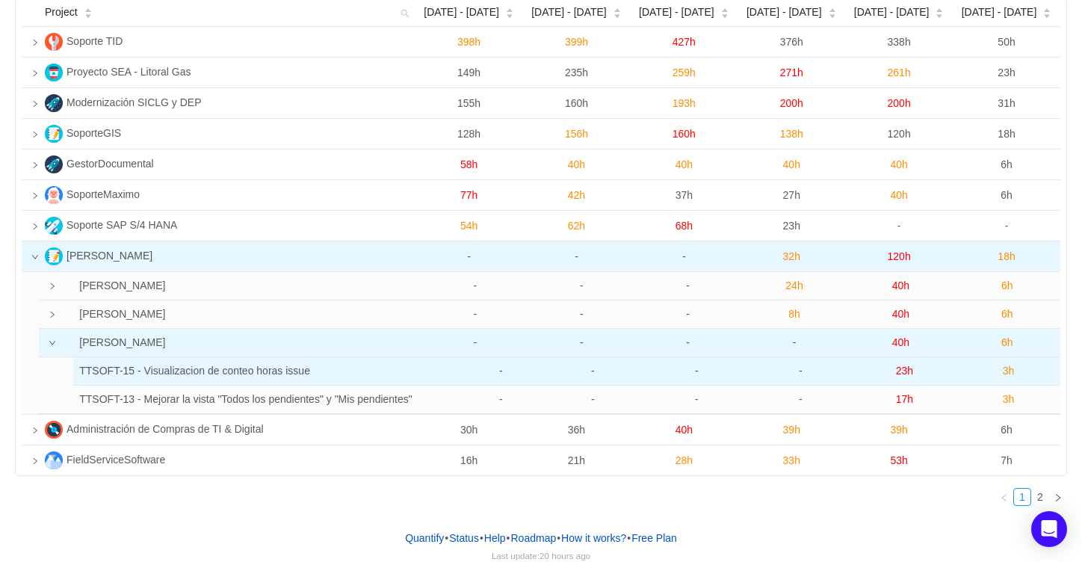
click at [904, 368] on span "23h" at bounding box center [904, 371] width 17 height 12
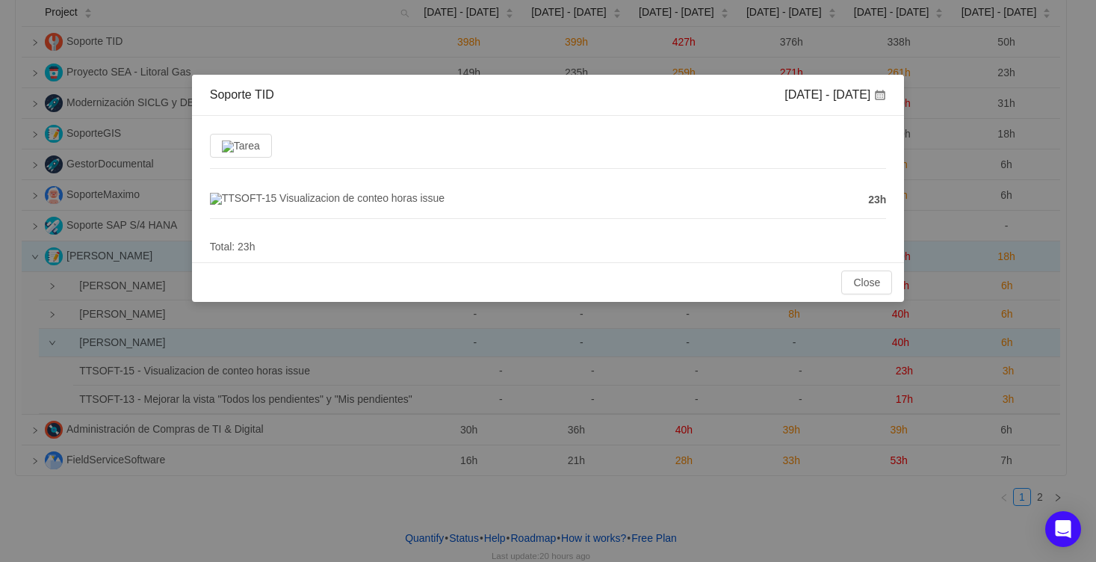
click at [887, 203] on div "Tarea TTSOFT-15 Visualizacion de conteo horas issue 23h Total: 23h" at bounding box center [548, 189] width 713 height 146
click at [249, 209] on div "TTSOFT-15 Visualizacion de conteo horas issue" at bounding box center [535, 199] width 651 height 19
click at [253, 198] on span "TTSOFT-15 Visualizacion de conteo horas issue" at bounding box center [327, 198] width 235 height 12
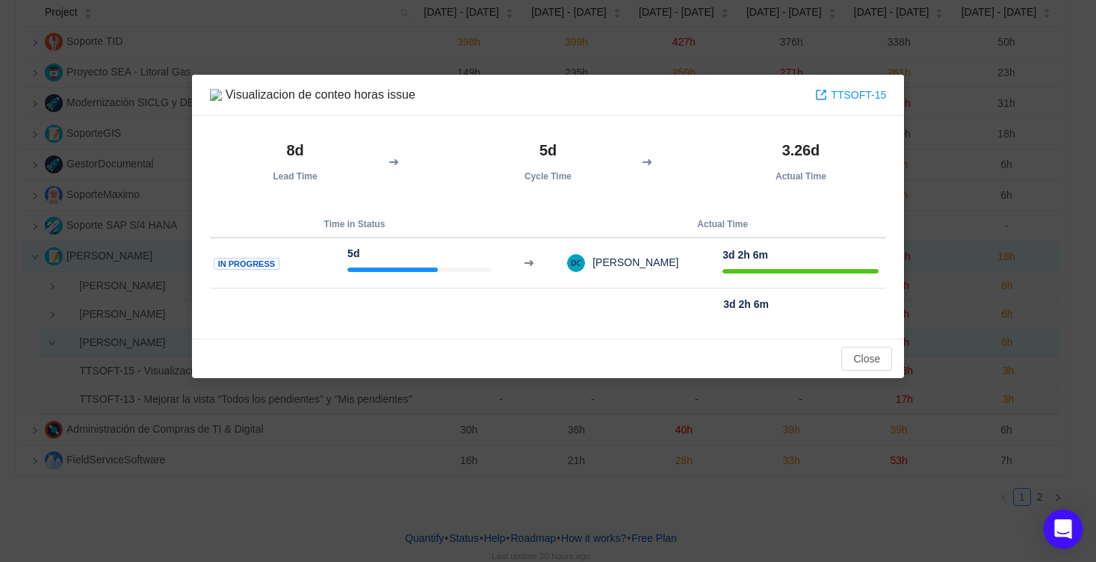
click at [1067, 530] on icon "Open Intercom Messenger" at bounding box center [1062, 528] width 17 height 19
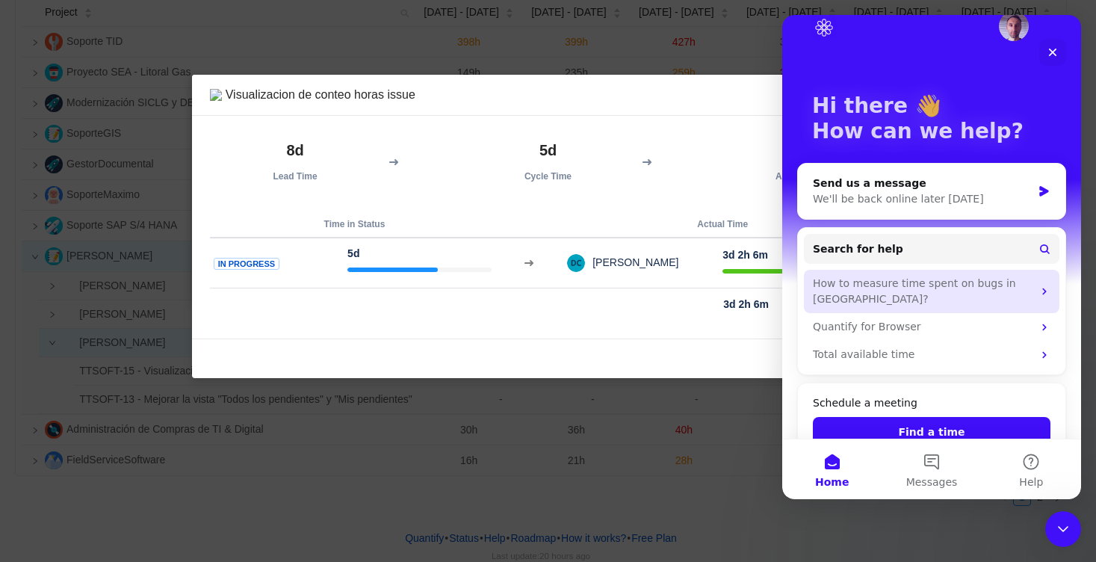
scroll to position [39, 0]
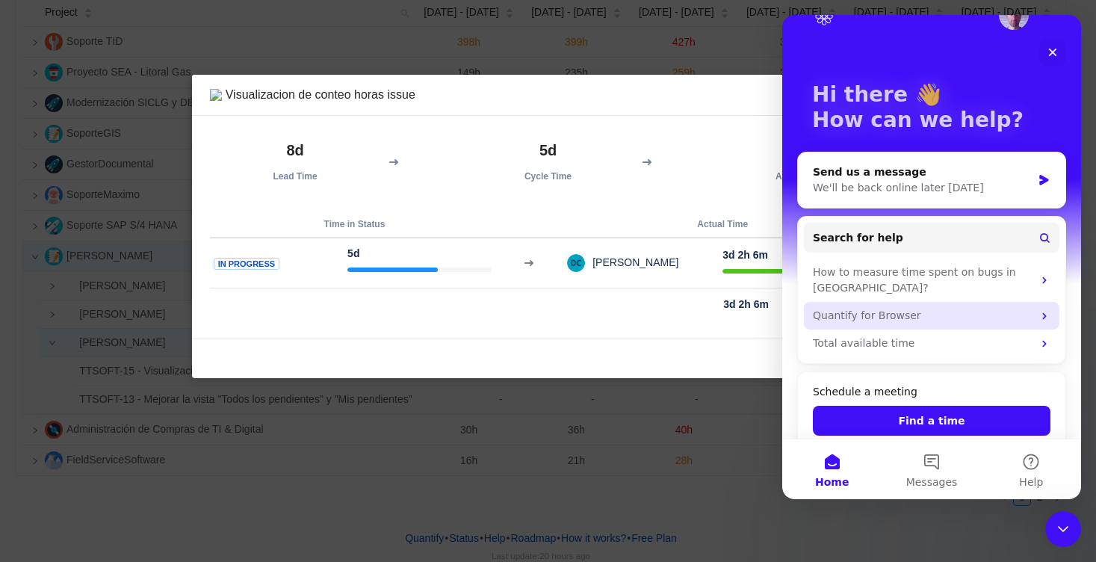
click at [1042, 312] on icon "Intercom messenger" at bounding box center [1044, 315] width 4 height 7
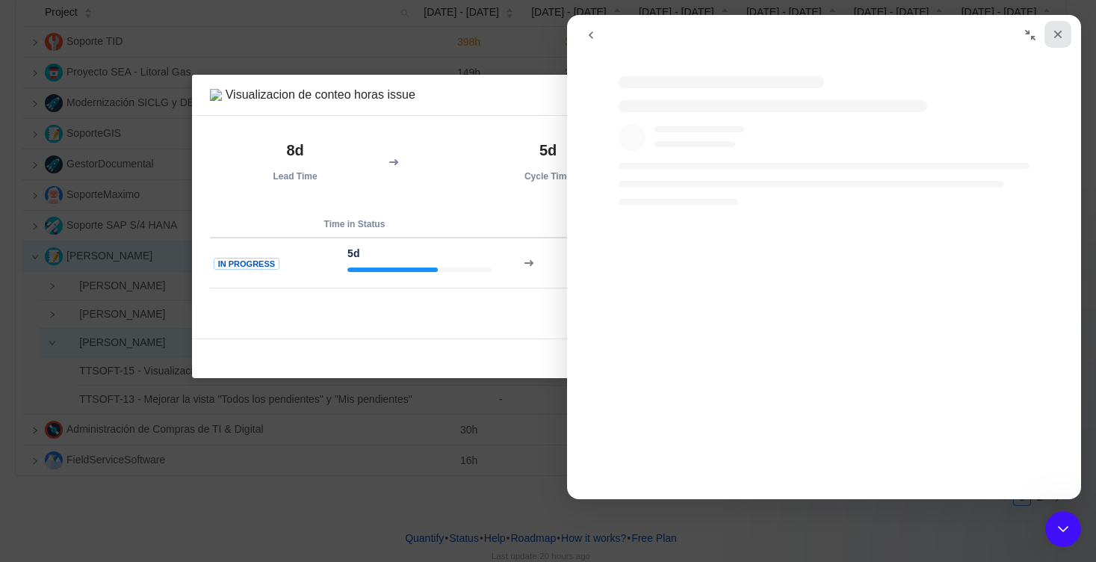
click at [1054, 32] on icon "Close" at bounding box center [1058, 35] width 8 height 8
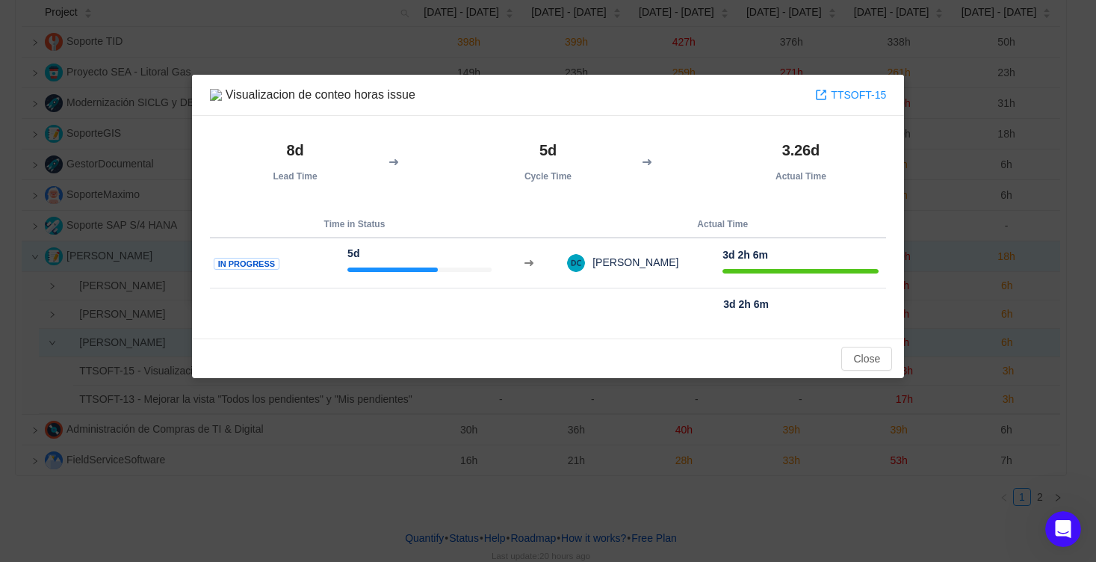
scroll to position [0, 0]
click at [882, 358] on button "Close" at bounding box center [866, 359] width 51 height 24
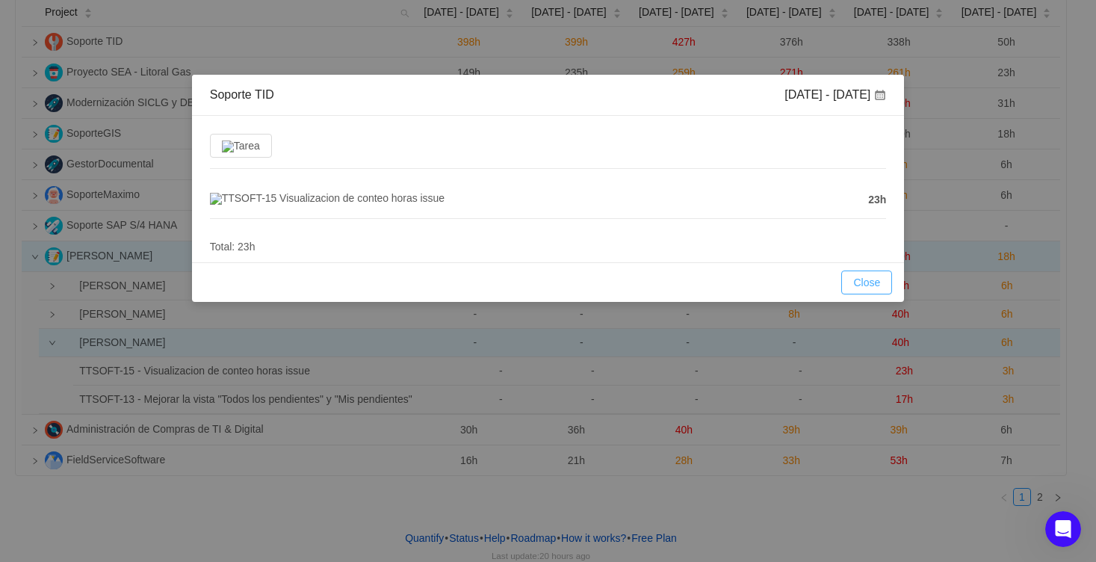
click at [867, 288] on button "Close" at bounding box center [866, 282] width 51 height 24
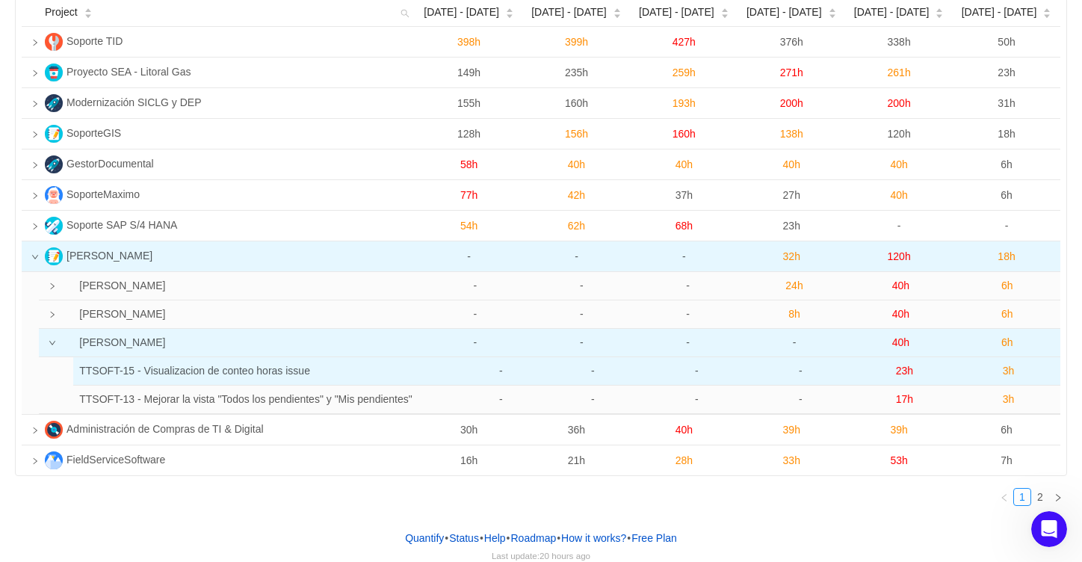
click at [1007, 368] on span "3h" at bounding box center [1009, 371] width 12 height 12
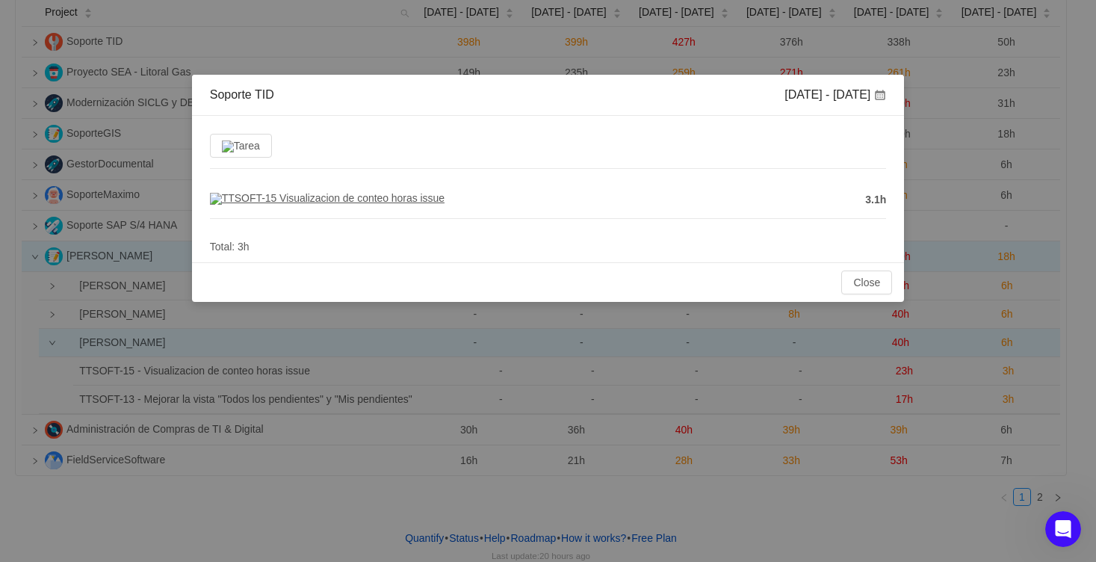
click at [421, 204] on span "TTSOFT-15 Visualizacion de conteo horas issue" at bounding box center [327, 198] width 235 height 12
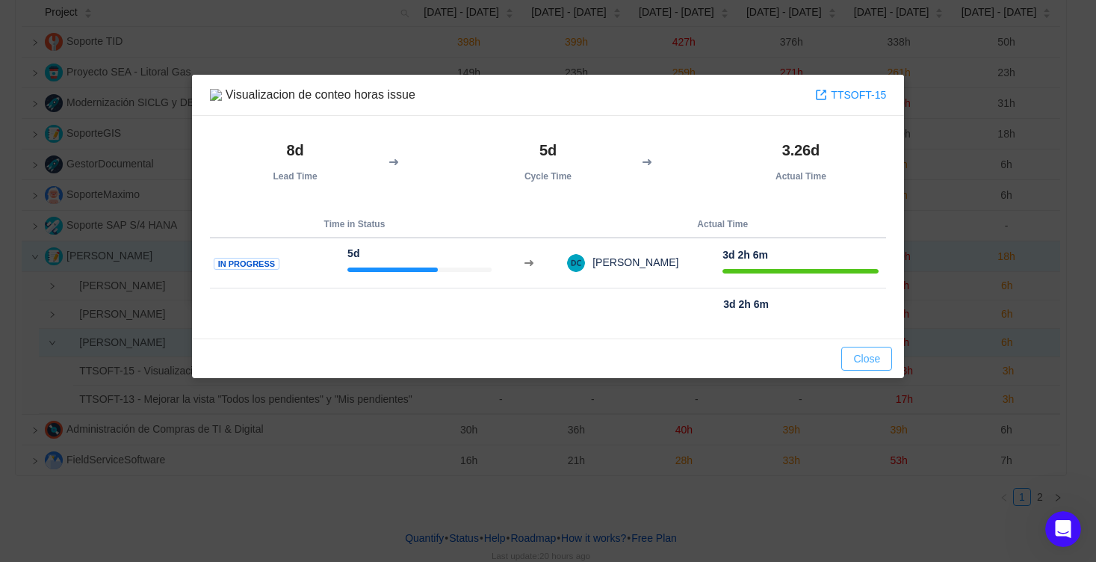
click at [882, 368] on button "Close" at bounding box center [866, 359] width 51 height 24
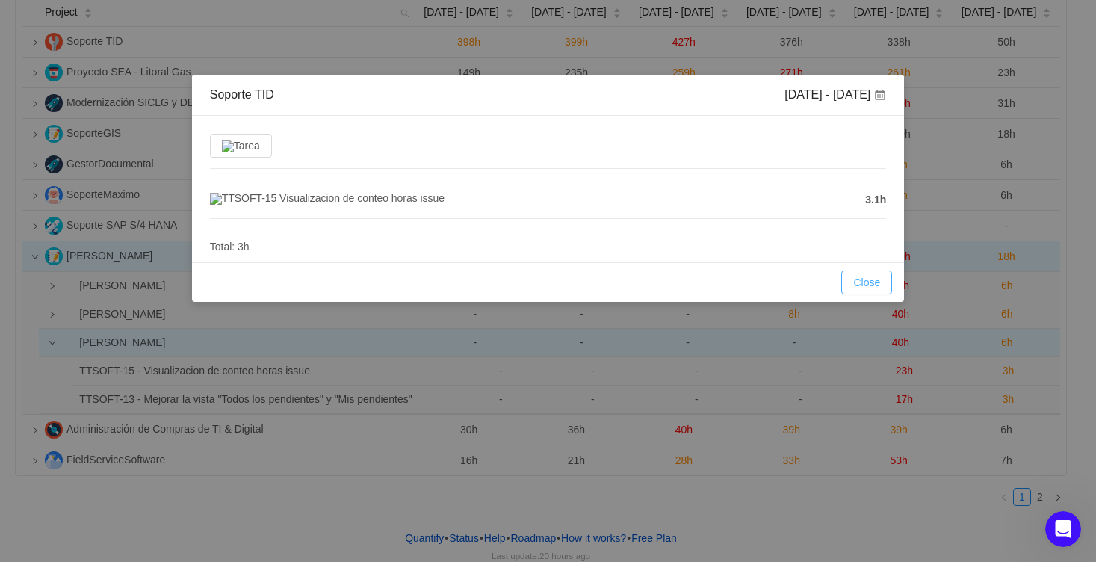
click at [867, 287] on button "Close" at bounding box center [866, 282] width 51 height 24
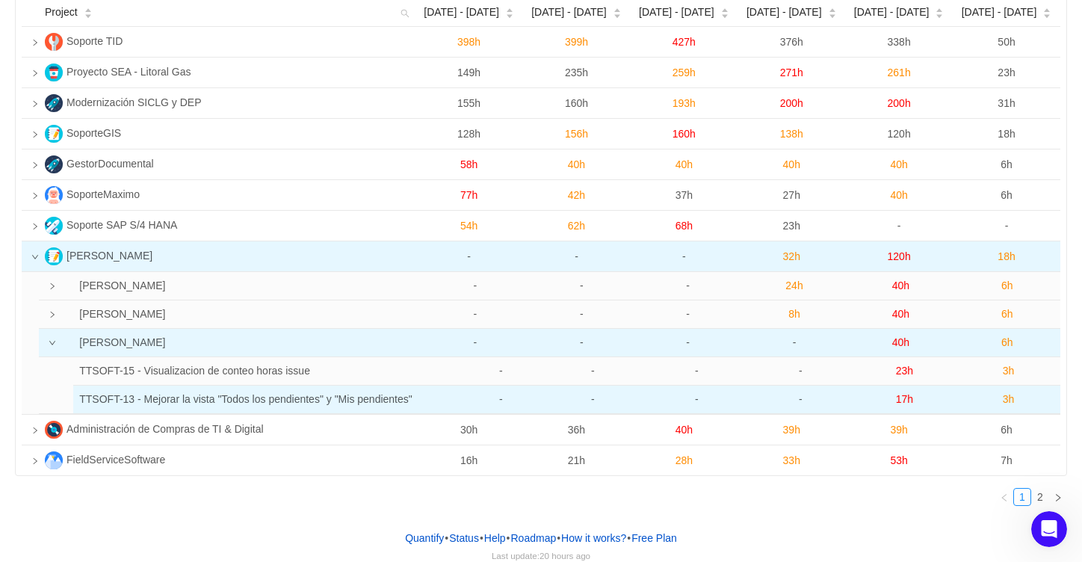
click at [1011, 400] on span "3h" at bounding box center [1009, 399] width 12 height 12
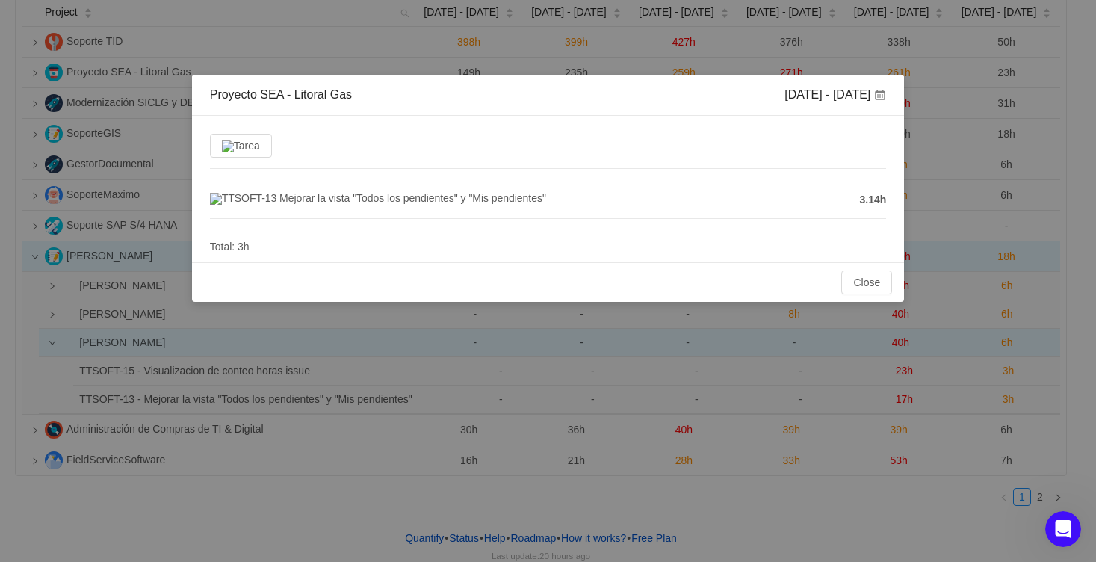
click at [519, 203] on span "TTSOFT-13 Mejorar la vista "Todos los pendientes" y "Mis pendientes"" at bounding box center [378, 198] width 336 height 12
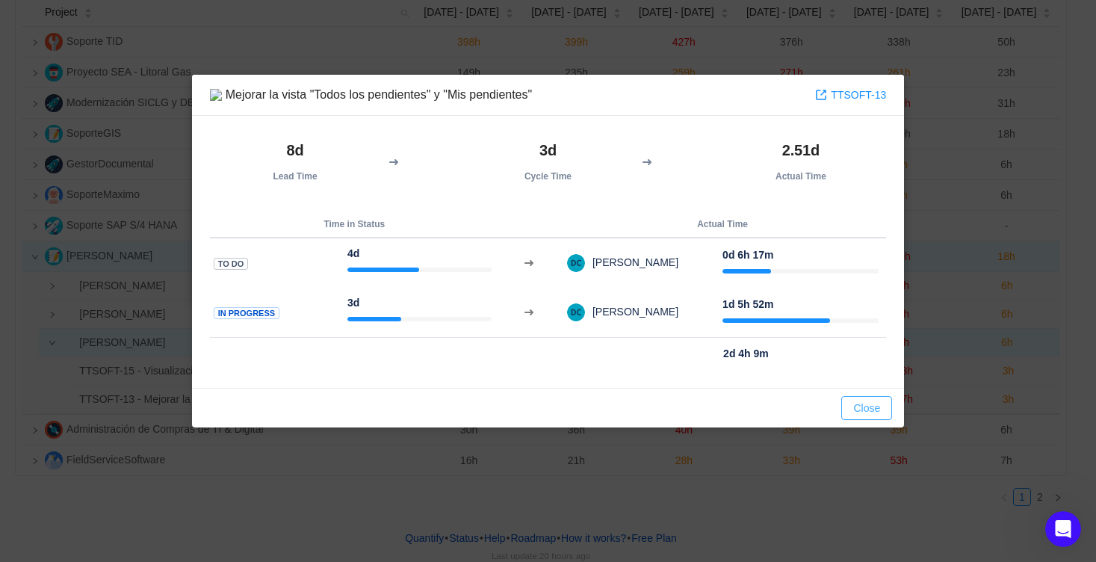
click at [857, 413] on button "Close" at bounding box center [866, 408] width 51 height 24
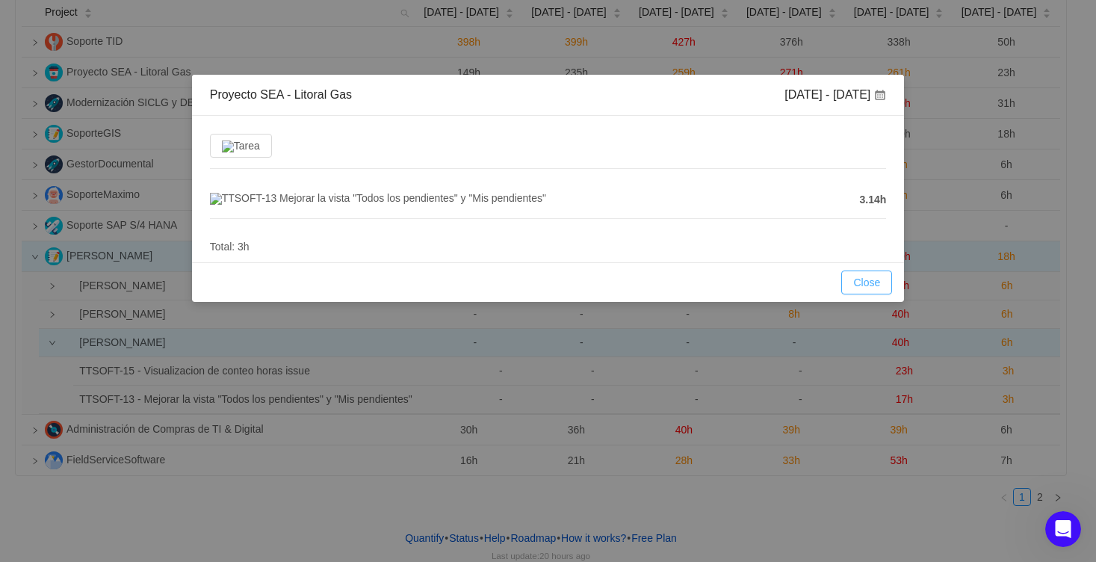
click at [861, 286] on button "Close" at bounding box center [866, 282] width 51 height 24
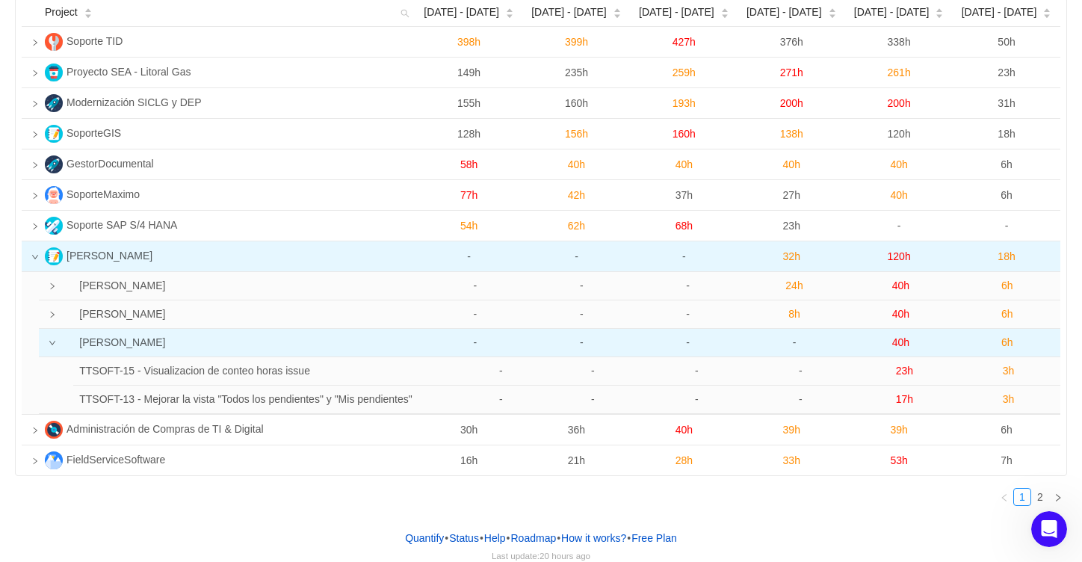
click at [901, 256] on span "120h" at bounding box center [899, 256] width 23 height 12
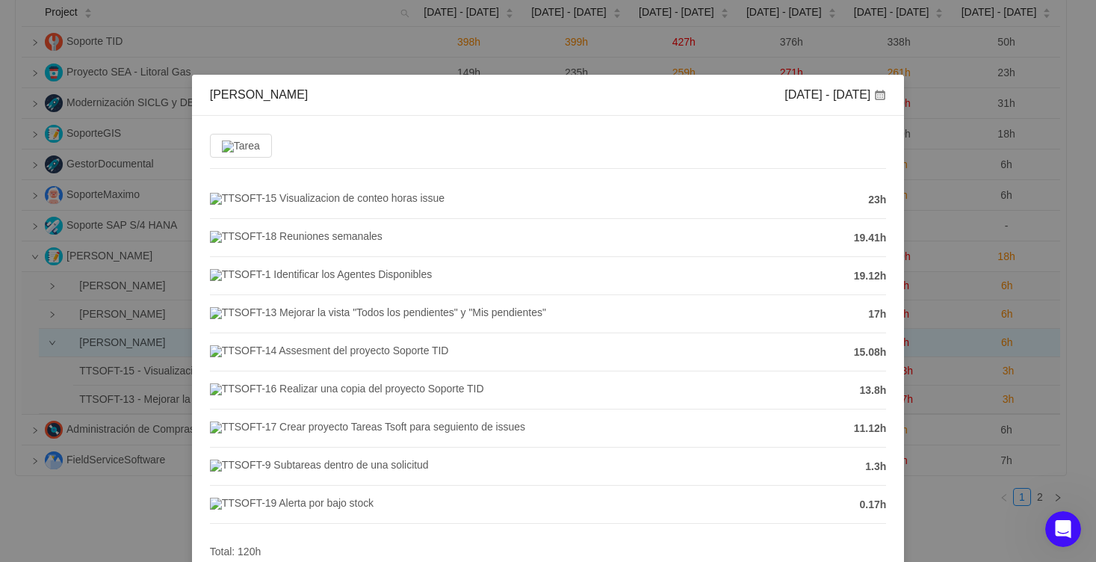
drag, startPoint x: 853, startPoint y: 192, endPoint x: 871, endPoint y: 199, distance: 19.2
click at [871, 199] on li "TTSOFT-15 Visualizacion de conteo horas issue 23h" at bounding box center [548, 200] width 677 height 38
click at [871, 200] on span "23h" at bounding box center [877, 200] width 18 height 16
click at [868, 197] on span "23h" at bounding box center [877, 200] width 18 height 16
click at [927, 239] on div "Tareas TSOFT Sep 15 - 21 Tarea TTSOFT-15 Visualizacion de conteo horas issue 23…" at bounding box center [548, 281] width 1096 height 562
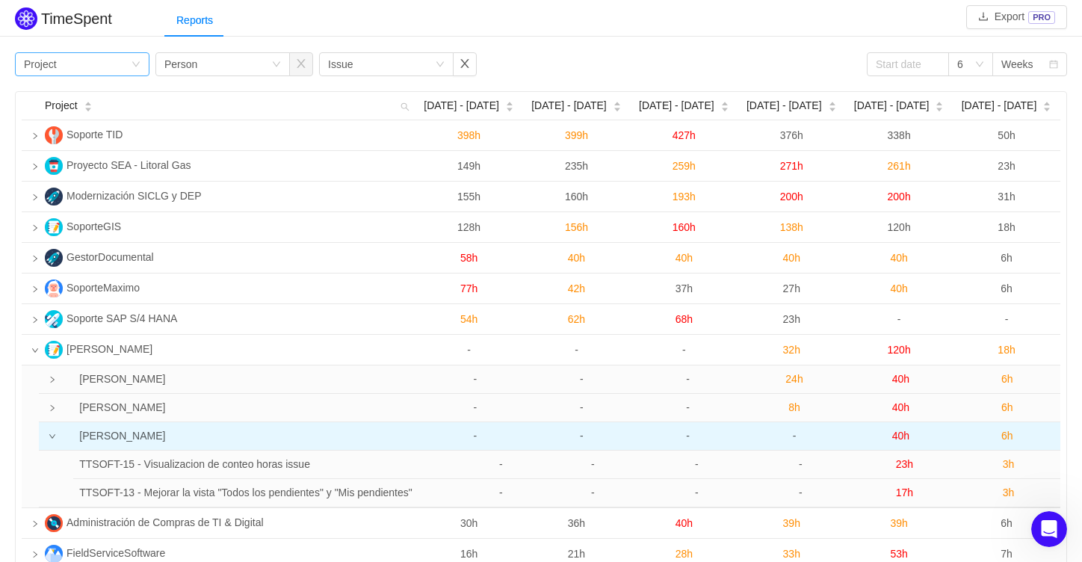
click at [98, 58] on div "Group by Project" at bounding box center [77, 64] width 107 height 22
click at [282, 6] on div "Reports" at bounding box center [623, 21] width 918 height 34
